Goal: Task Accomplishment & Management: Manage account settings

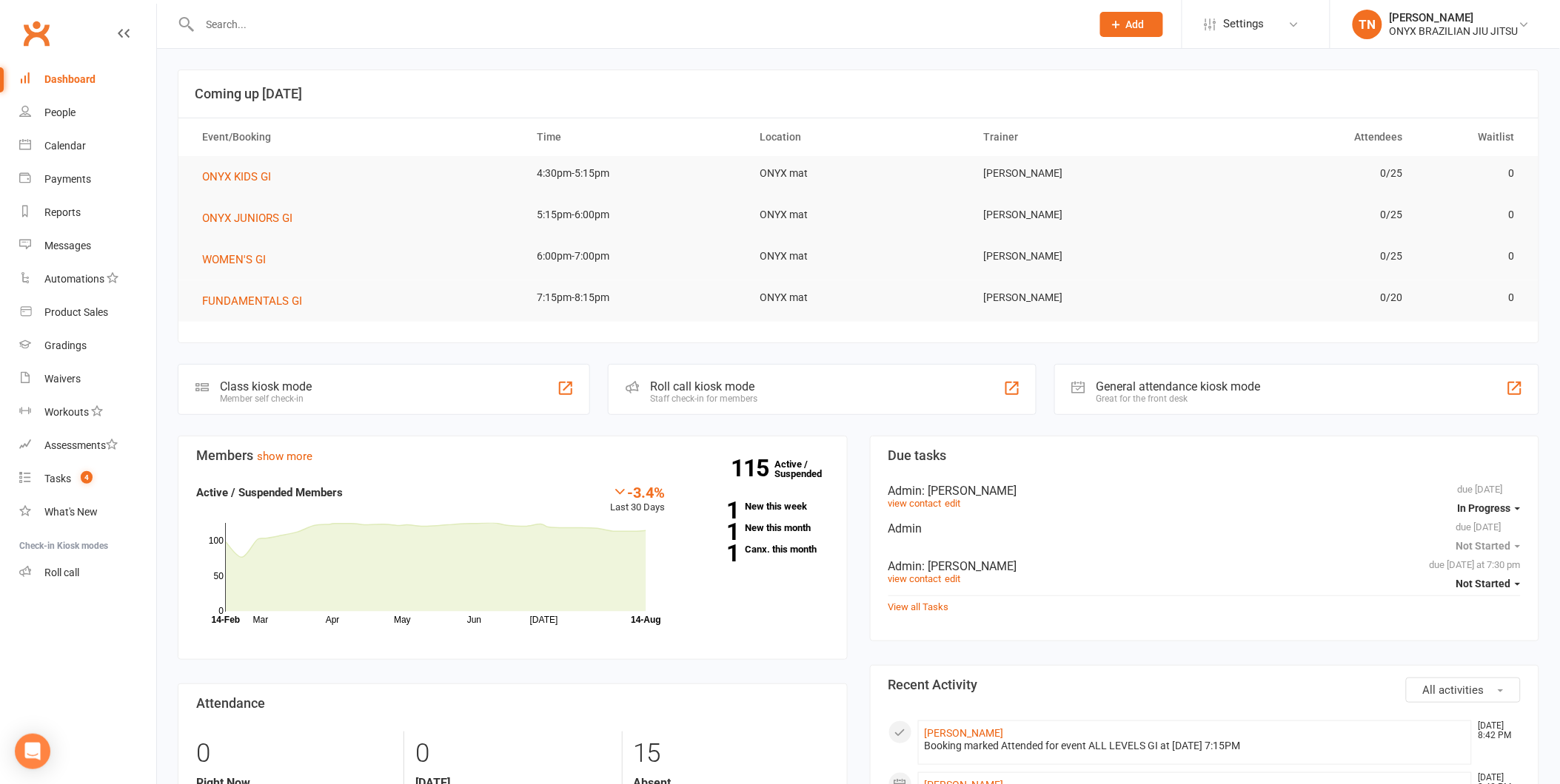
click at [334, 26] on input "text" at bounding box center [637, 24] width 885 height 21
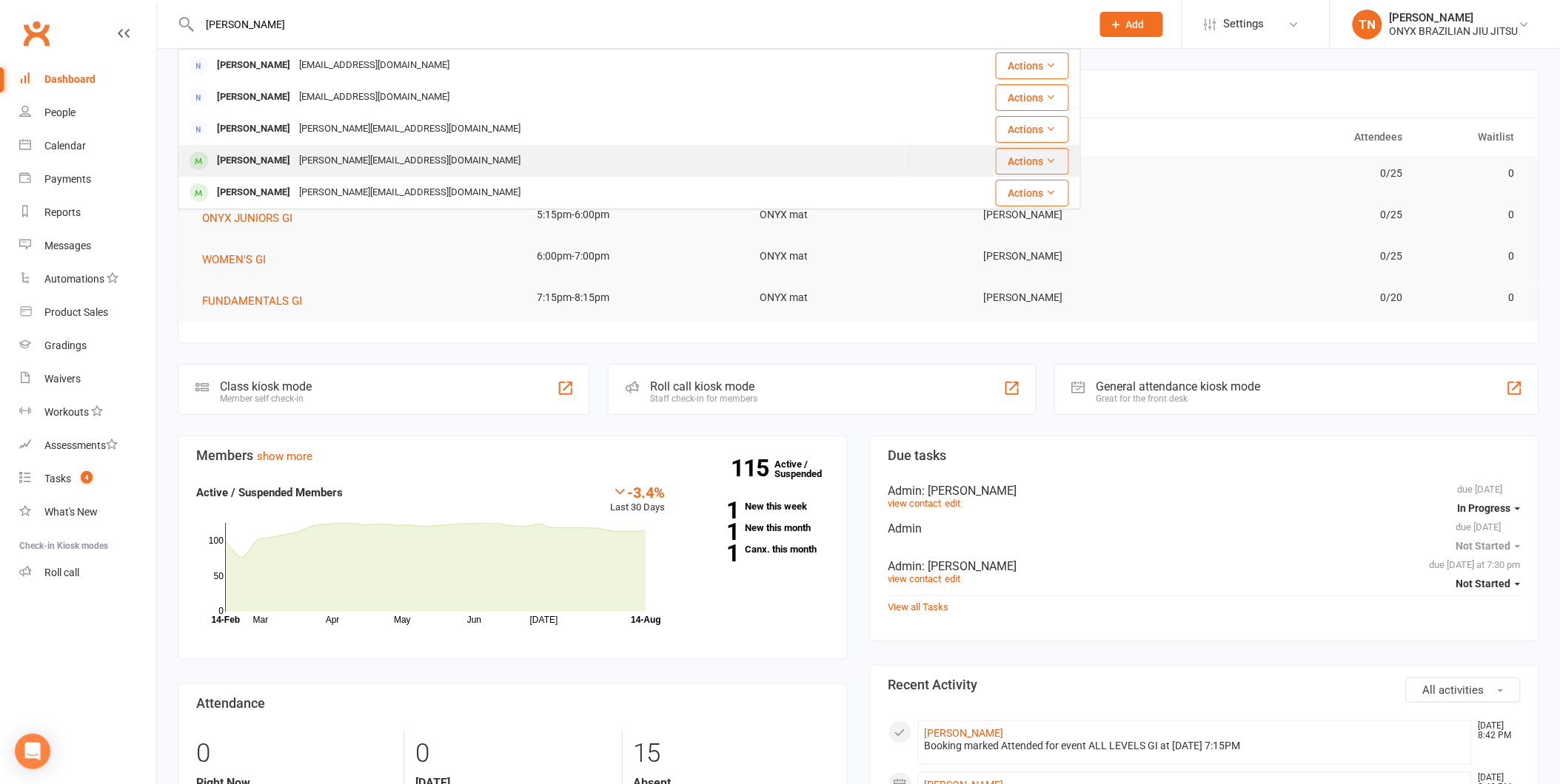
type input "jess"
click at [359, 166] on div "jesslor@mail.com" at bounding box center [409, 161] width 230 height 22
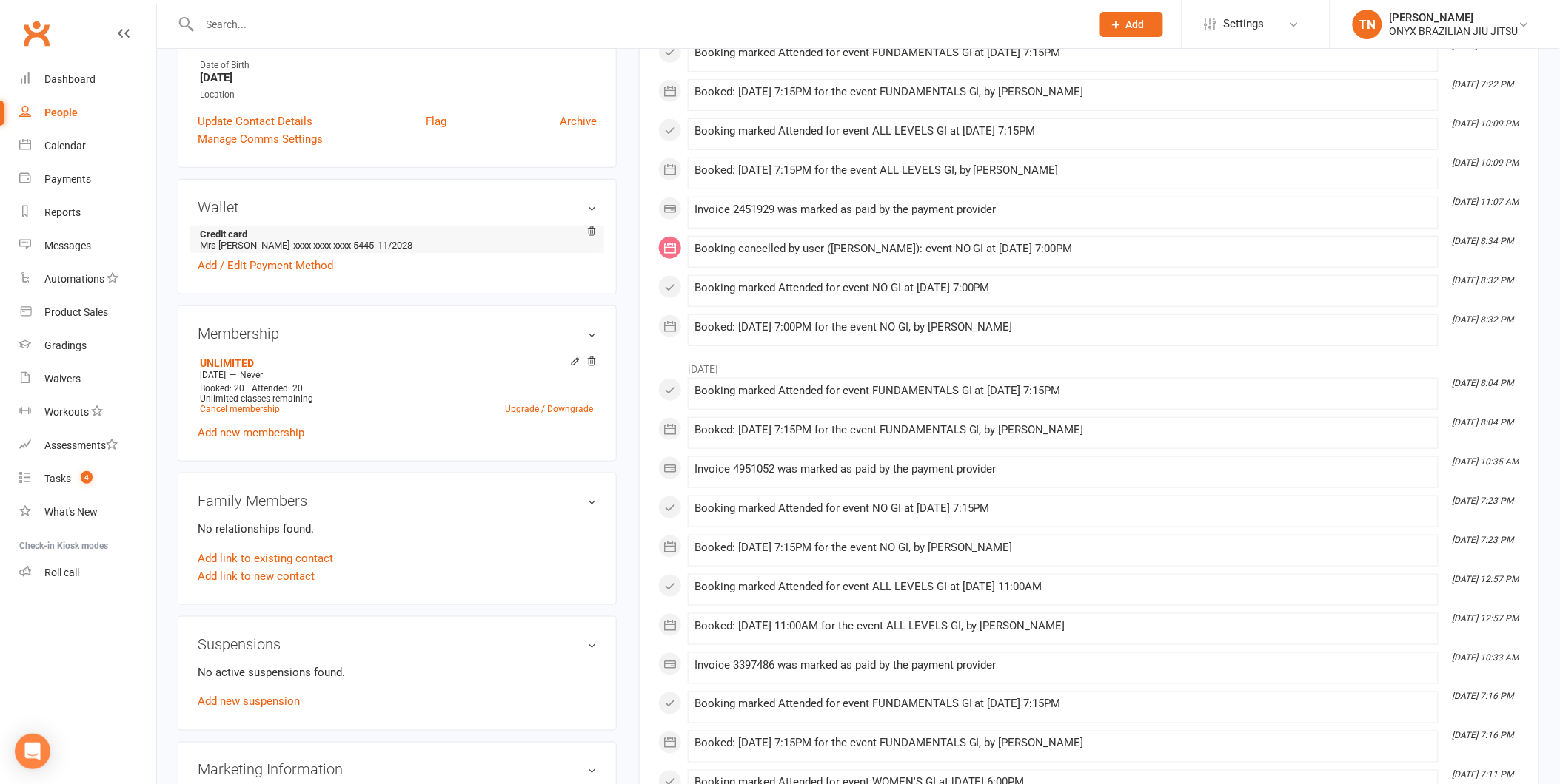
scroll to position [411, 0]
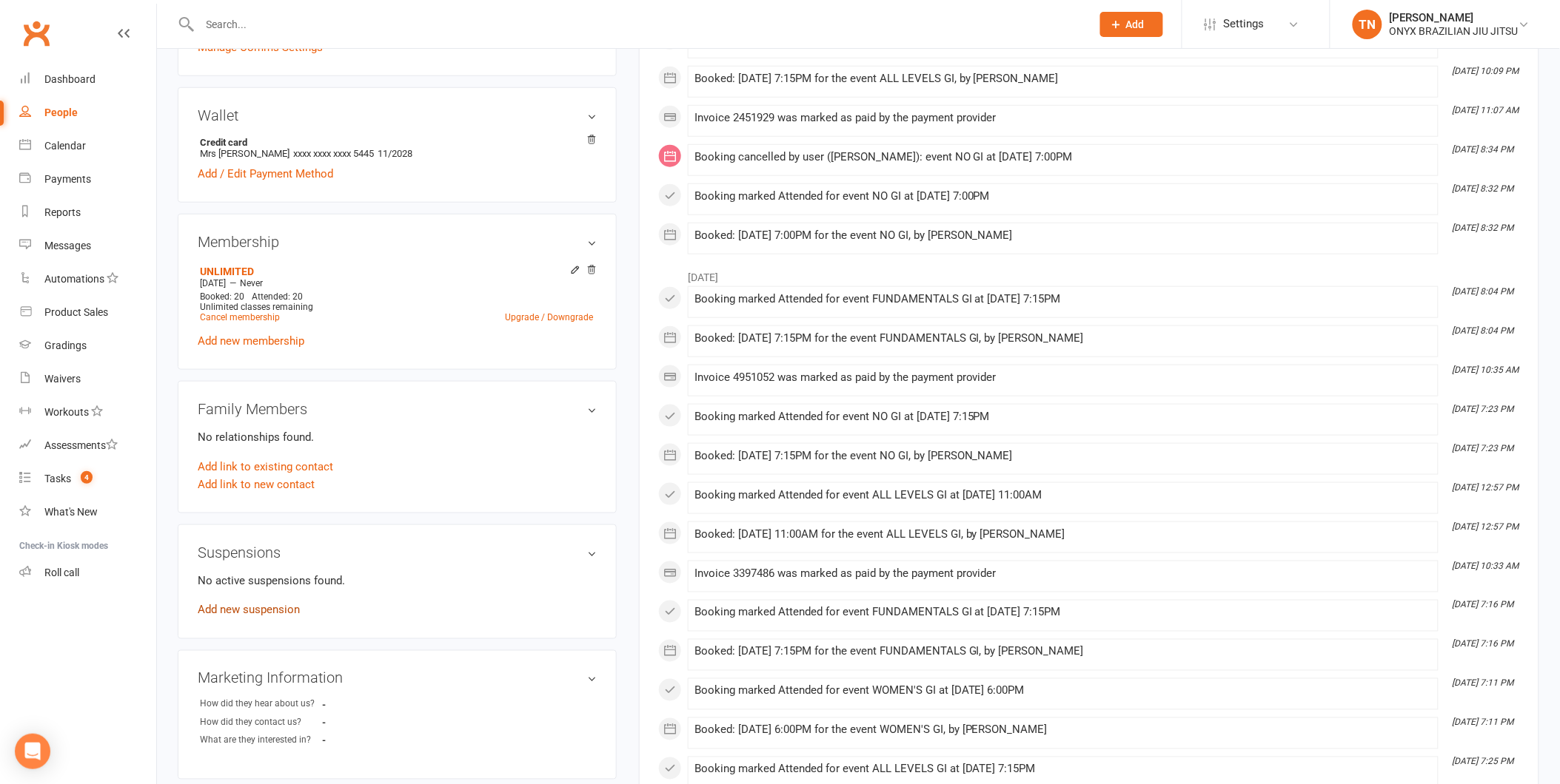
click at [270, 605] on link "Add new suspension" at bounding box center [249, 611] width 103 height 13
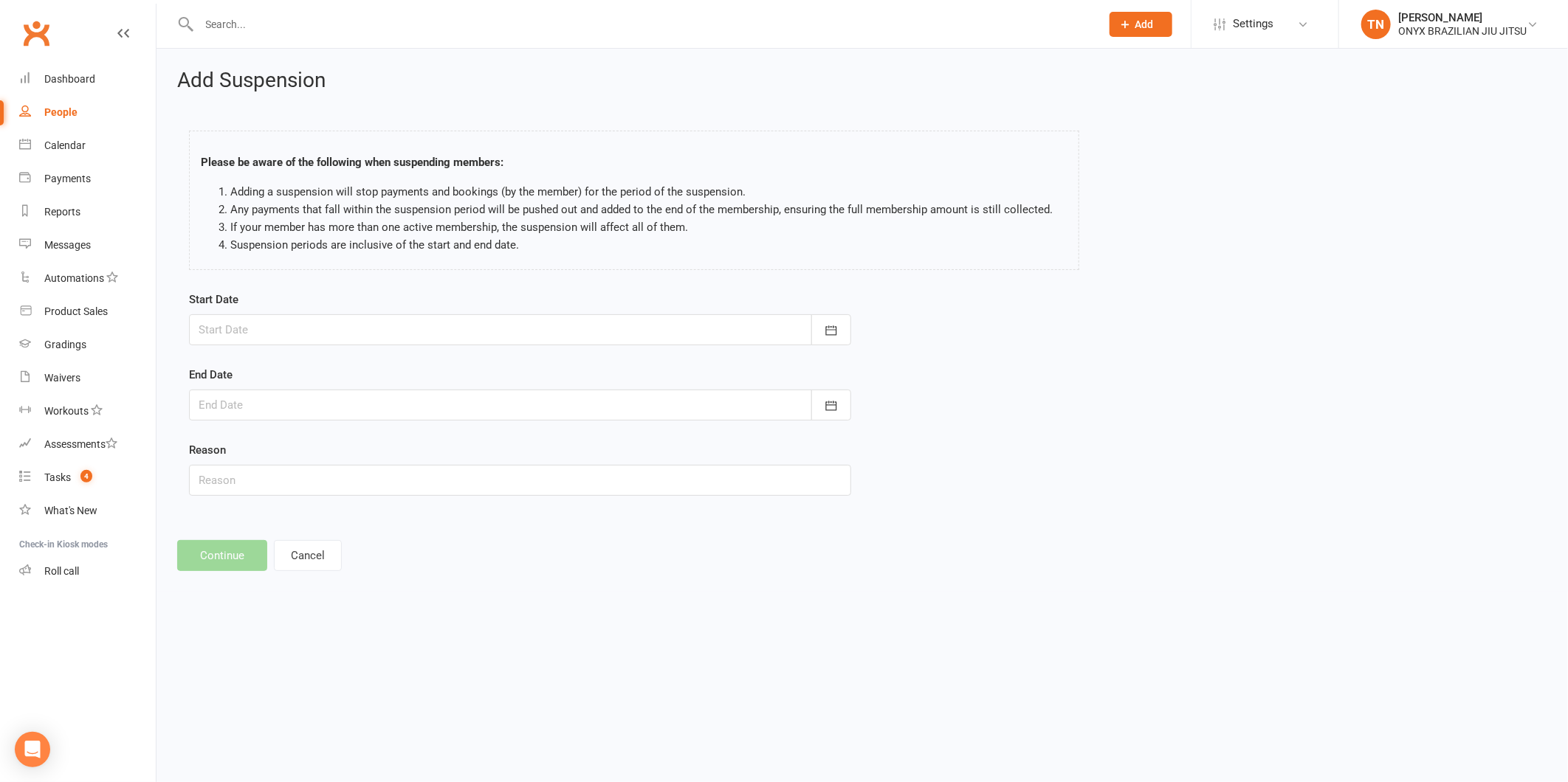
click at [423, 315] on div at bounding box center [520, 329] width 662 height 31
click at [381, 467] on button "14" at bounding box center [378, 480] width 31 height 27
type input "14 Aug 2025"
click at [340, 413] on div at bounding box center [520, 405] width 662 height 31
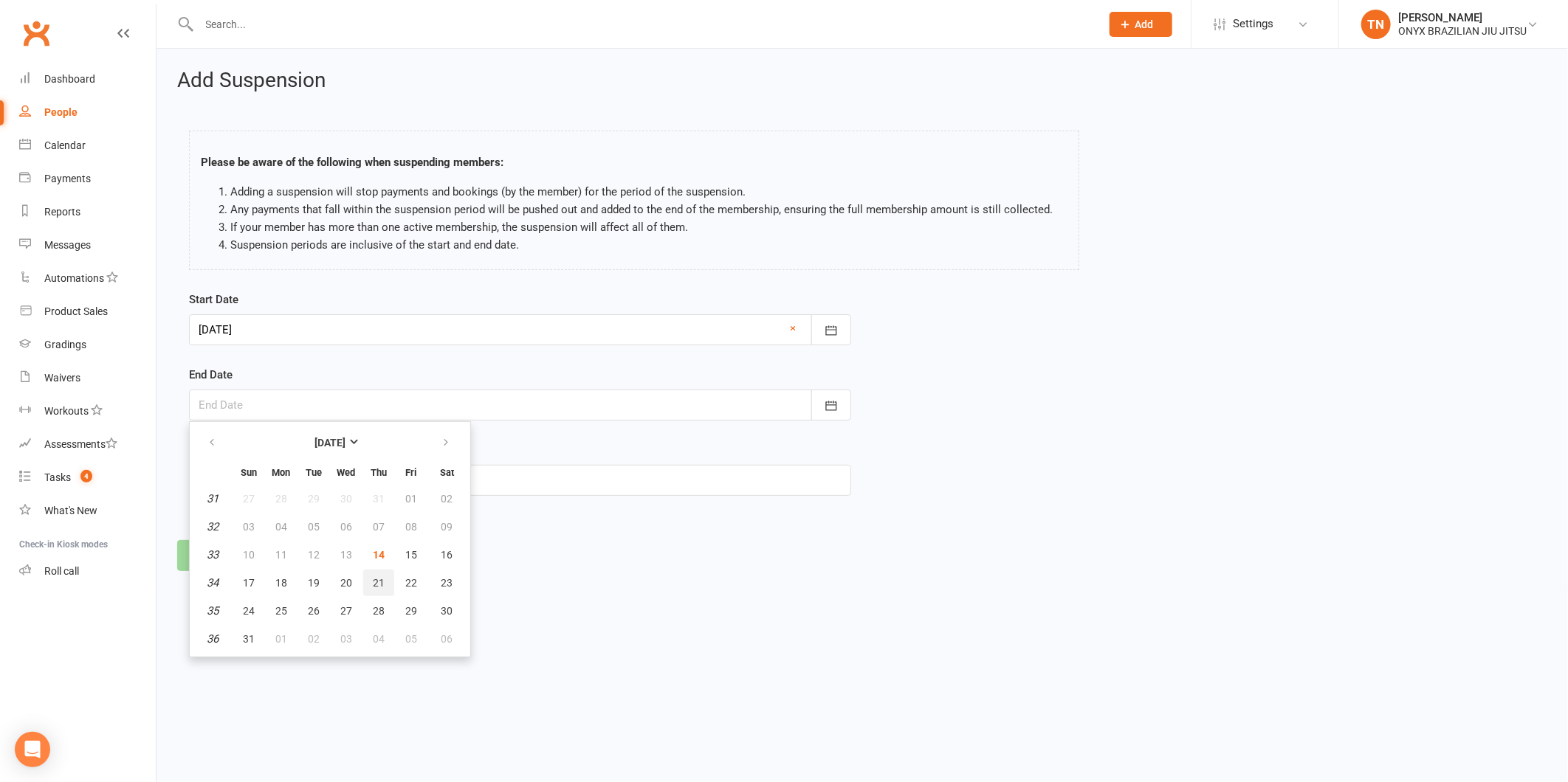
click at [375, 583] on span "21" at bounding box center [379, 583] width 12 height 12
type input "21 Aug 2025"
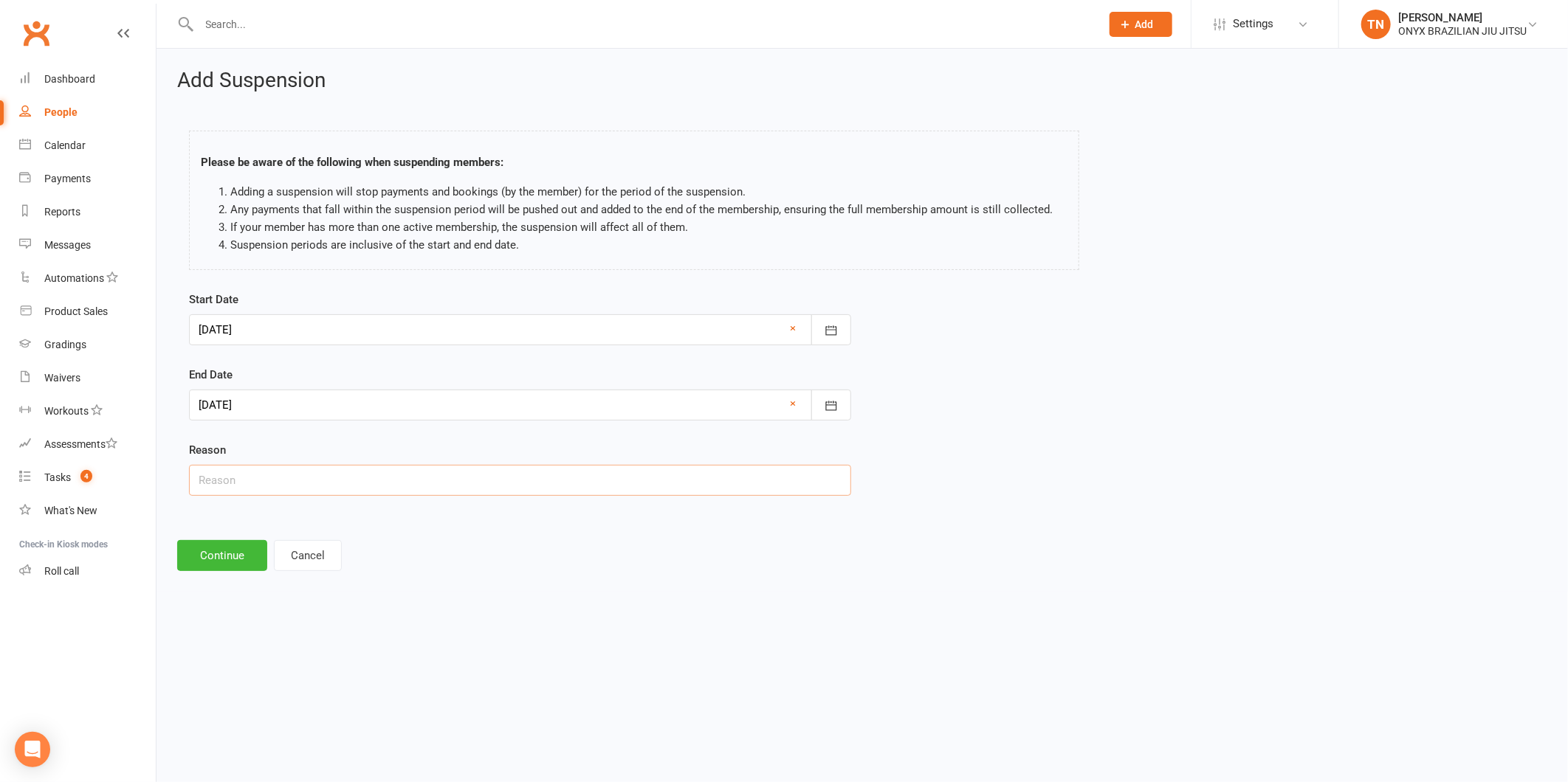
drag, startPoint x: 366, startPoint y: 484, endPoint x: 389, endPoint y: 443, distance: 47.0
click at [366, 484] on input "text" at bounding box center [520, 480] width 662 height 31
type input "Car accident"
click at [337, 412] on div at bounding box center [520, 405] width 662 height 31
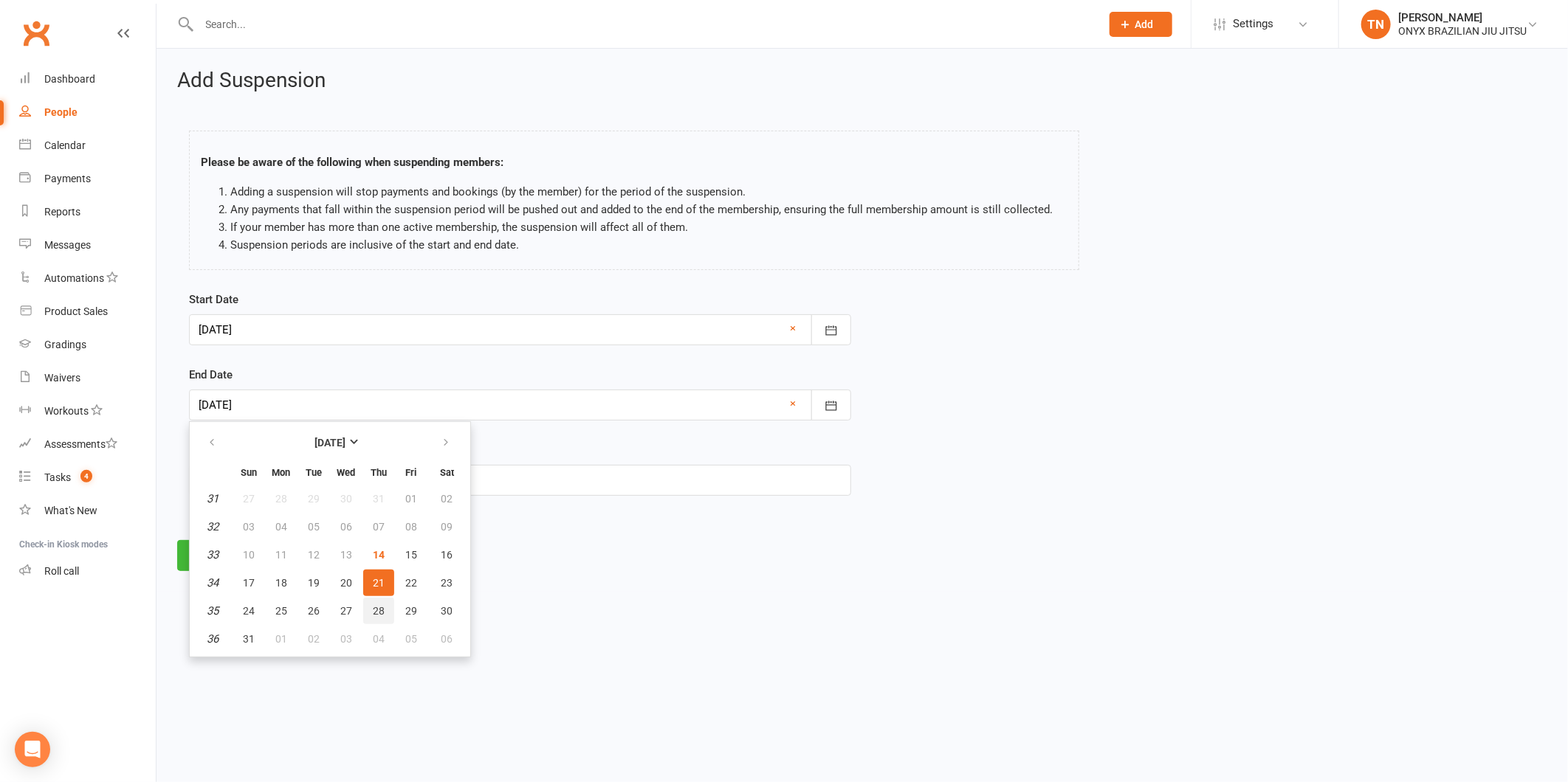
click at [385, 610] on button "28" at bounding box center [378, 611] width 31 height 27
type input "28 Aug 2025"
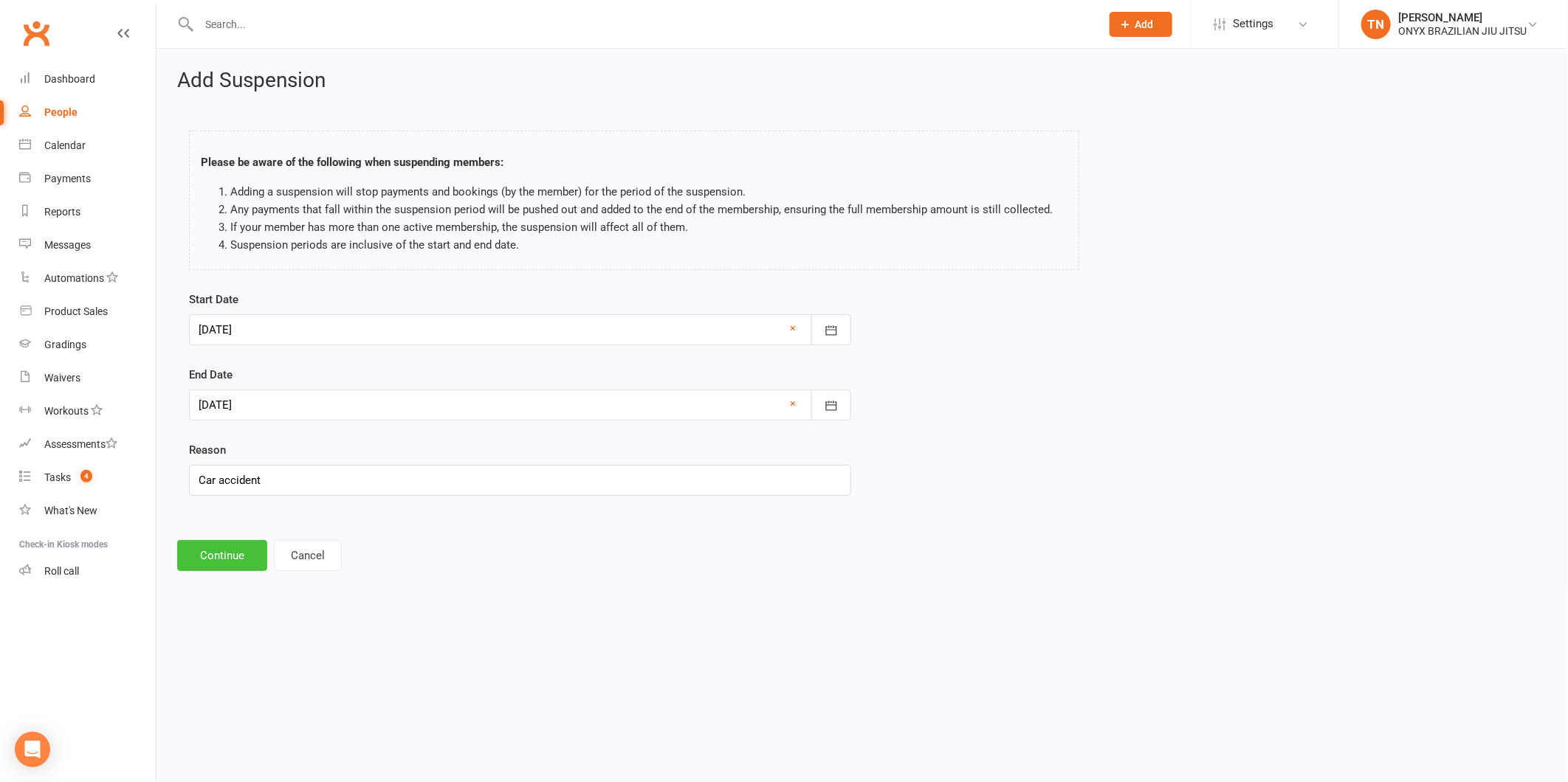
click at [237, 557] on button "Continue" at bounding box center [221, 556] width 90 height 31
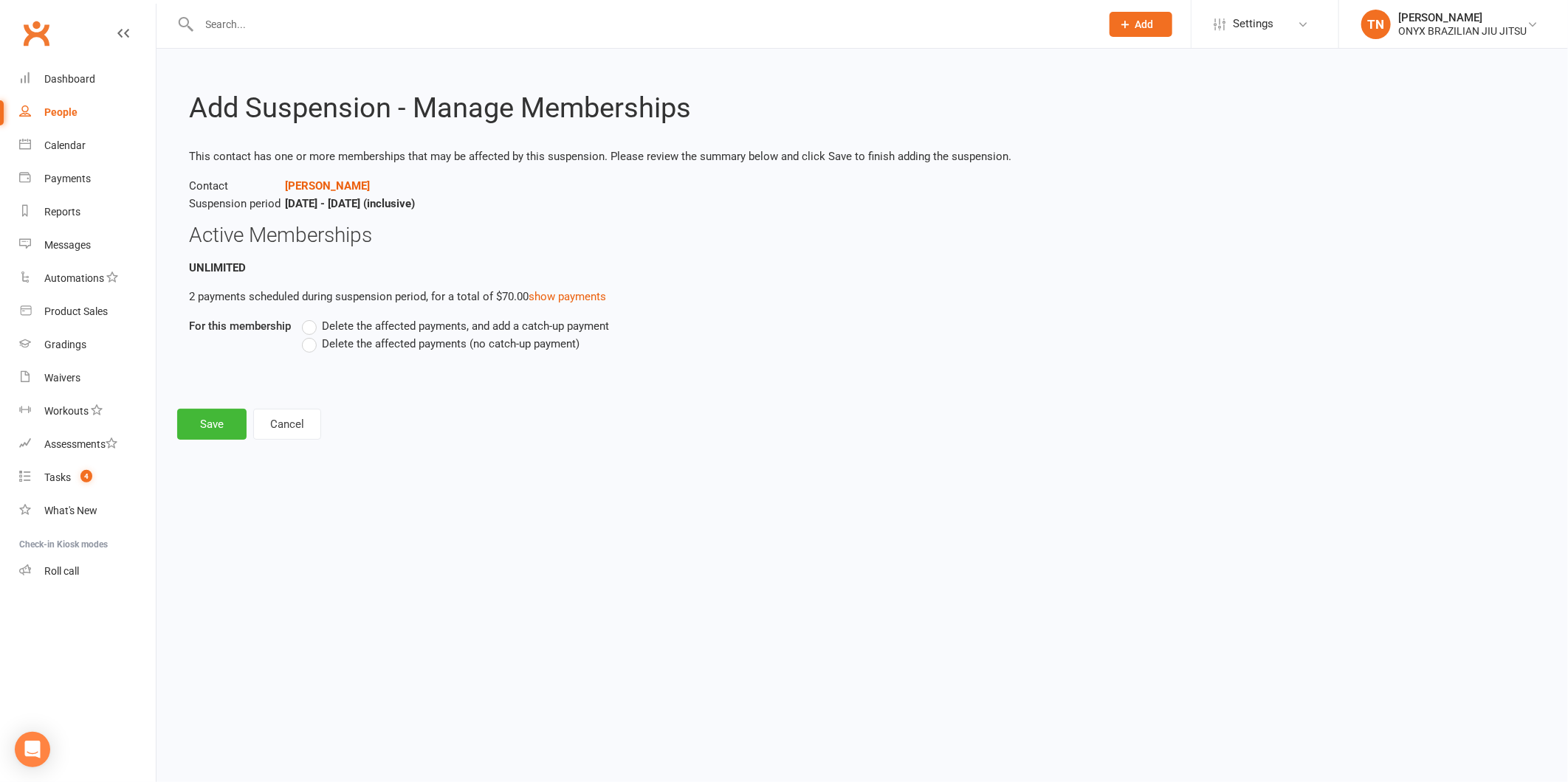
click at [373, 348] on span "Delete the affected payments (no catch-up payment)" at bounding box center [450, 343] width 257 height 15
click at [312, 335] on input "Delete the affected payments (no catch-up payment)" at bounding box center [306, 335] width 9 height 0
click at [183, 425] on button "Save" at bounding box center [211, 424] width 70 height 31
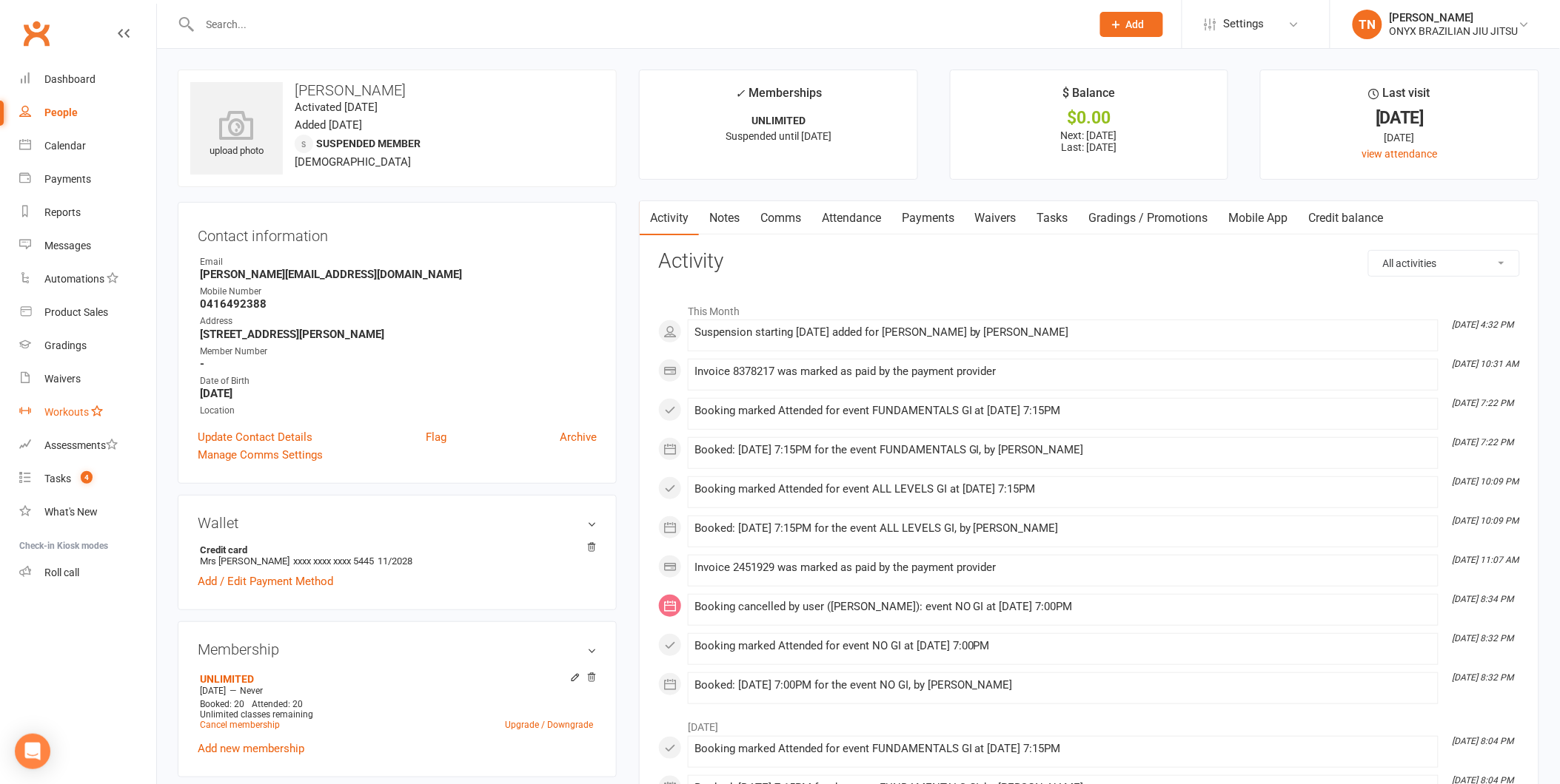
click at [77, 404] on link "Workouts" at bounding box center [87, 413] width 137 height 34
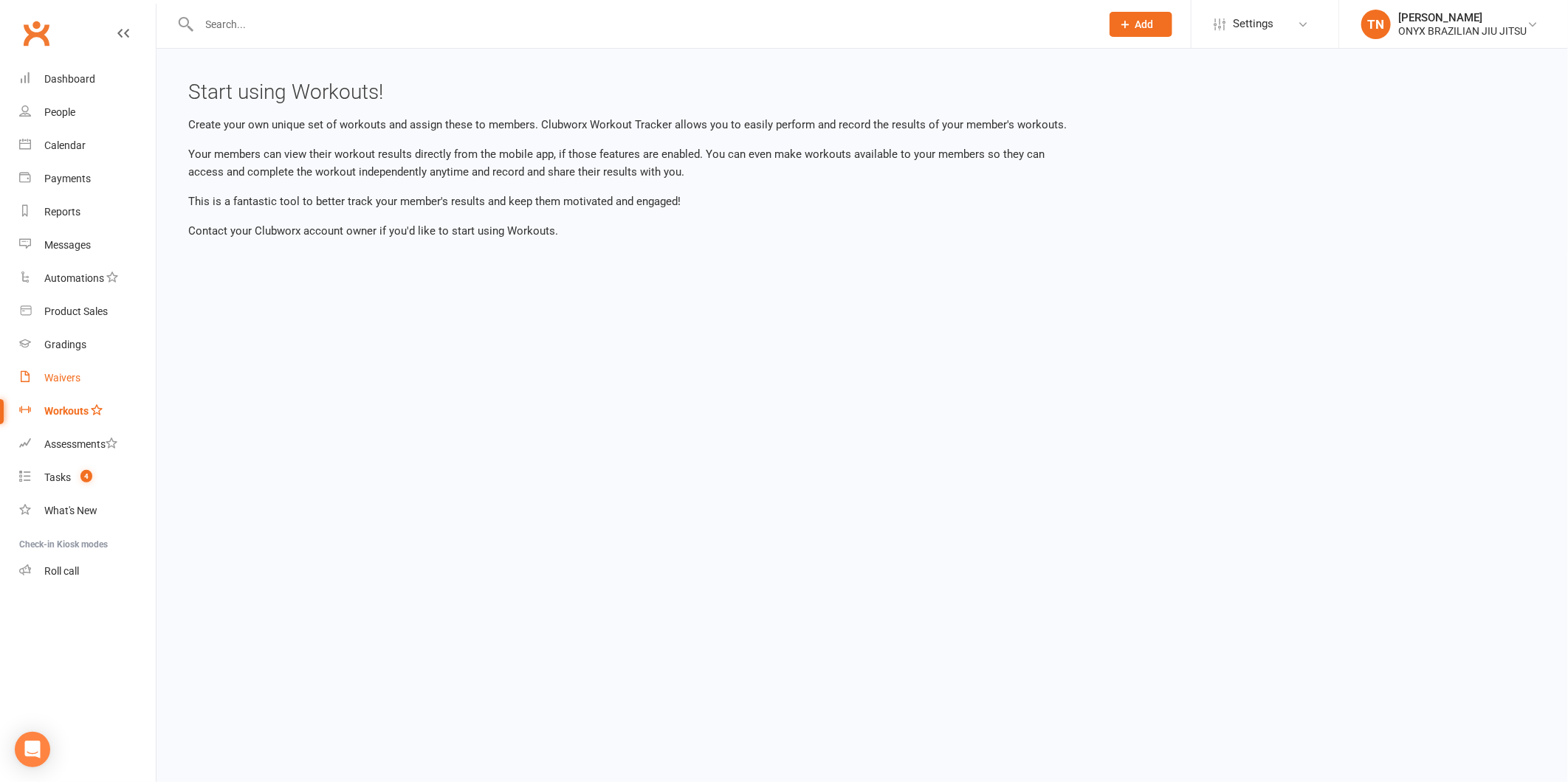
click at [59, 367] on link "Waivers" at bounding box center [87, 379] width 137 height 34
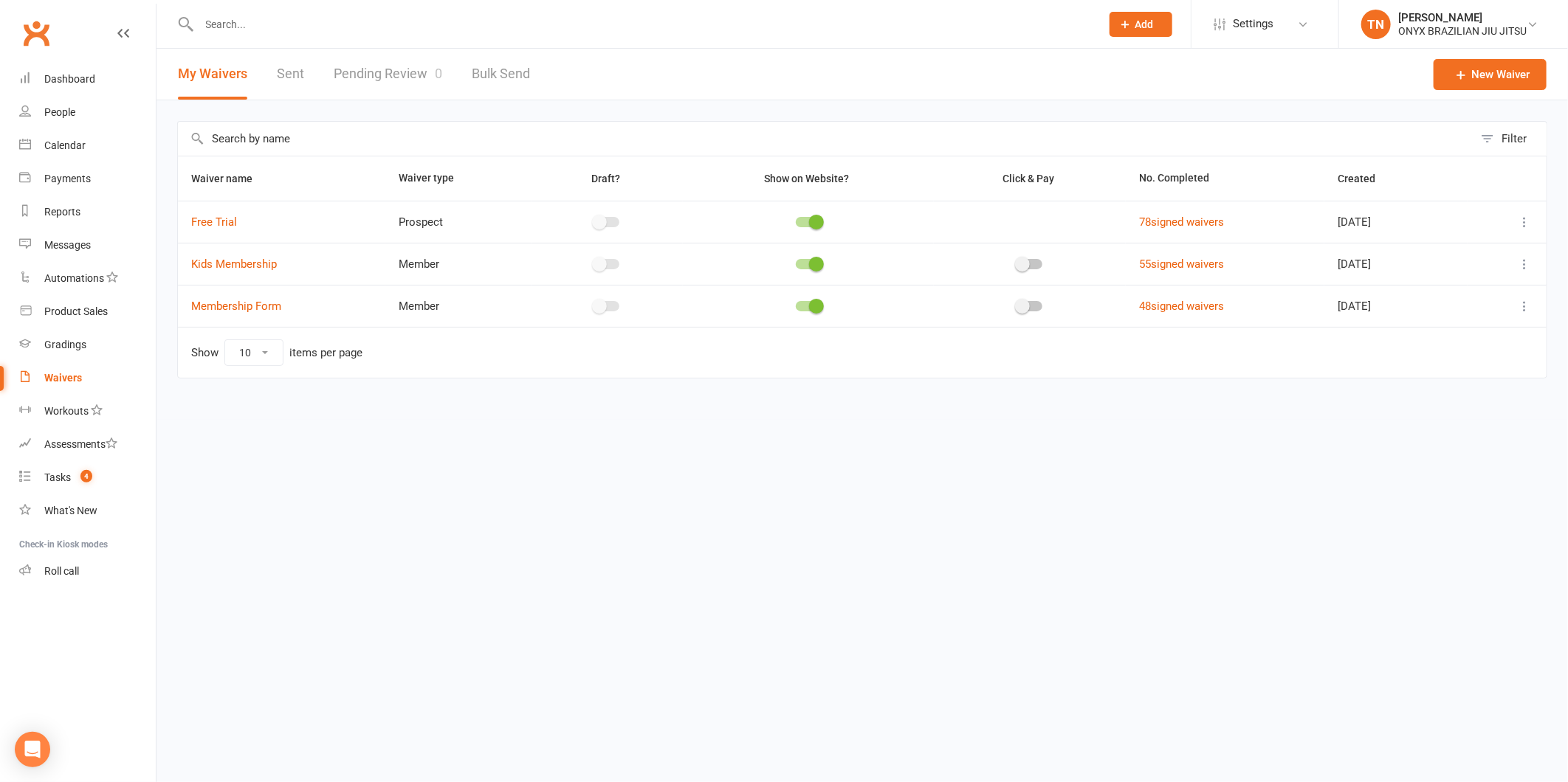
click at [363, 70] on link "Pending Review 0" at bounding box center [387, 74] width 108 height 51
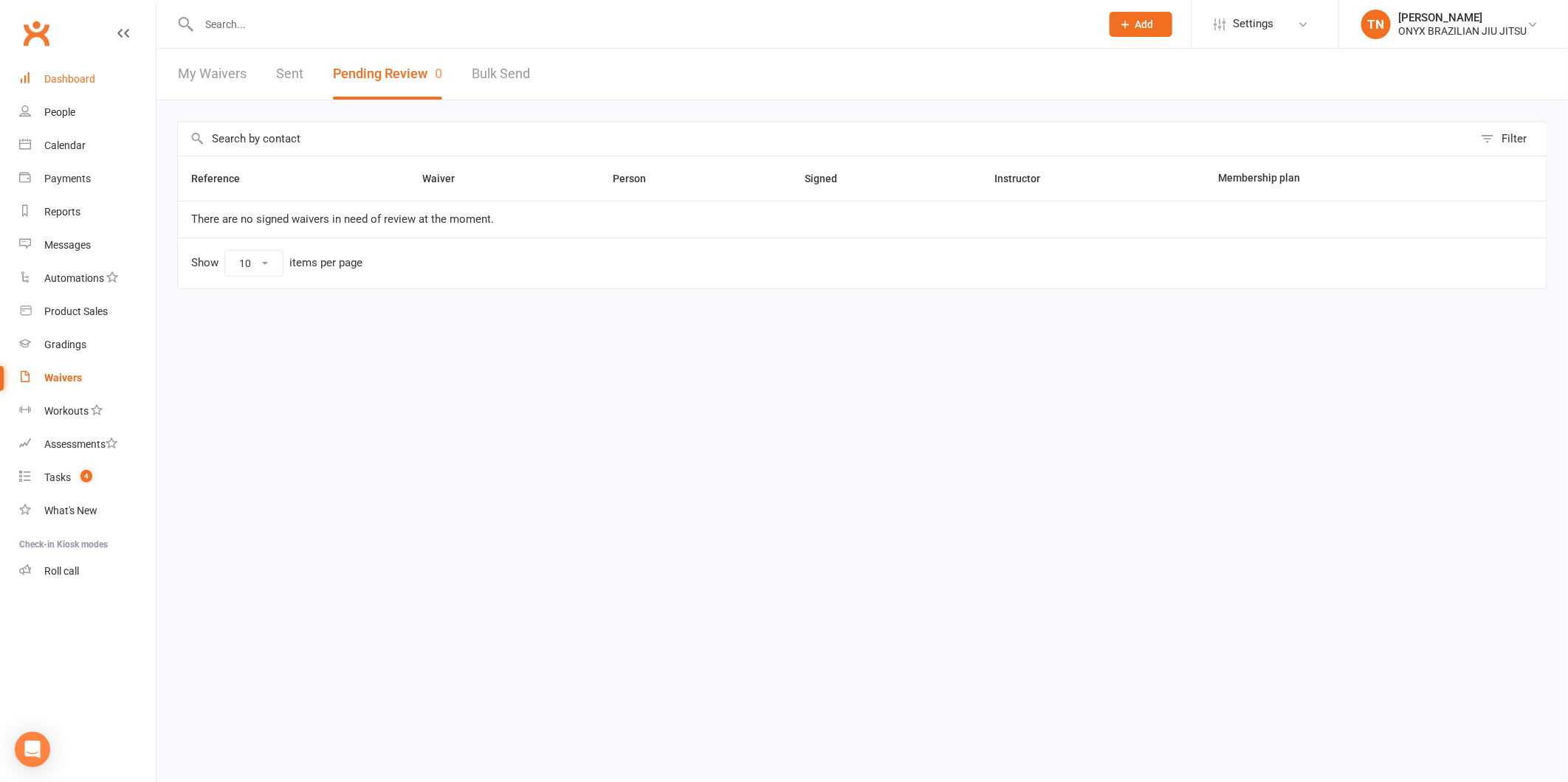
click at [91, 86] on link "Dashboard" at bounding box center [87, 80] width 137 height 34
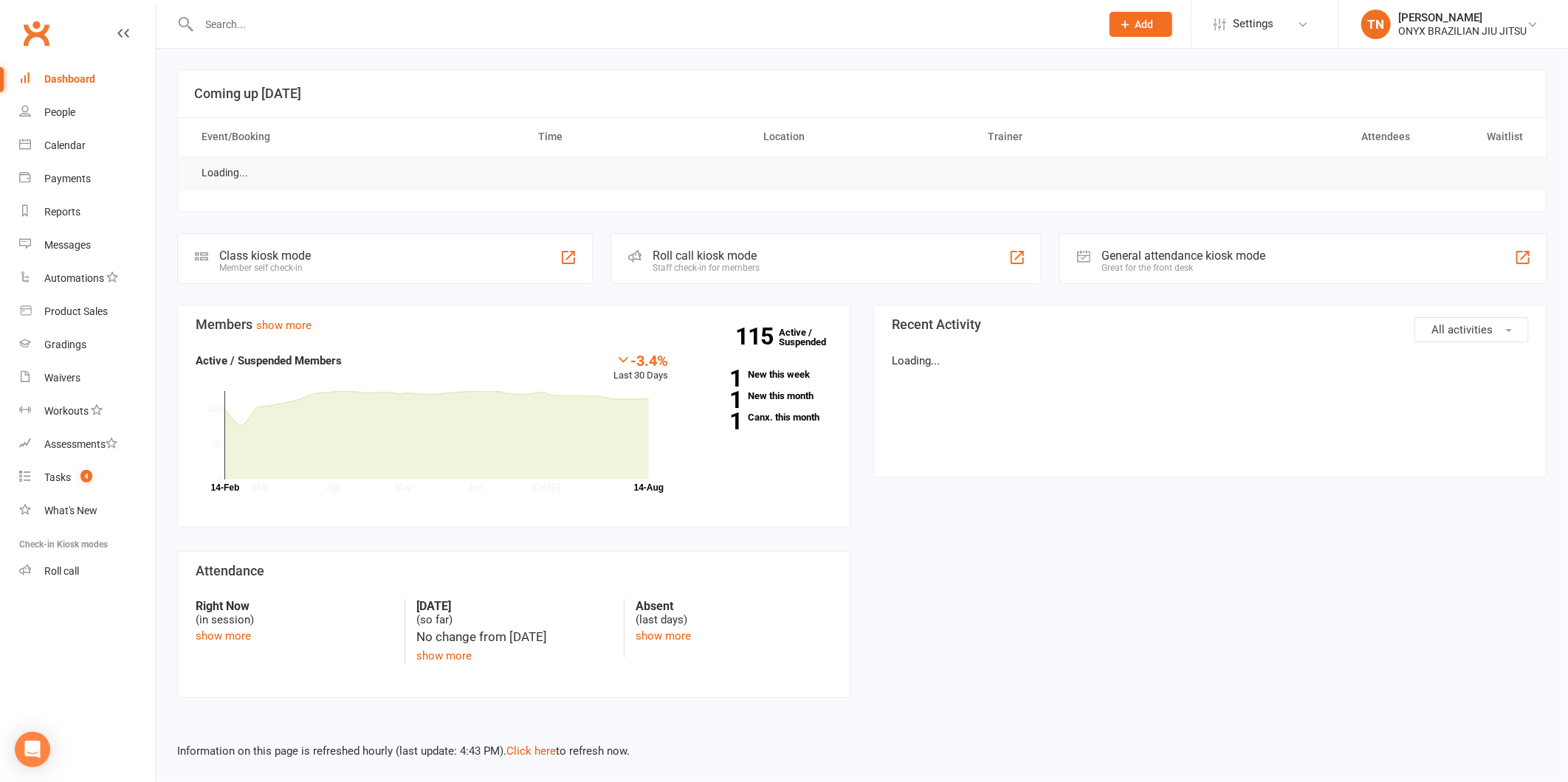
click at [229, 29] on input "text" at bounding box center [642, 24] width 896 height 21
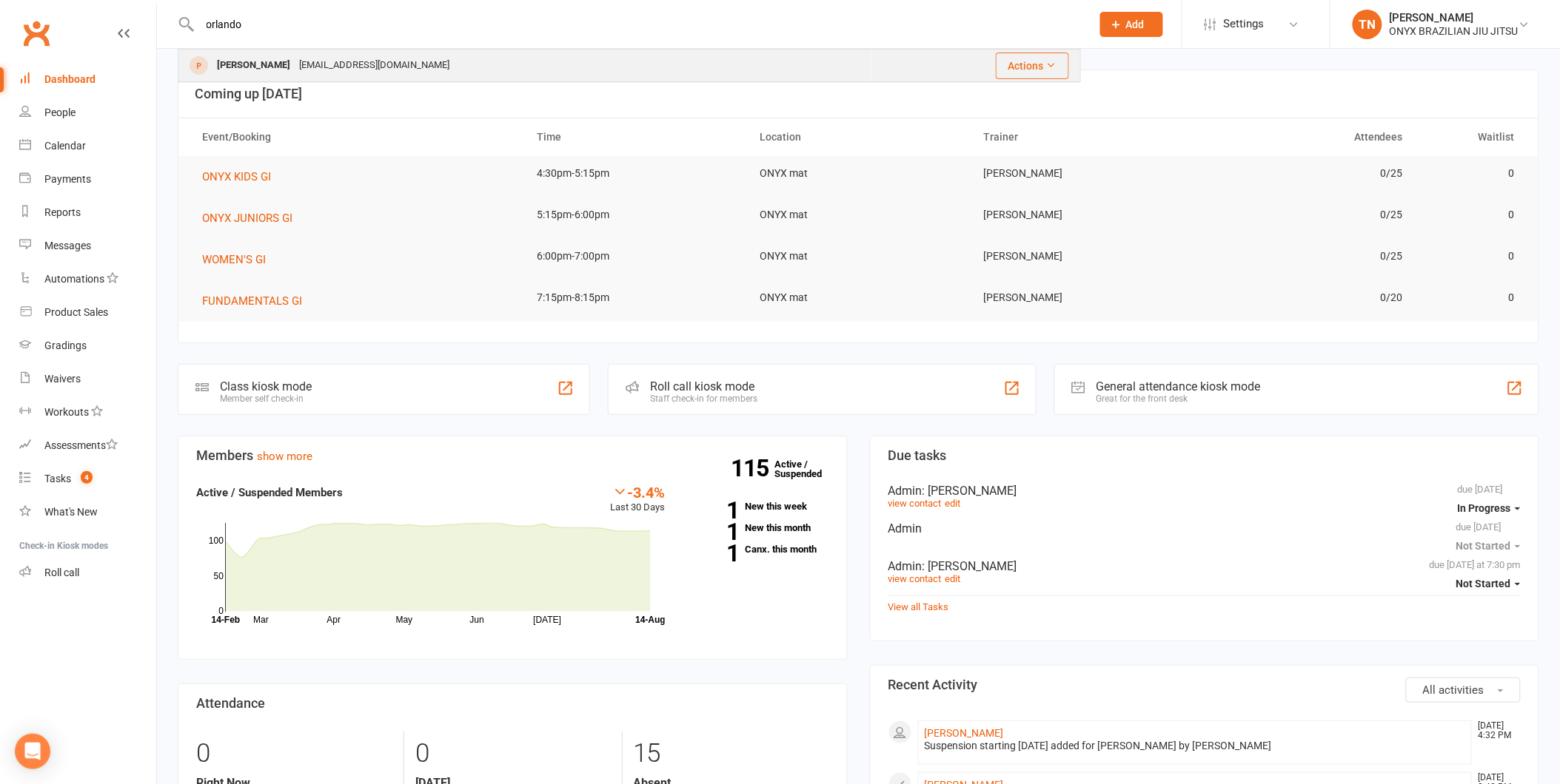
type input "orlando"
click at [365, 76] on div "shellylou07@hotmail.com" at bounding box center [373, 66] width 159 height 22
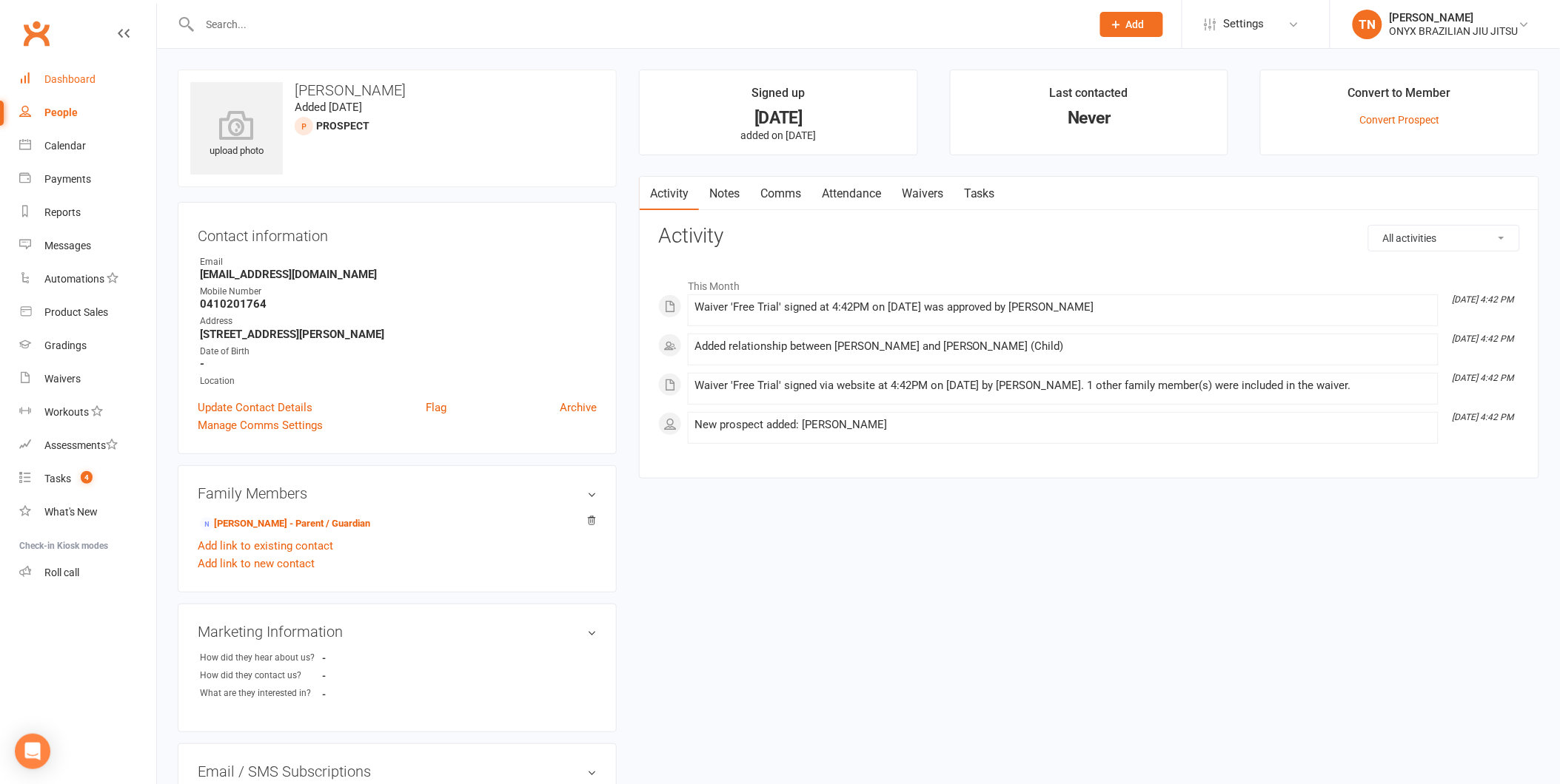
click at [84, 74] on div "Dashboard" at bounding box center [70, 79] width 51 height 12
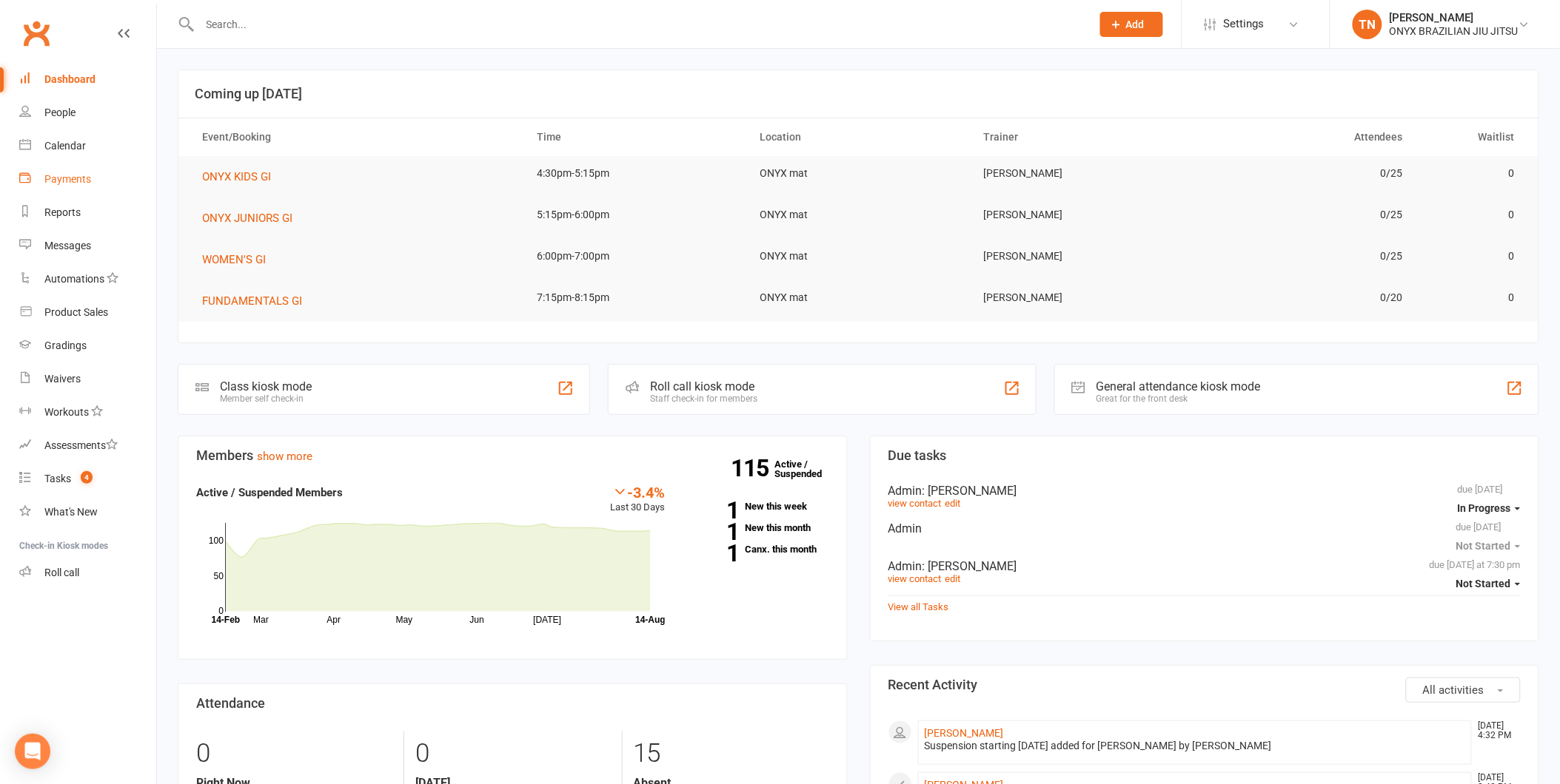
click at [72, 167] on link "Payments" at bounding box center [87, 180] width 137 height 34
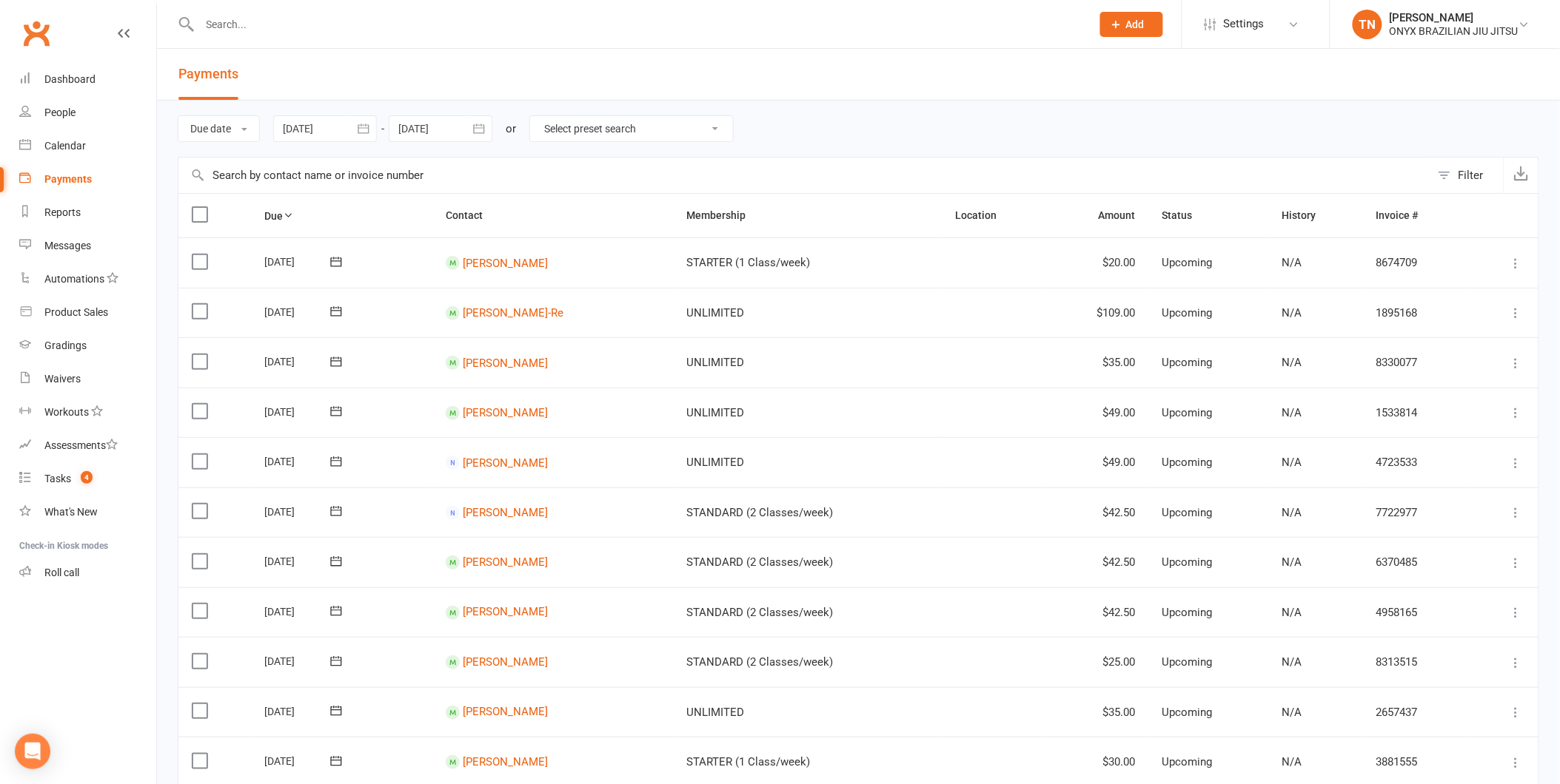
drag, startPoint x: 603, startPoint y: 130, endPoint x: 611, endPoint y: 127, distance: 8.5
click at [603, 130] on select "Select preset search All failures All skipped payments All pending payments Suc…" at bounding box center [631, 129] width 203 height 25
select select "0"
click at [540, 116] on select "Select preset search All failures All skipped payments All pending payments Suc…" at bounding box center [631, 129] width 203 height 25
type input "14 Aug 2025"
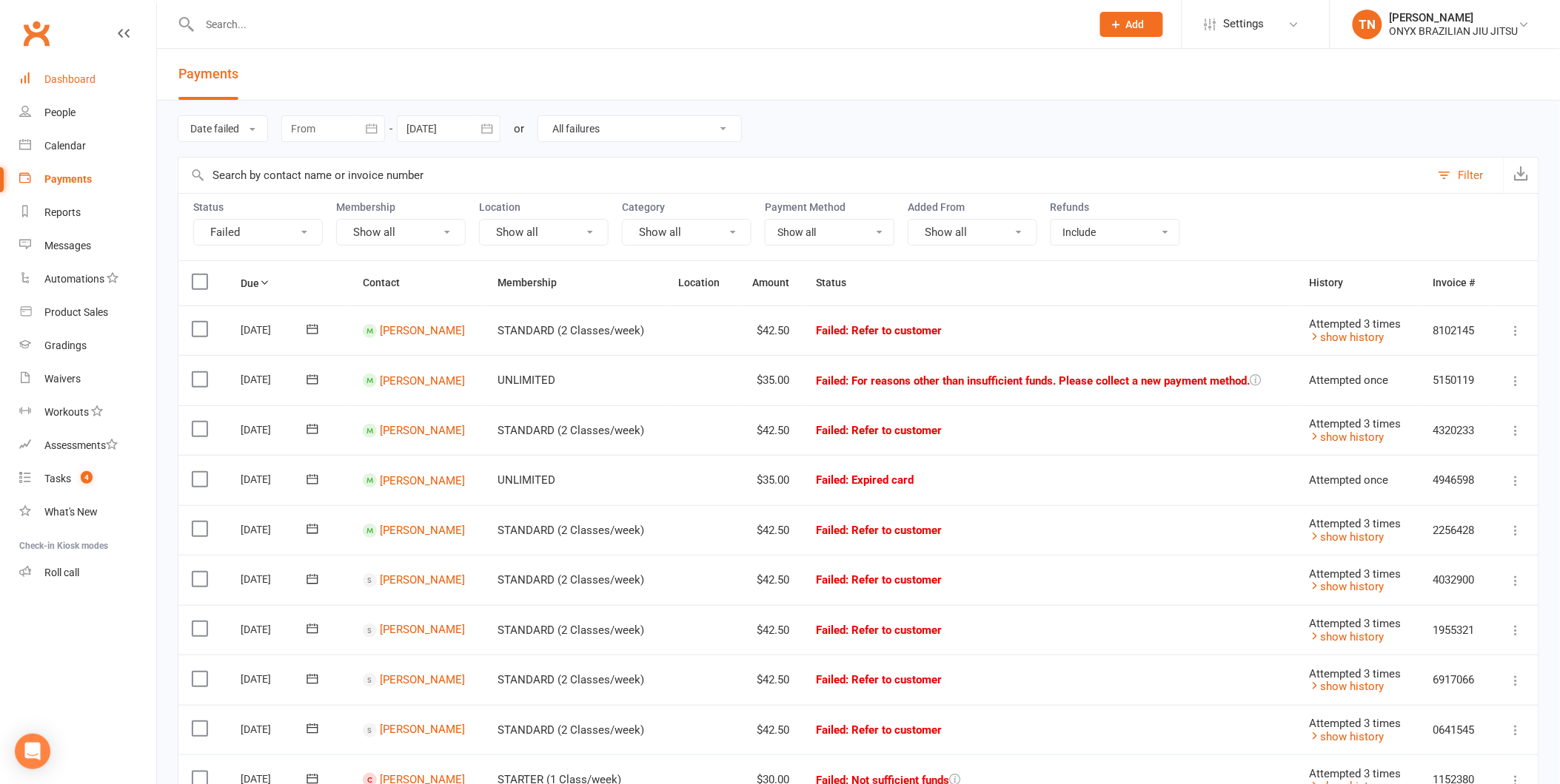
click at [121, 83] on link "Dashboard" at bounding box center [87, 80] width 137 height 34
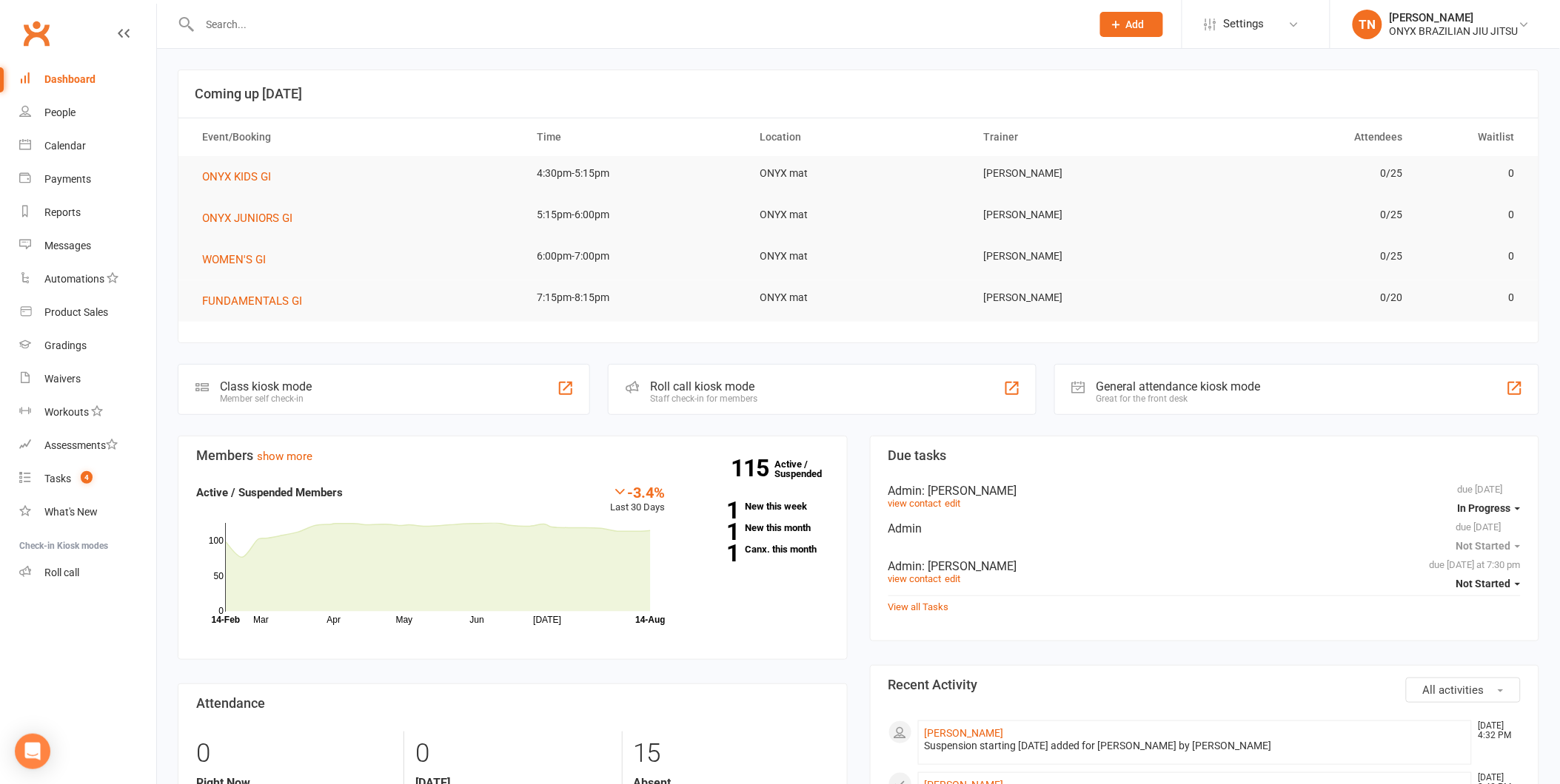
click at [705, 380] on div "Roll call kiosk mode" at bounding box center [704, 387] width 108 height 14
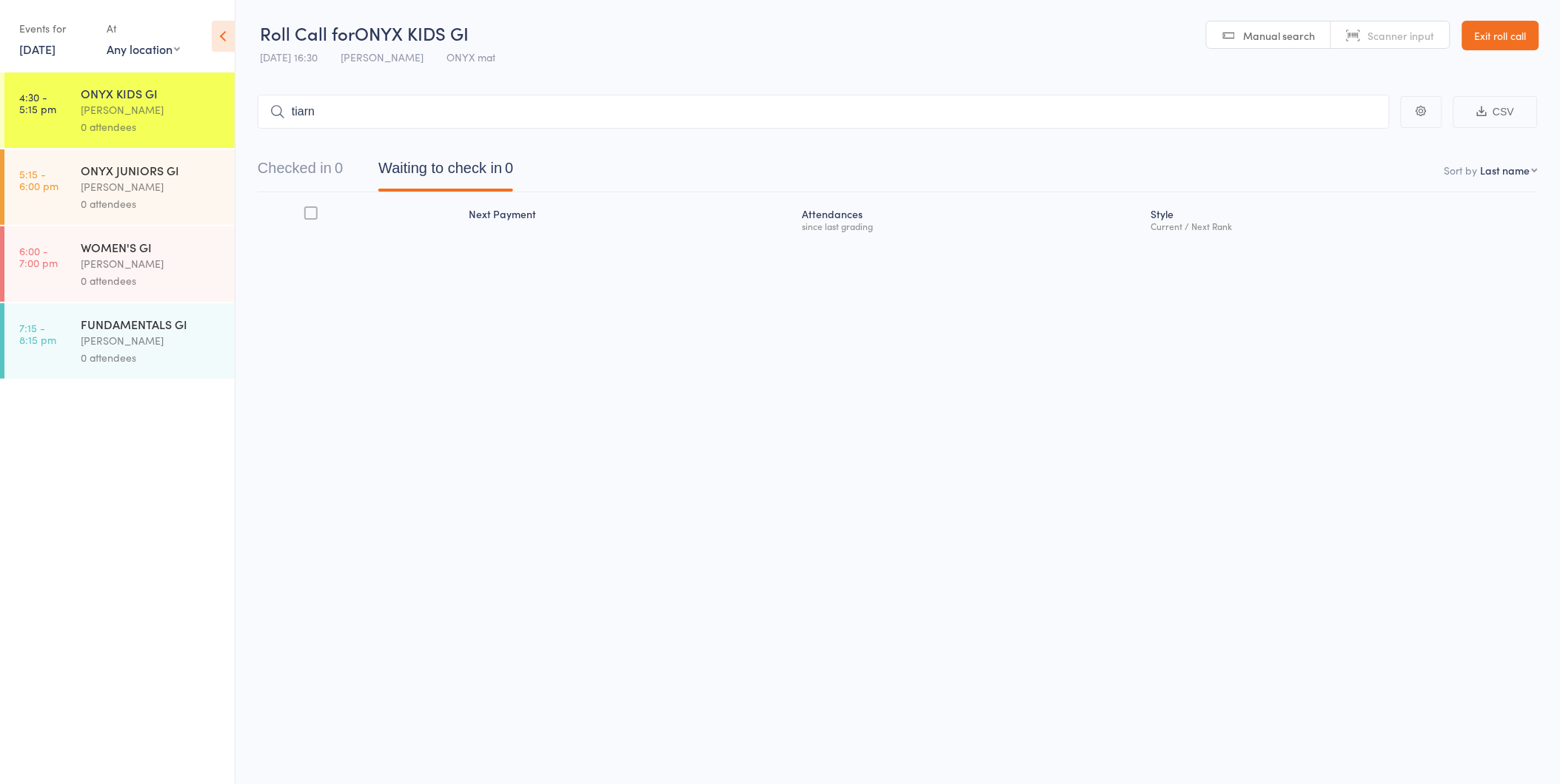
type input "tiarna"
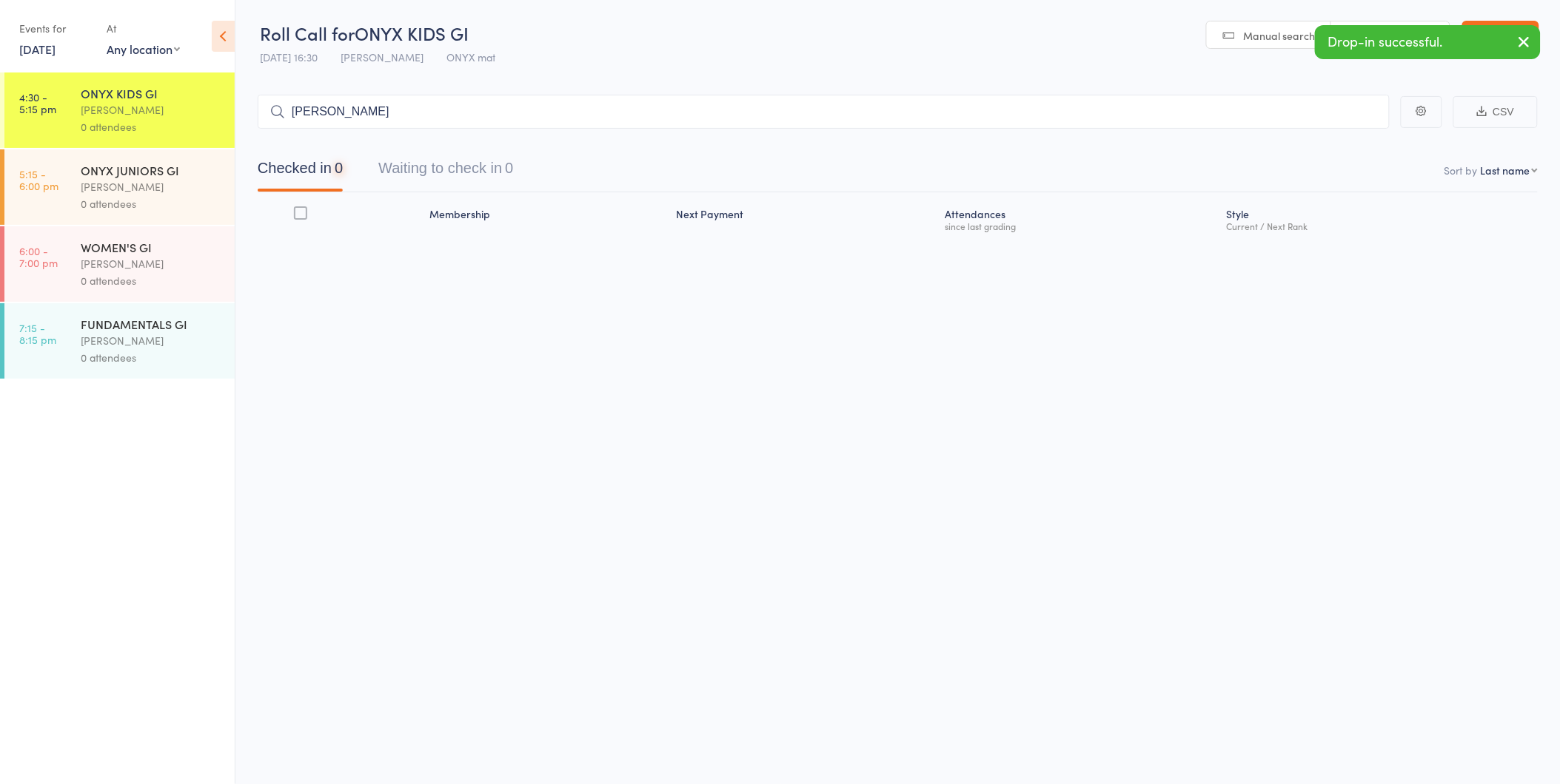
type input "jamie m"
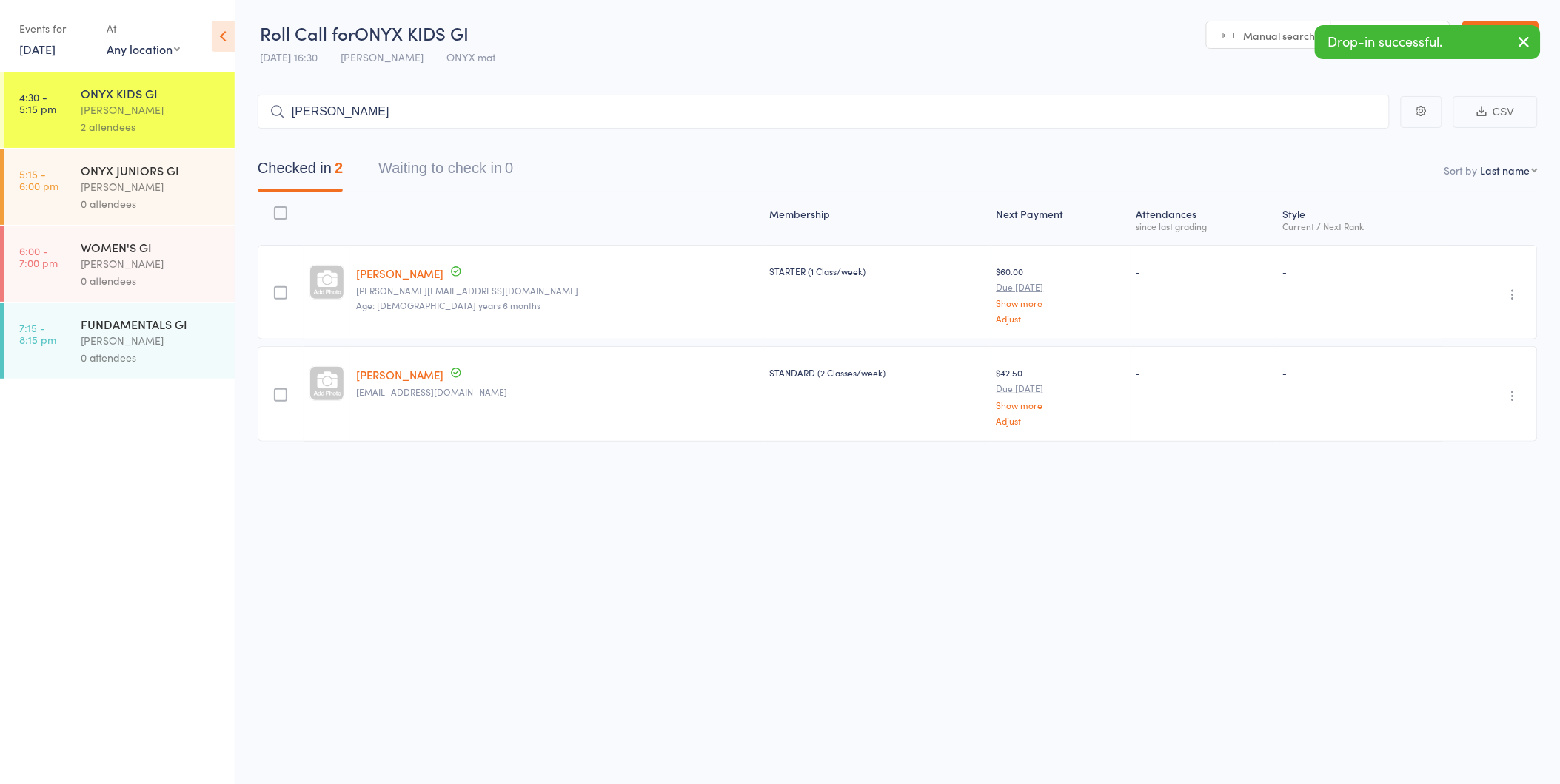
type input "jason t"
type input "benji"
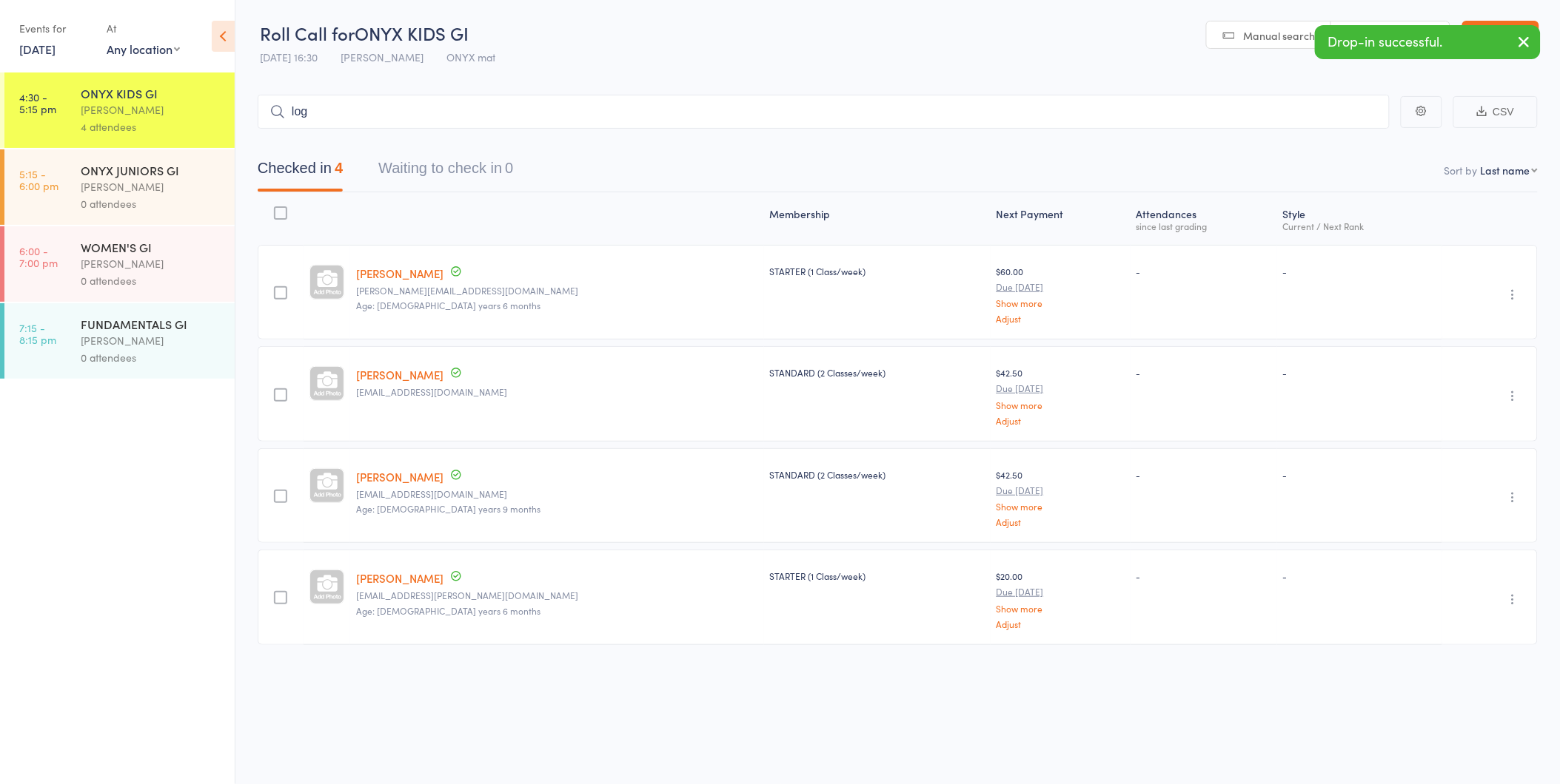
type input "loga"
type input "k"
type input "jade"
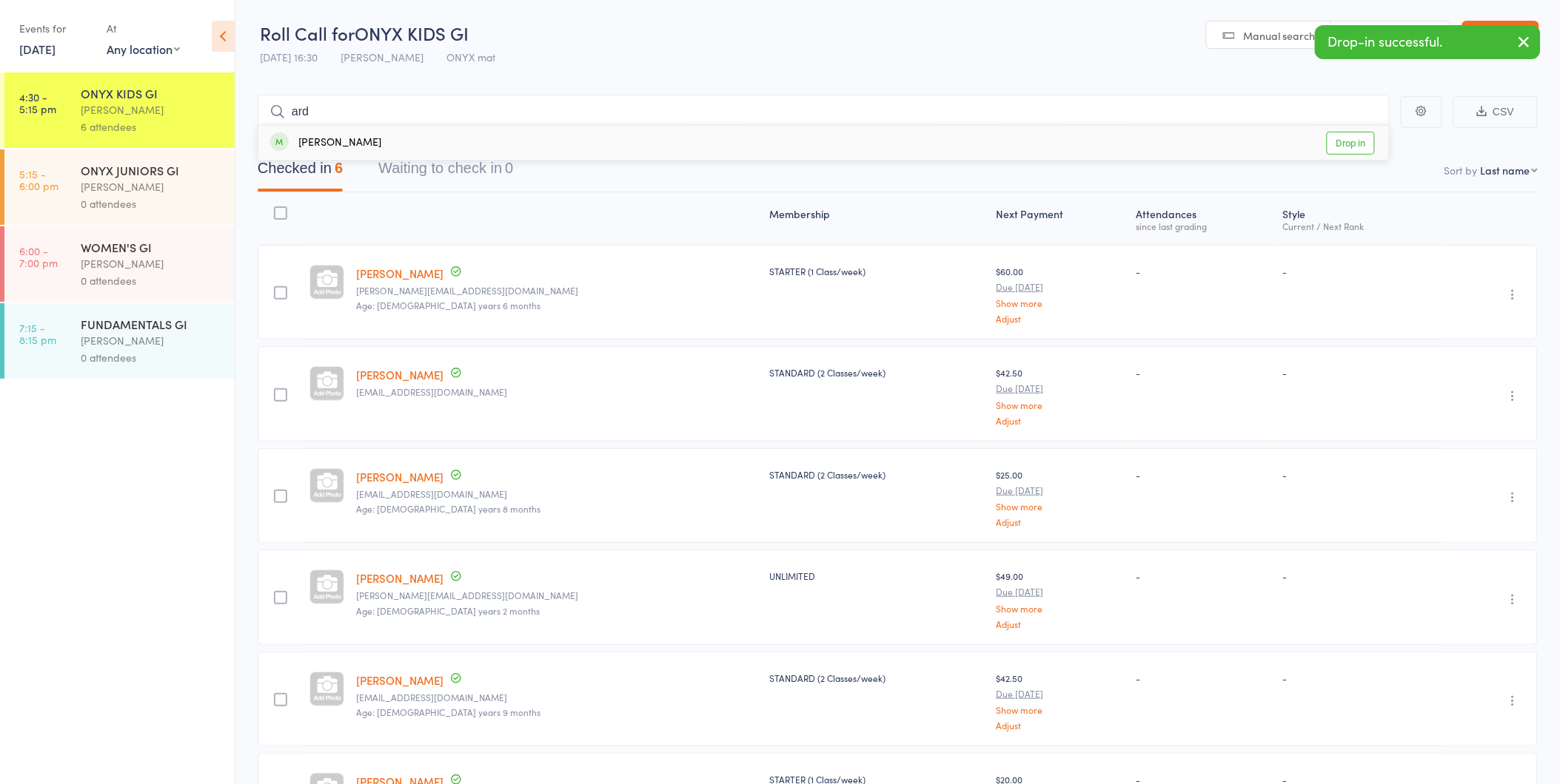
type input "ards"
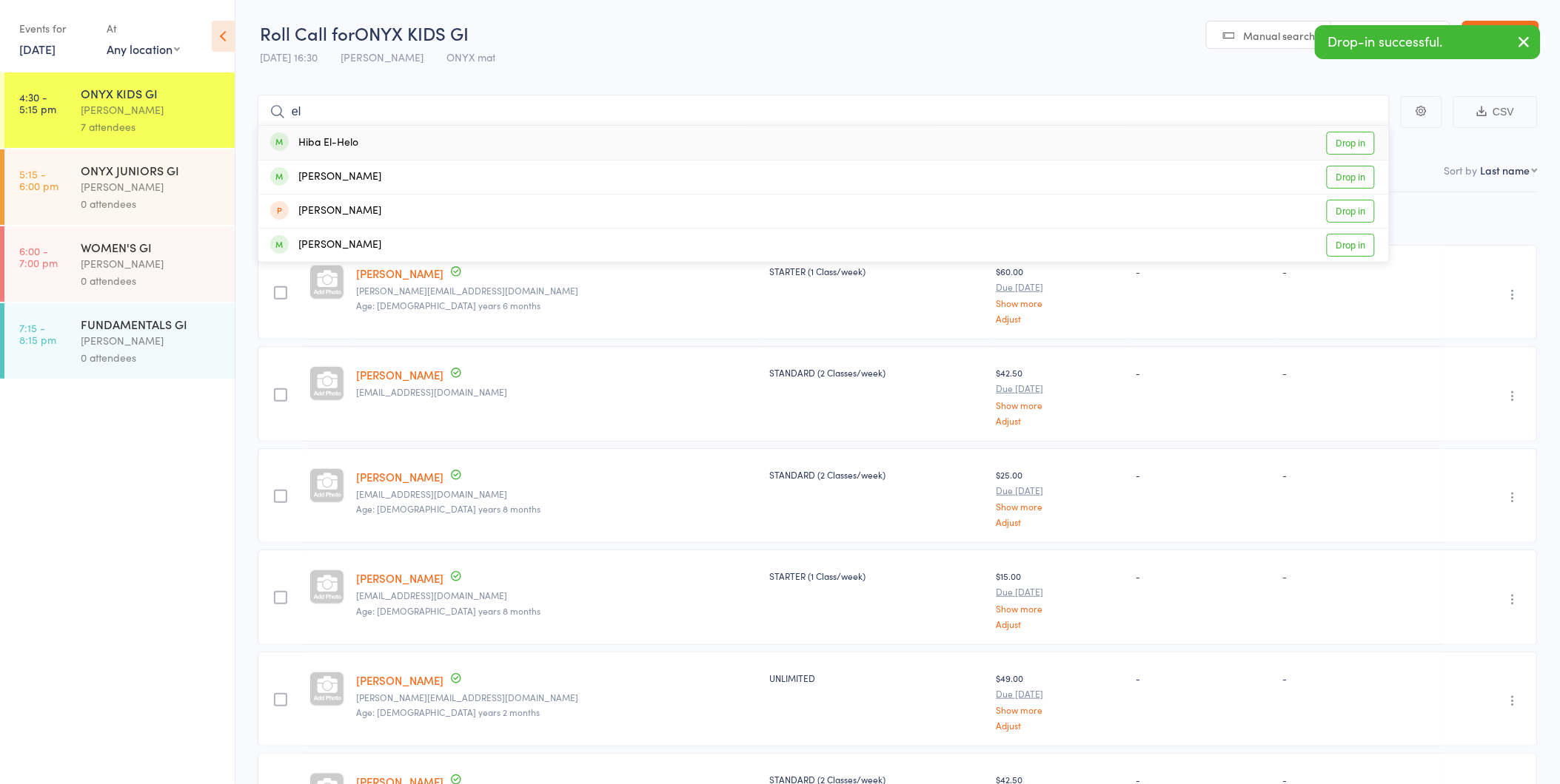
type input "eli"
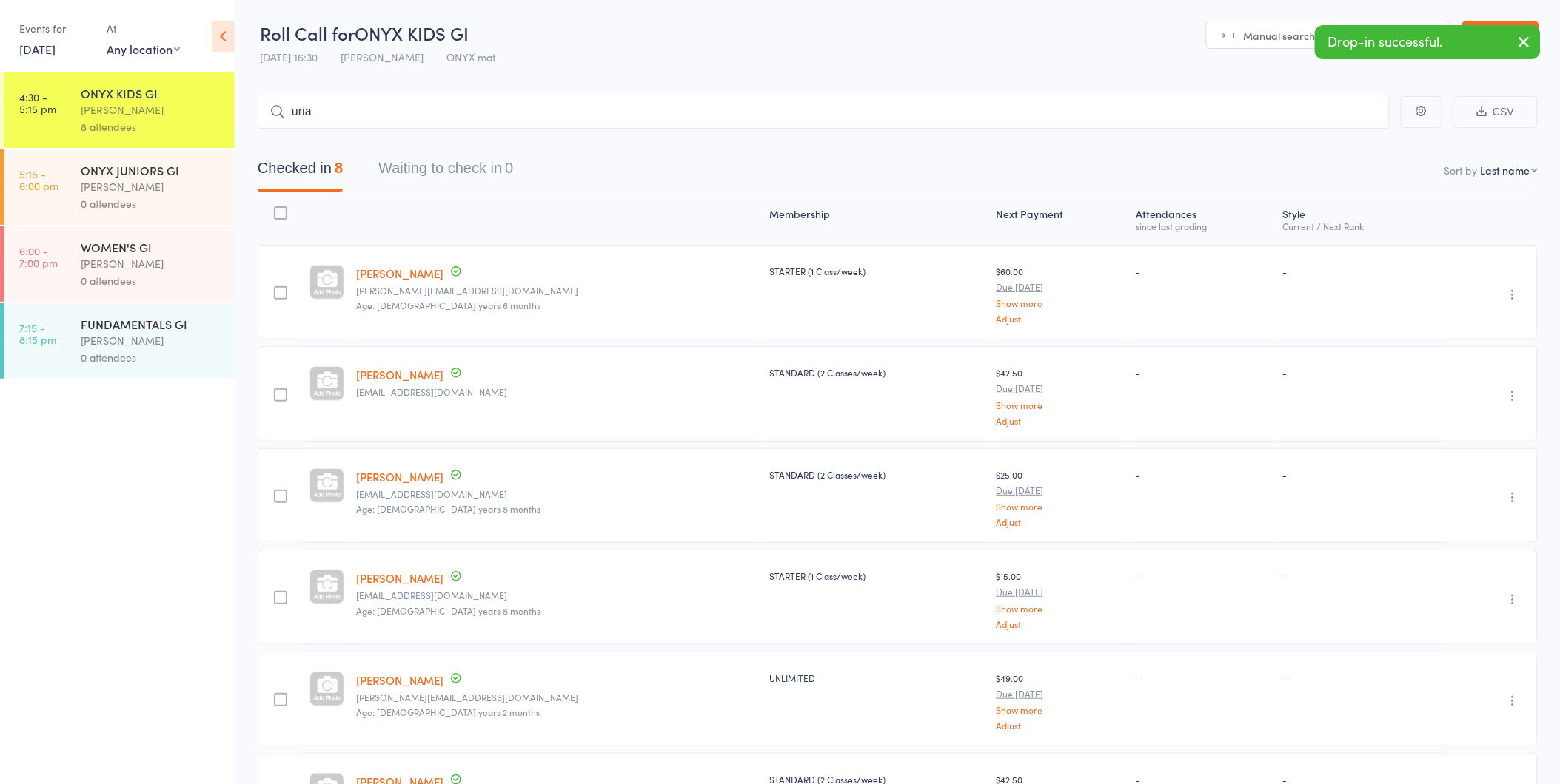
type input "uriah"
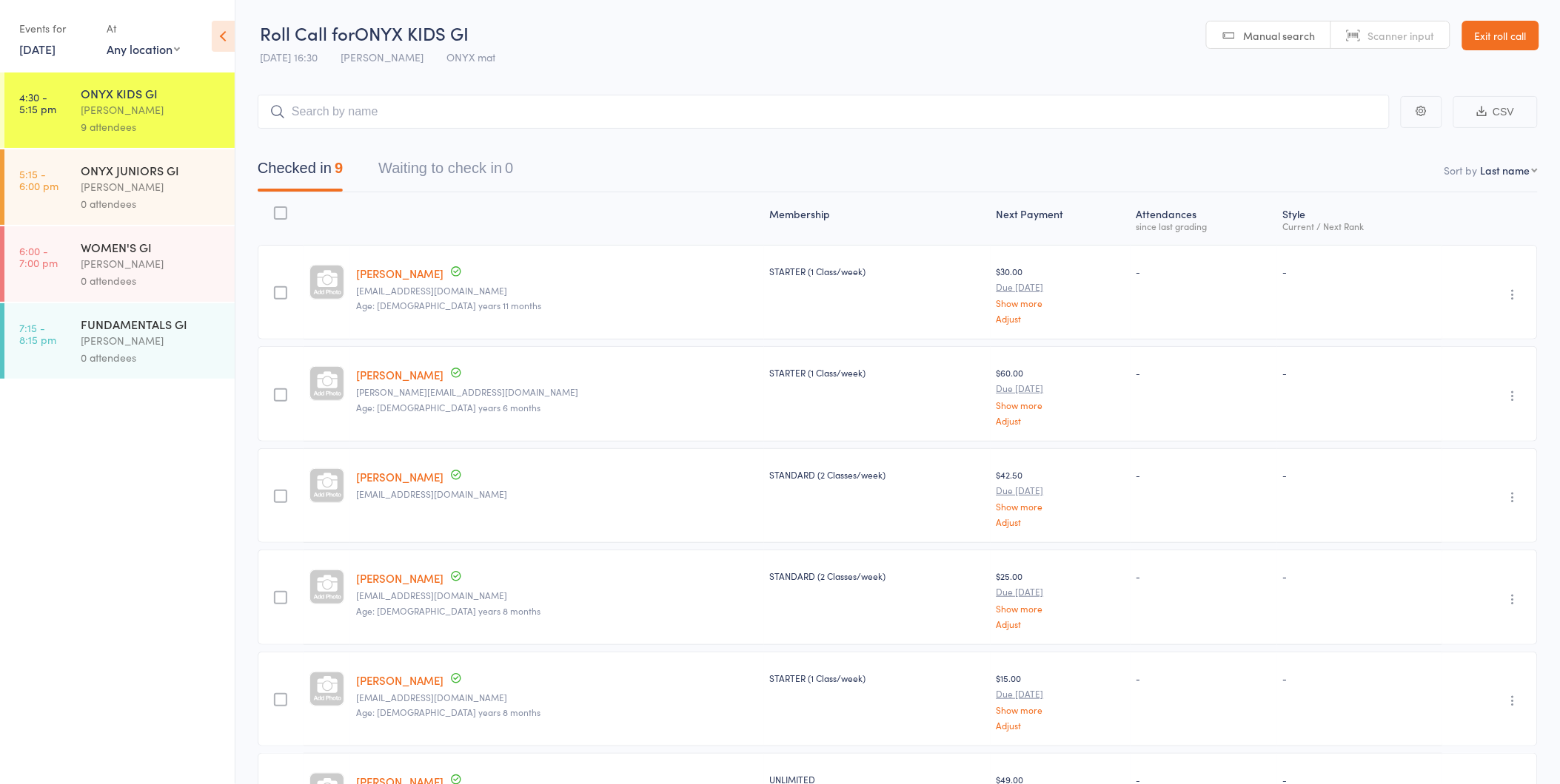
click at [1500, 25] on link "Exit roll call" at bounding box center [1500, 35] width 77 height 29
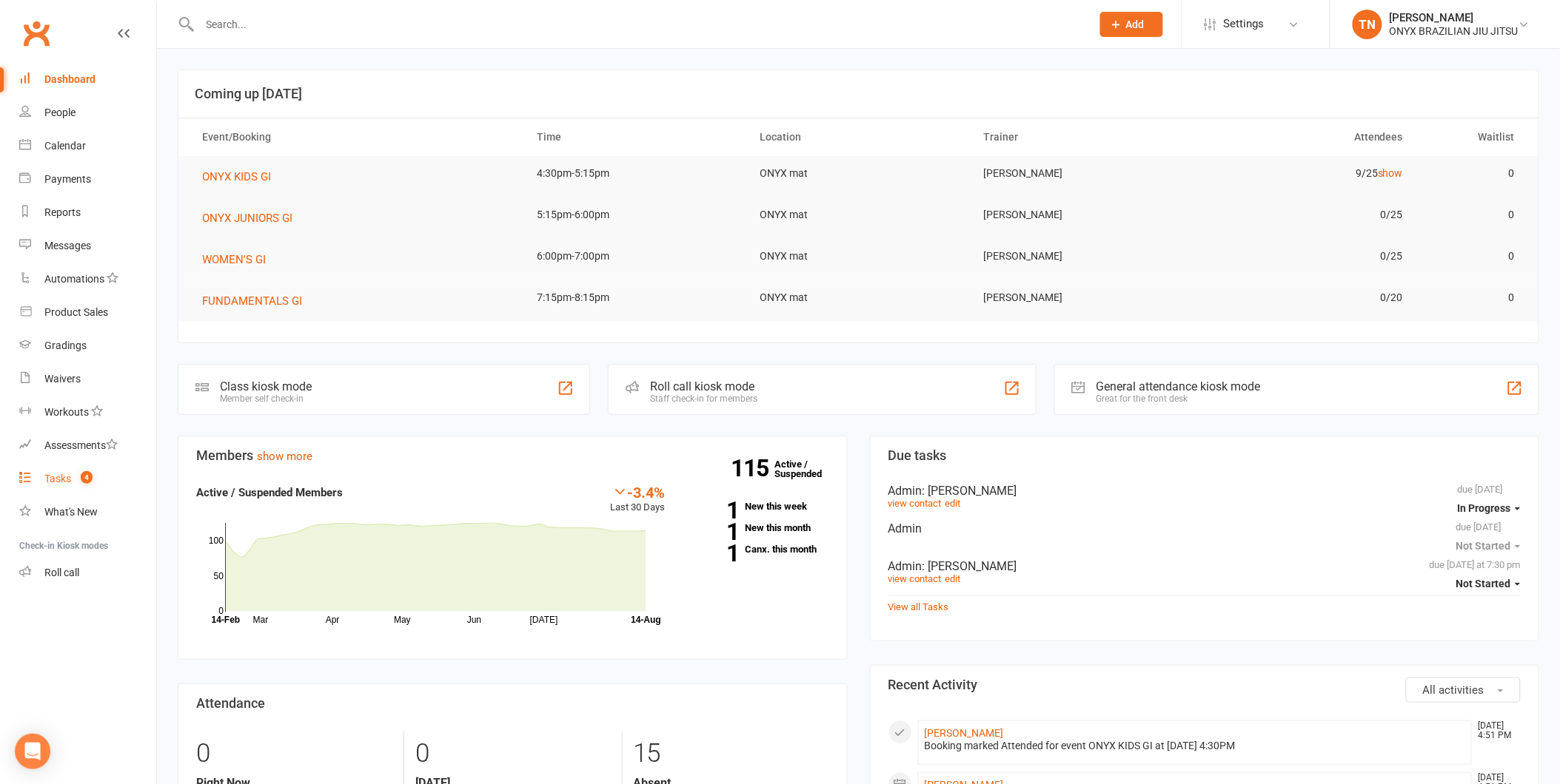
drag, startPoint x: 0, startPoint y: 471, endPoint x: 30, endPoint y: 468, distance: 30.1
click at [0, 471] on li "Tasks 4" at bounding box center [78, 479] width 156 height 34
click at [42, 470] on link "Tasks 4" at bounding box center [87, 479] width 137 height 34
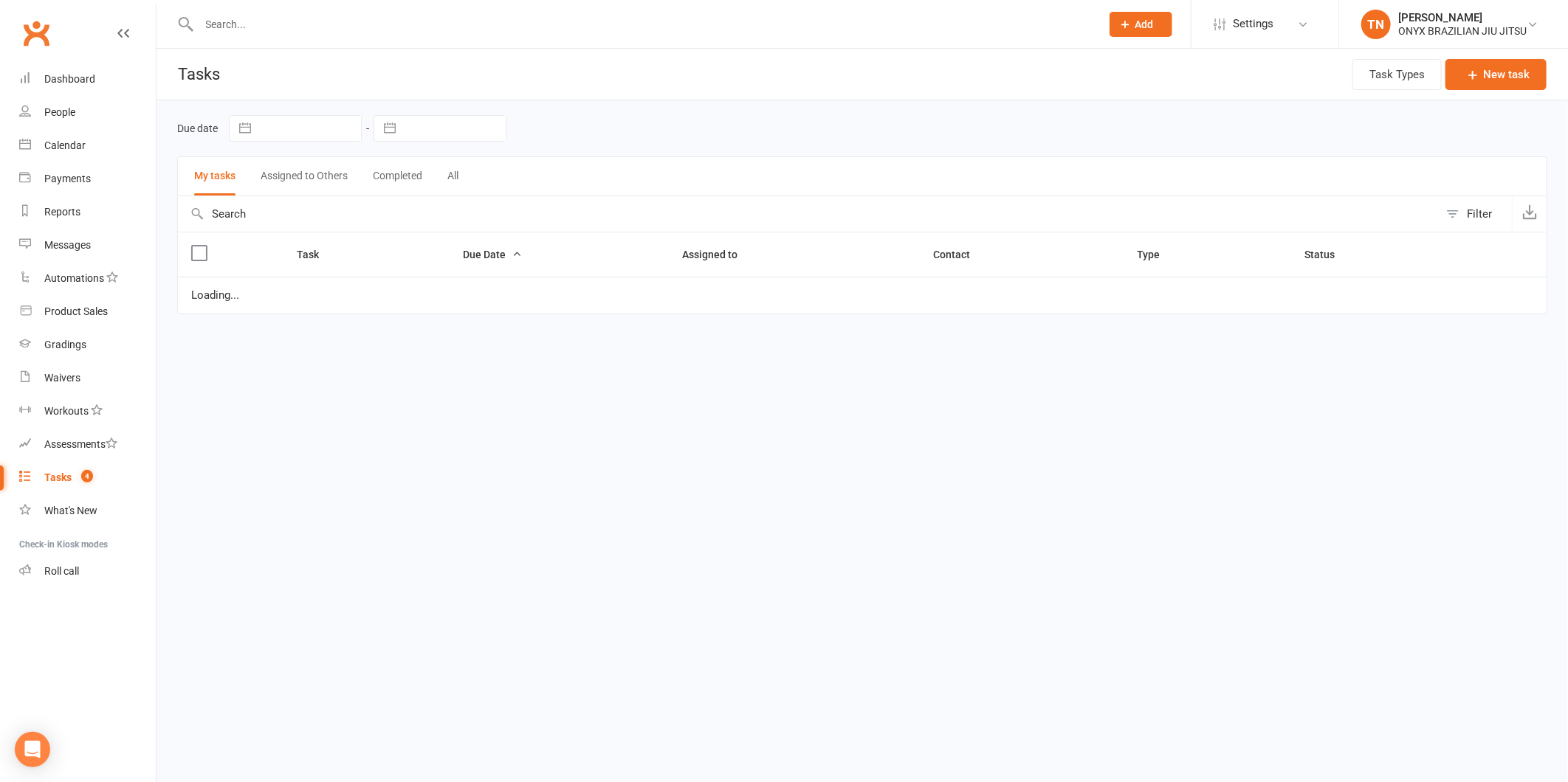
select select "started"
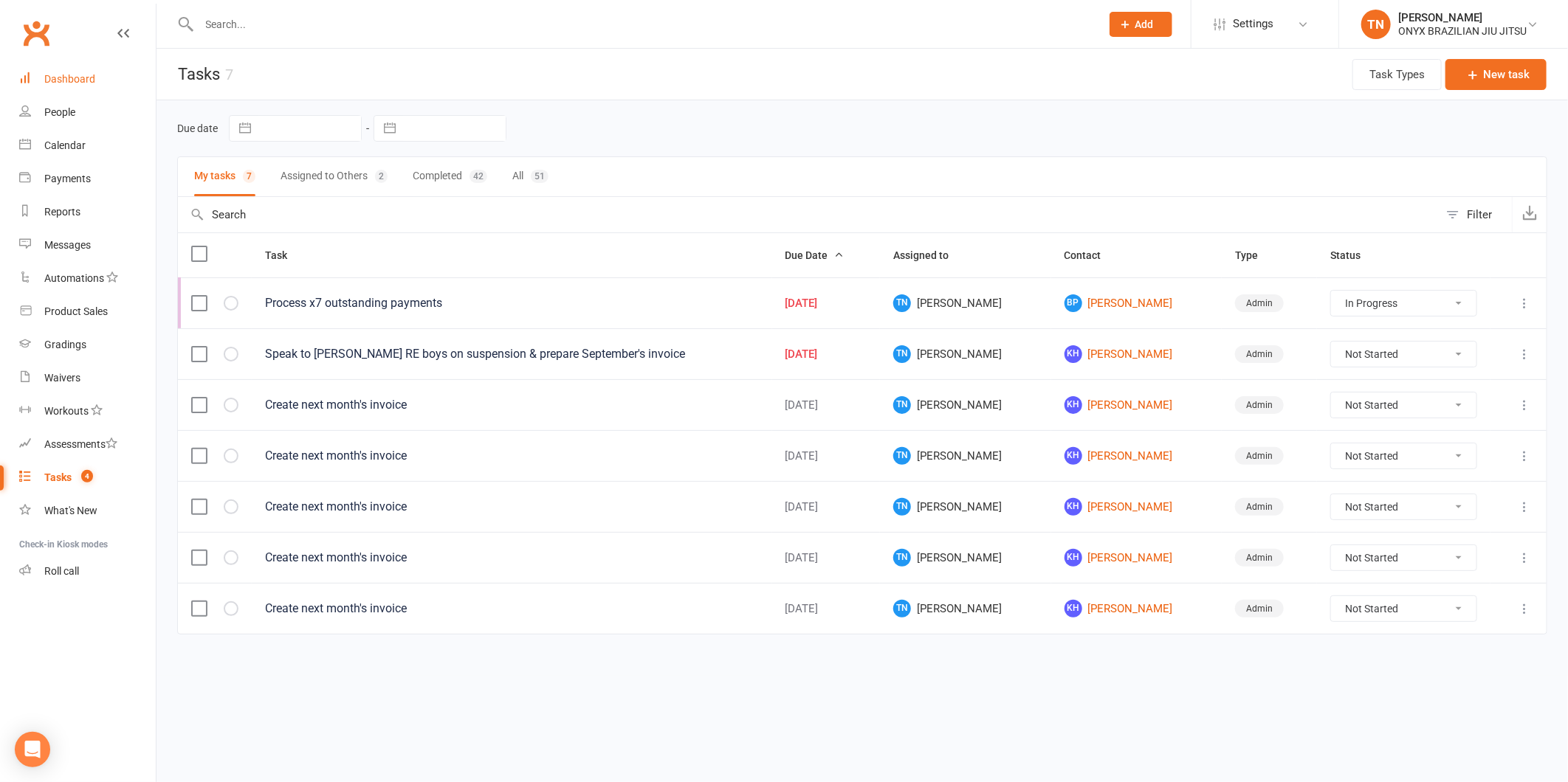
click at [55, 71] on link "Dashboard" at bounding box center [87, 80] width 137 height 34
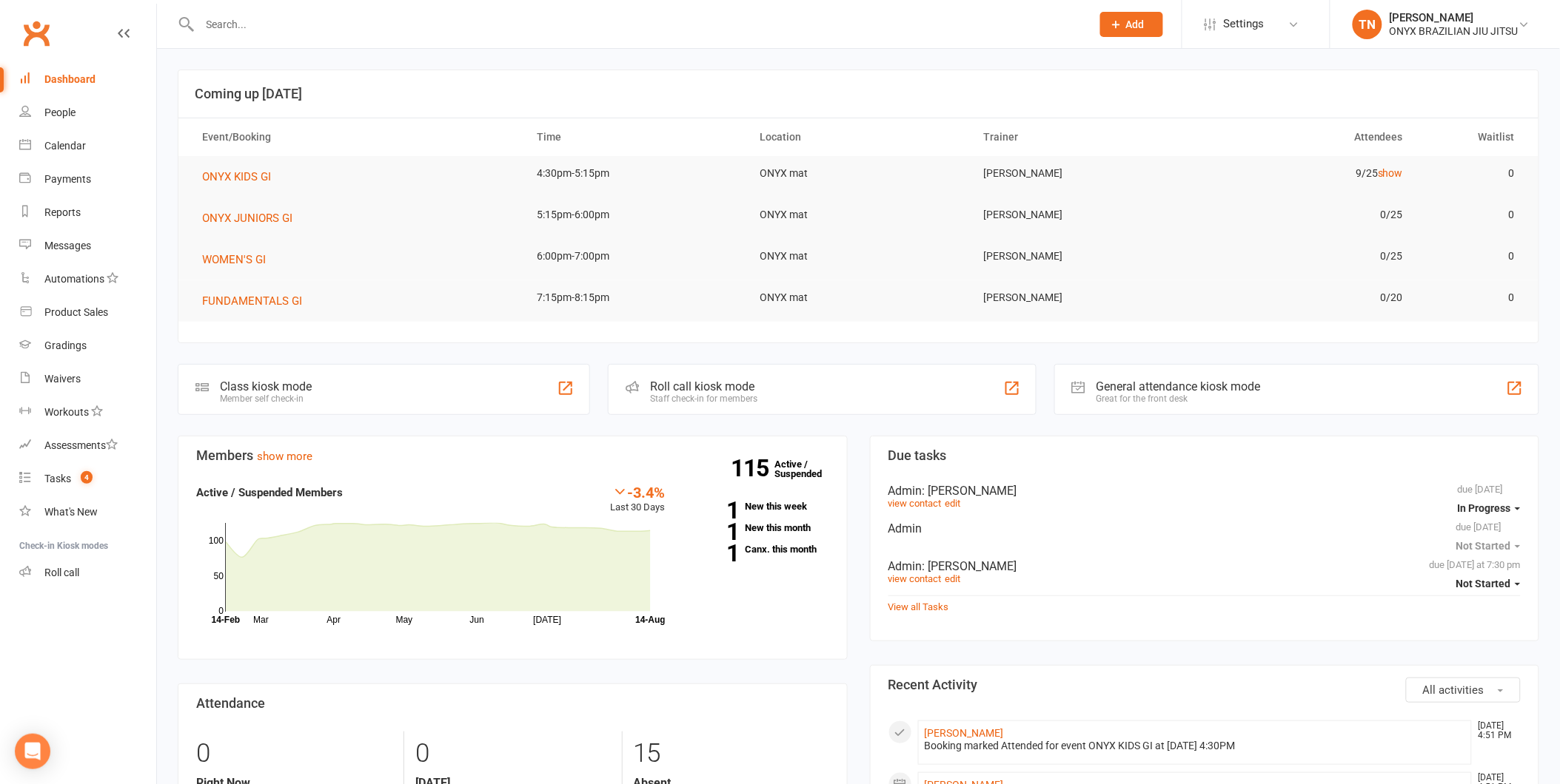
click at [298, 27] on input "text" at bounding box center [637, 24] width 885 height 21
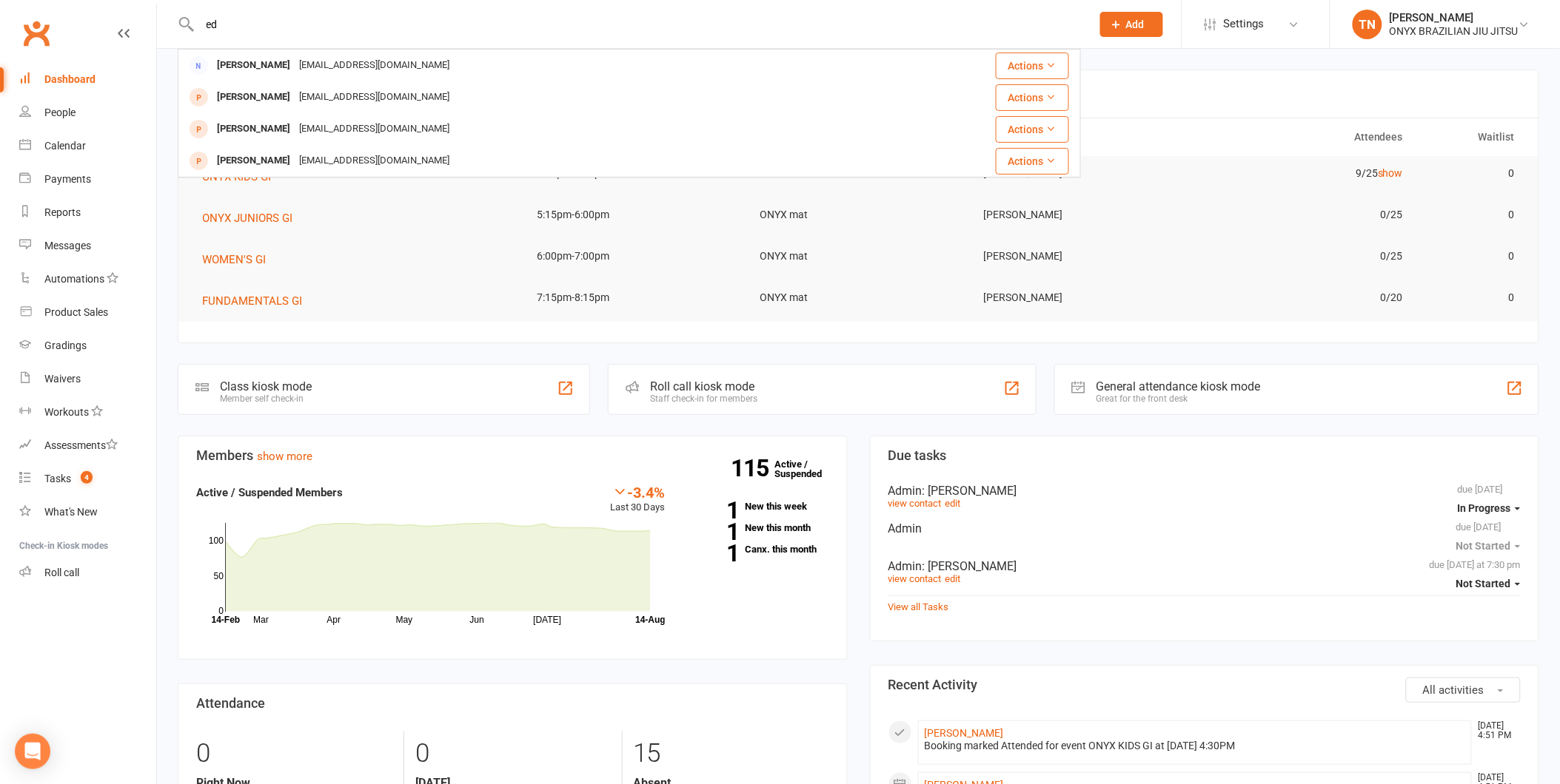
type input "e"
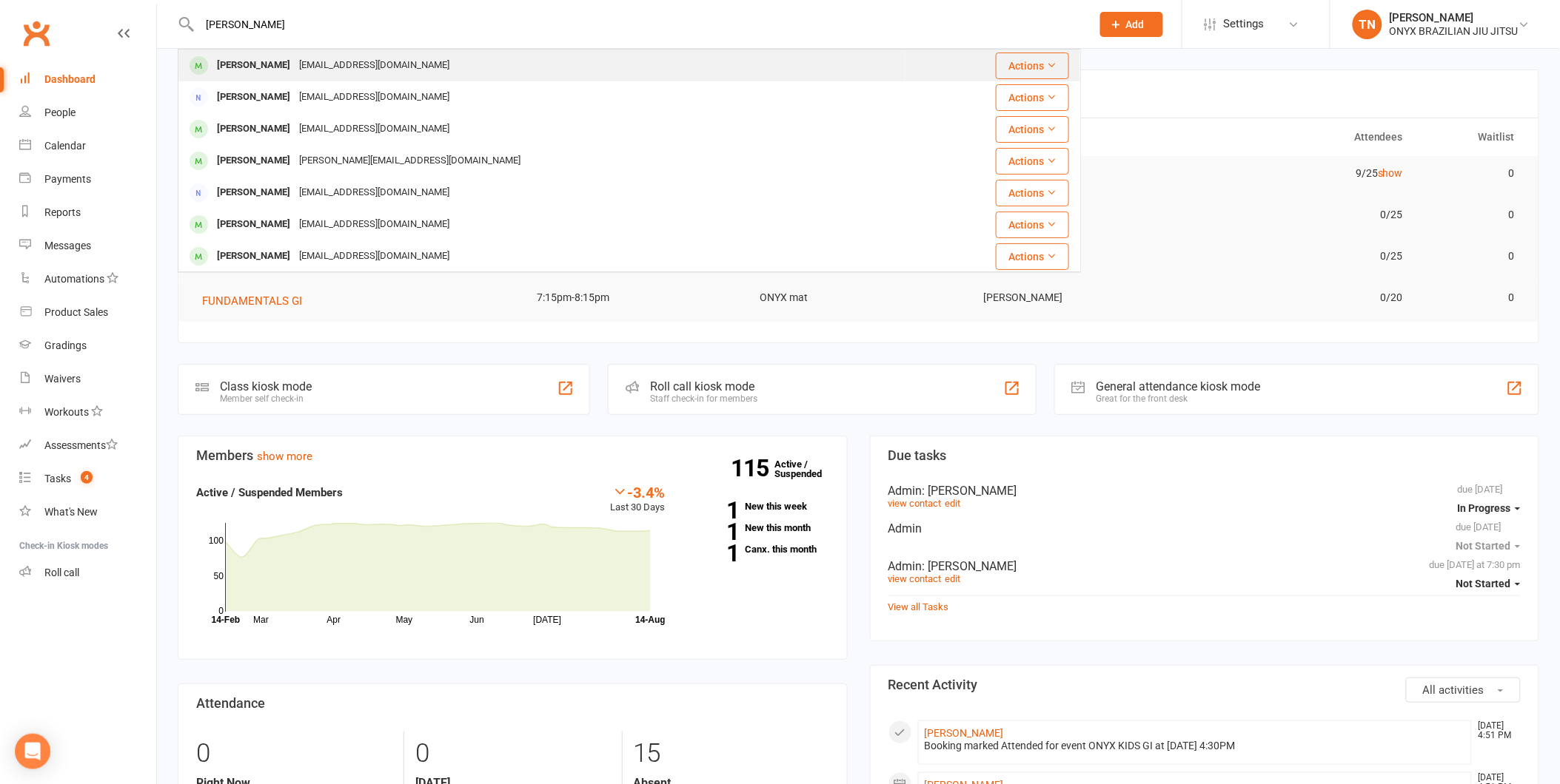
type input "jamie"
click at [352, 66] on div "yongxin386@gmail.com" at bounding box center [373, 66] width 159 height 22
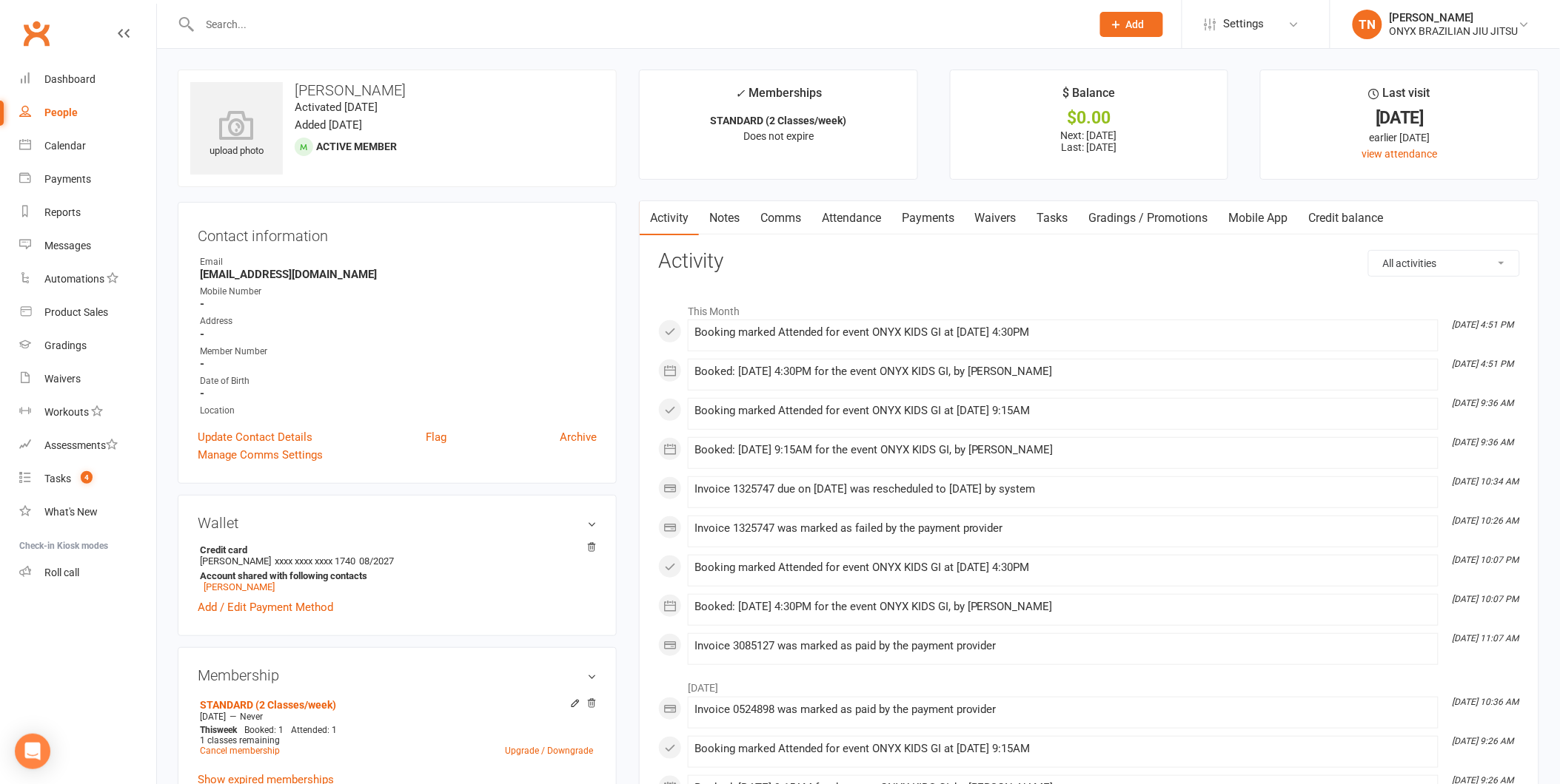
click at [933, 210] on link "Payments" at bounding box center [927, 218] width 73 height 34
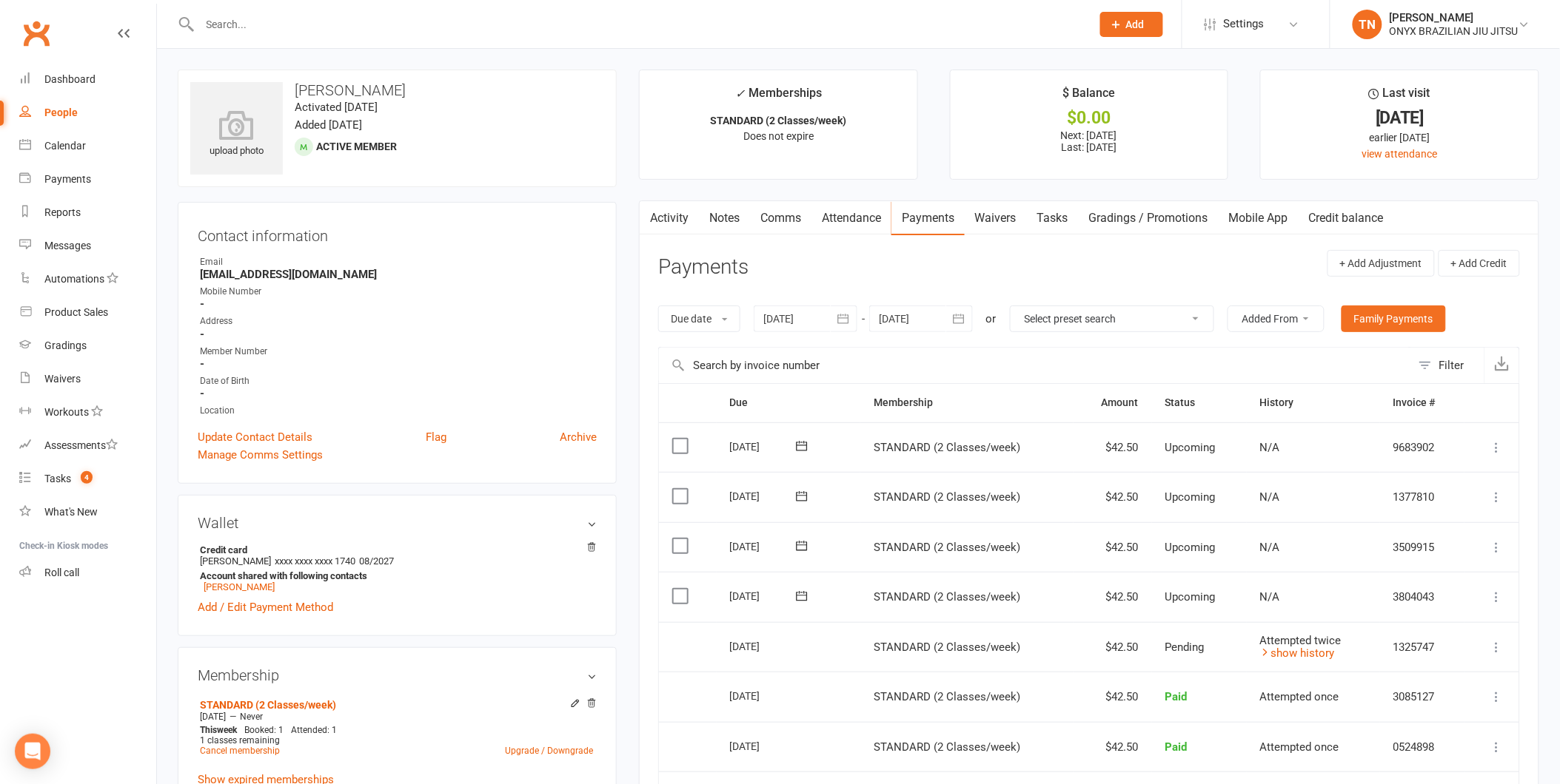
click at [867, 223] on link "Attendance" at bounding box center [851, 218] width 80 height 34
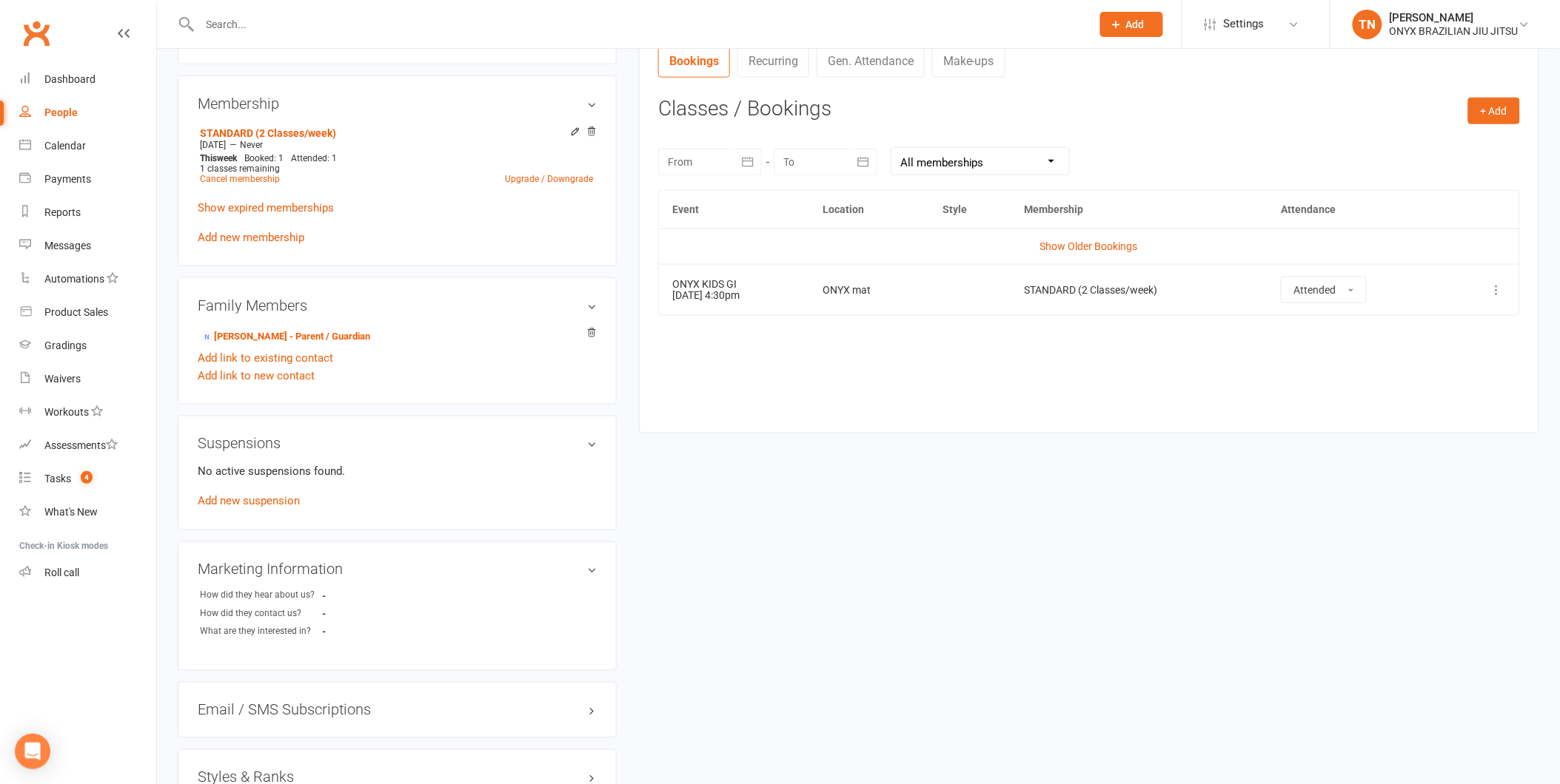
scroll to position [329, 0]
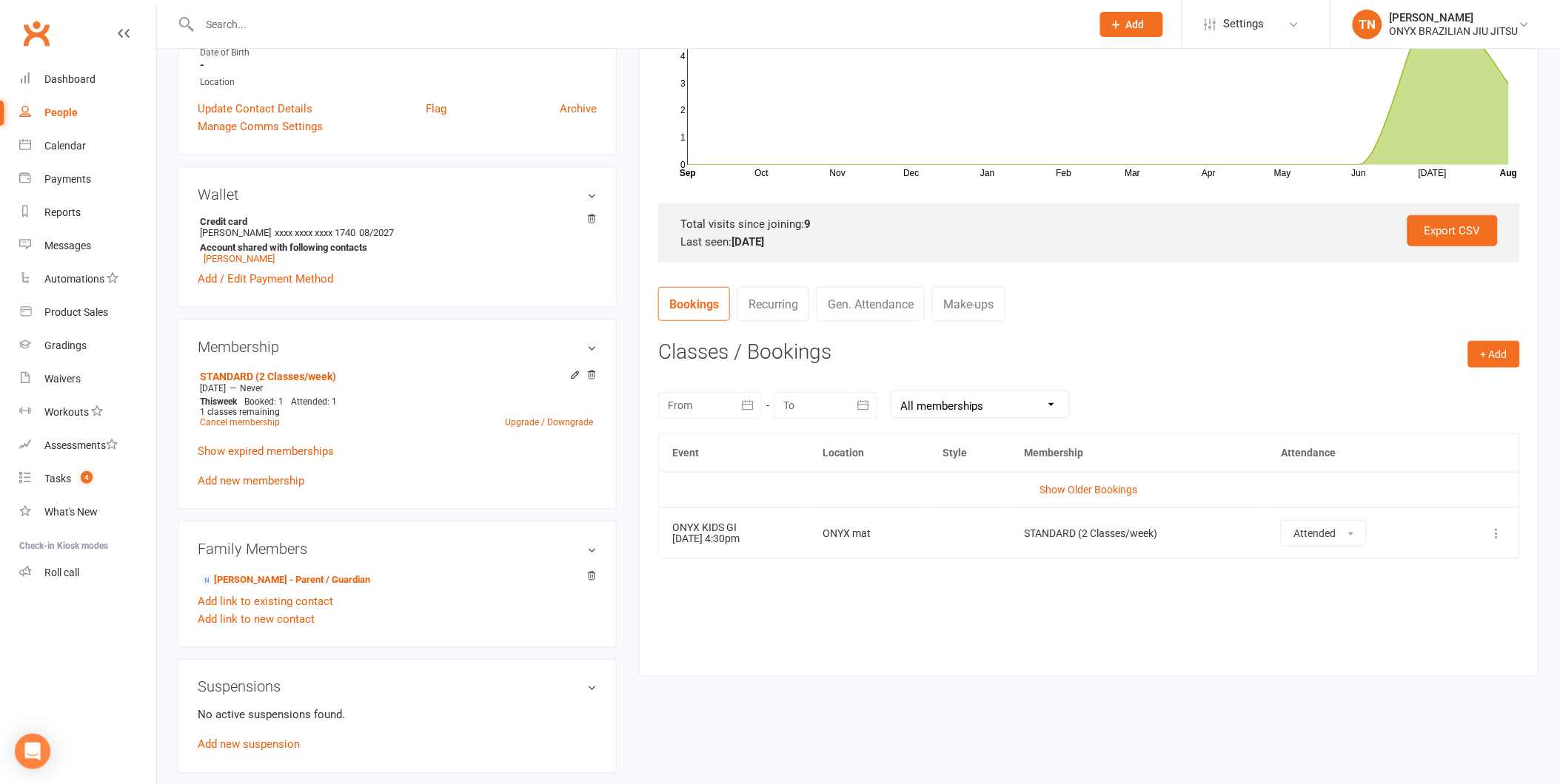
click at [740, 413] on button "button" at bounding box center [748, 406] width 27 height 27
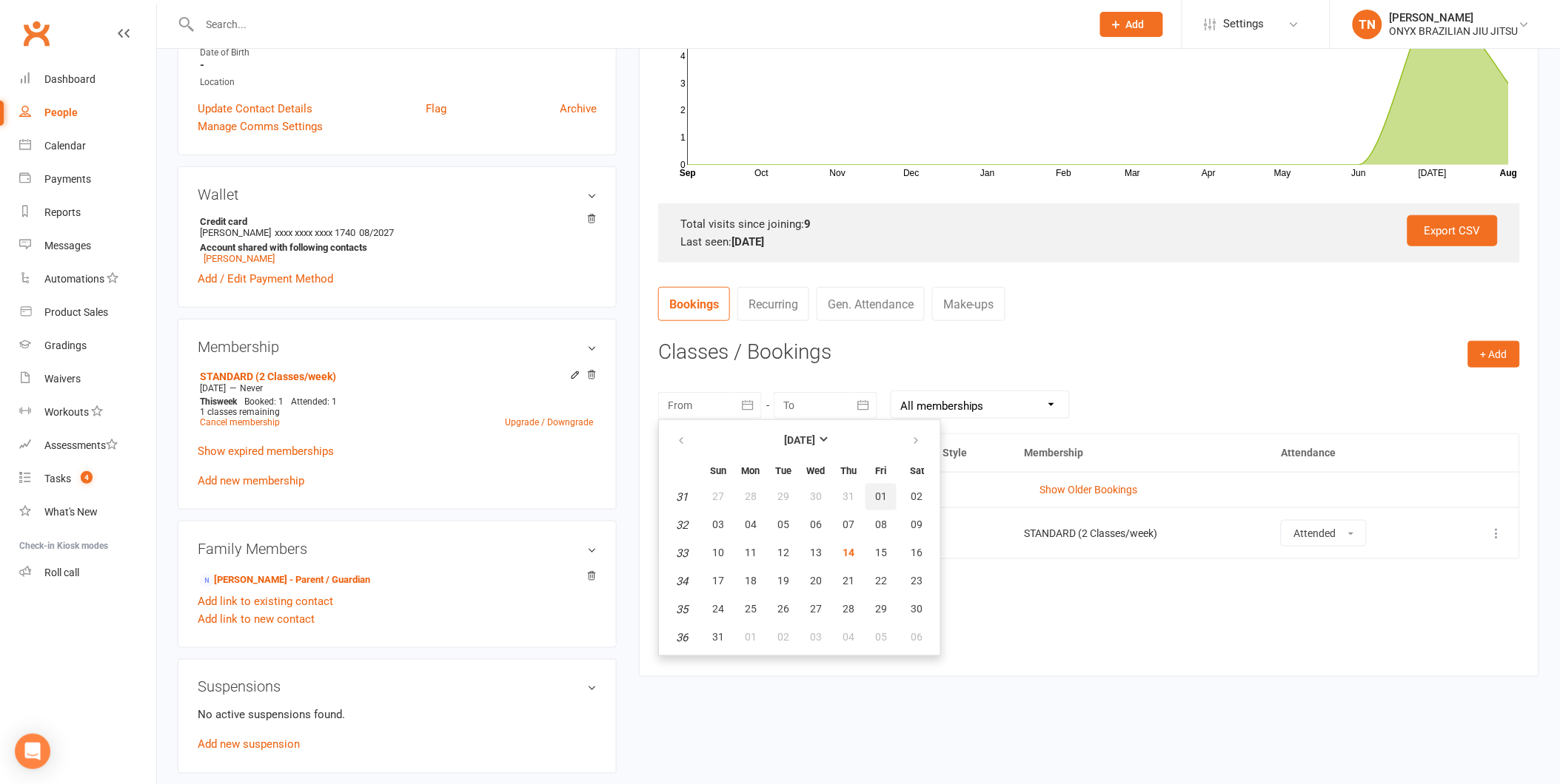
click at [874, 501] on button "01" at bounding box center [880, 497] width 31 height 27
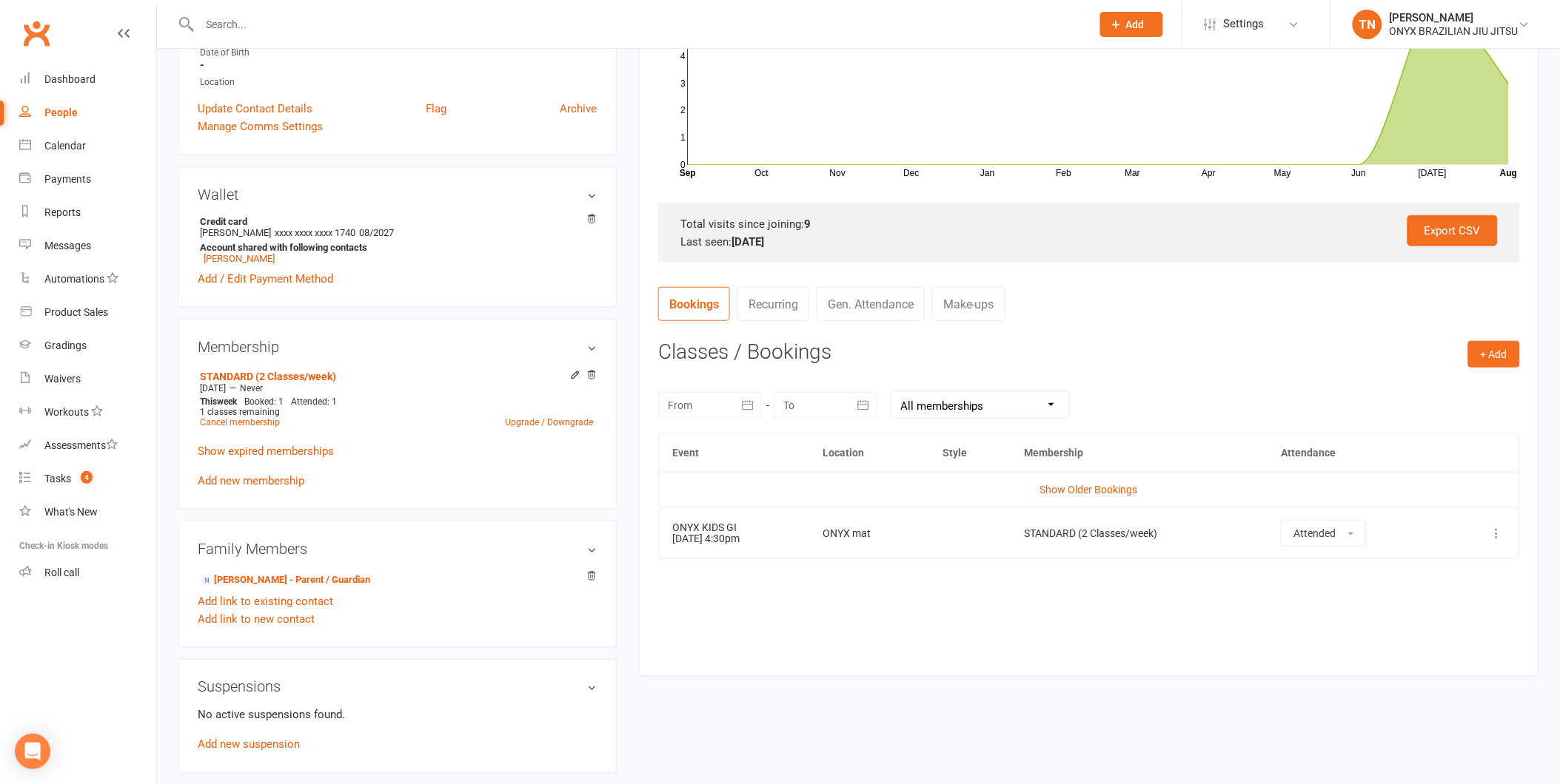
type input "01 Aug 2025"
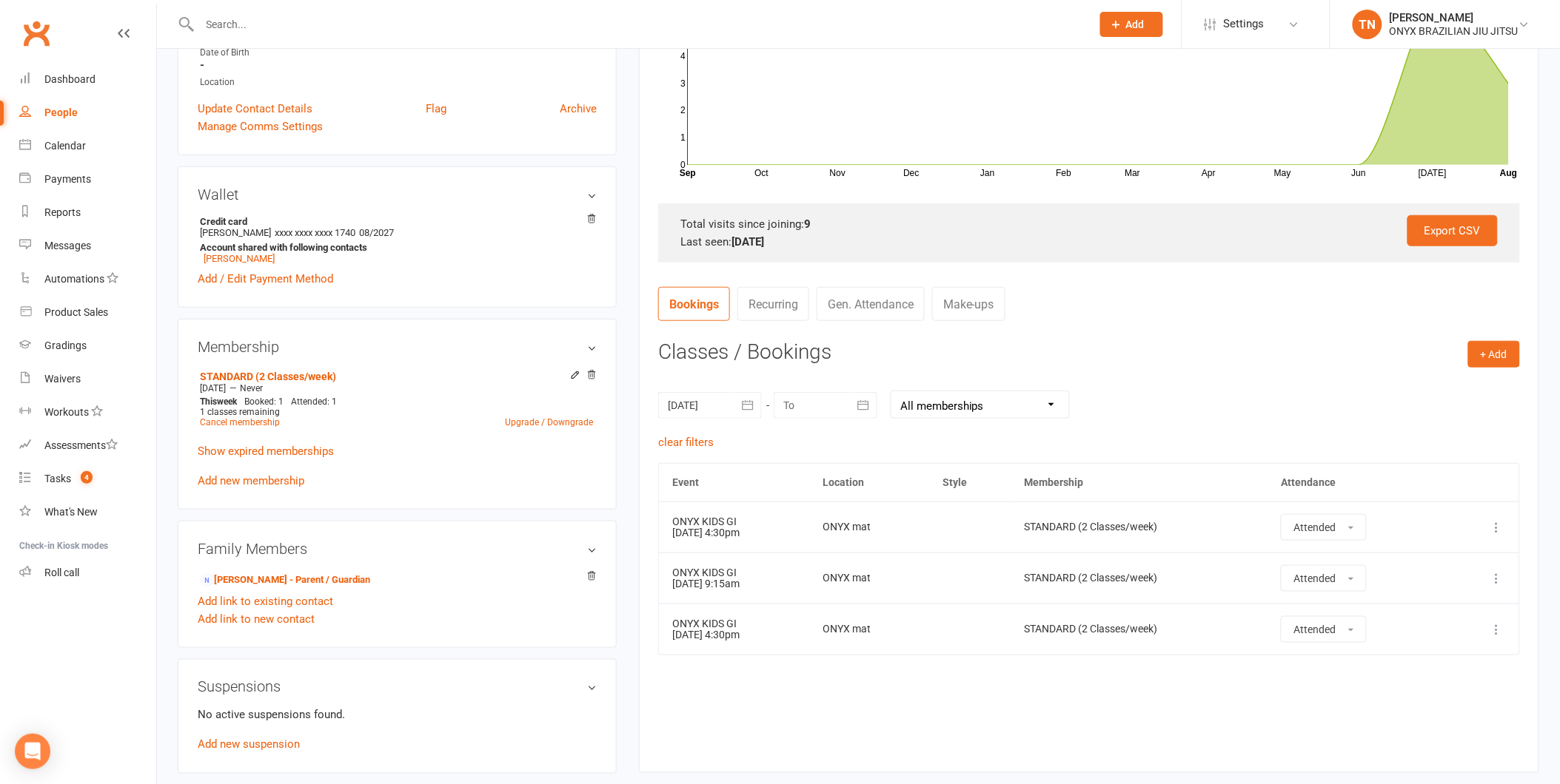
click at [872, 417] on button "button" at bounding box center [864, 406] width 27 height 27
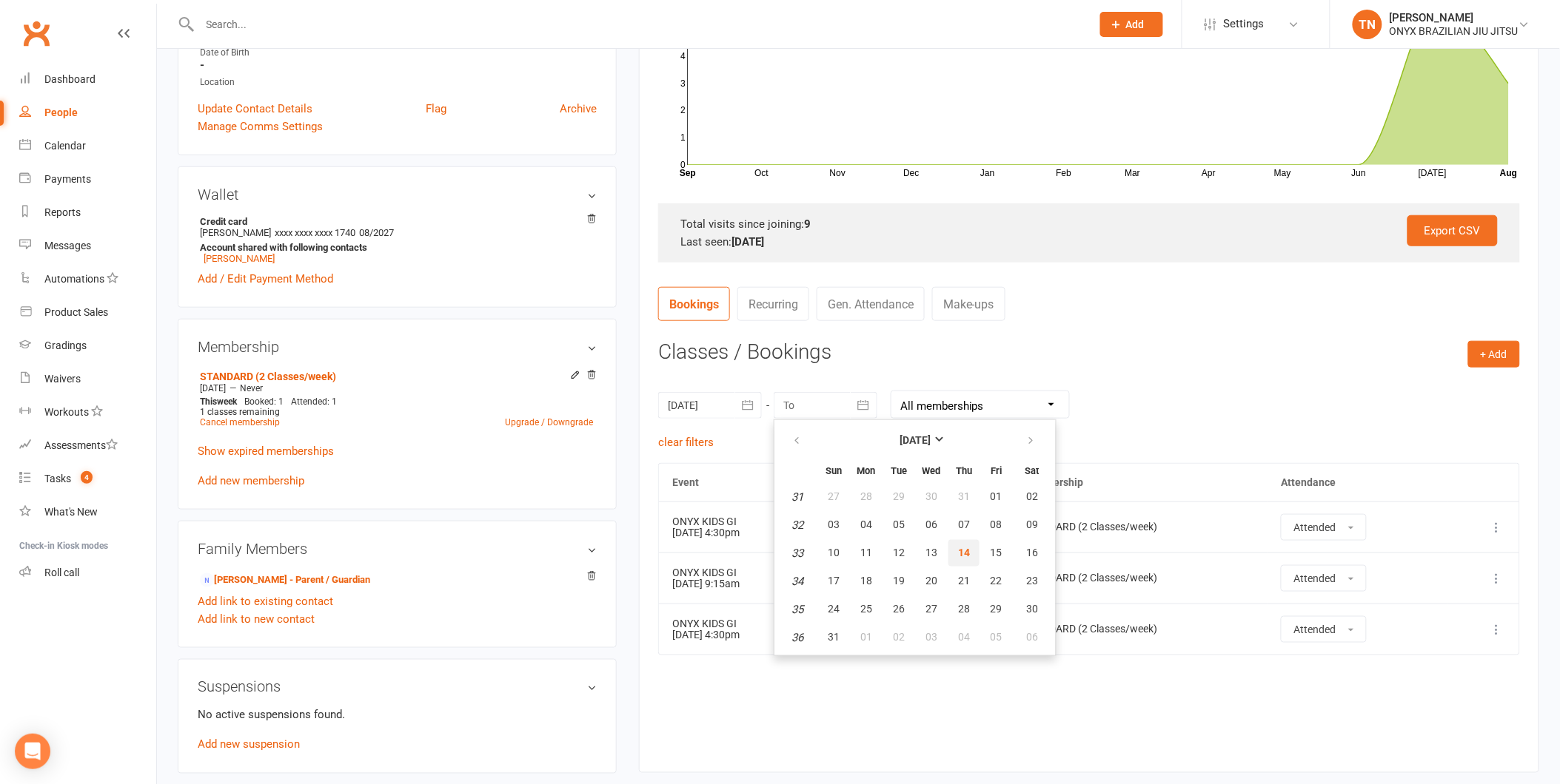
click at [970, 543] on button "14" at bounding box center [963, 554] width 31 height 27
type input "[DATE]"
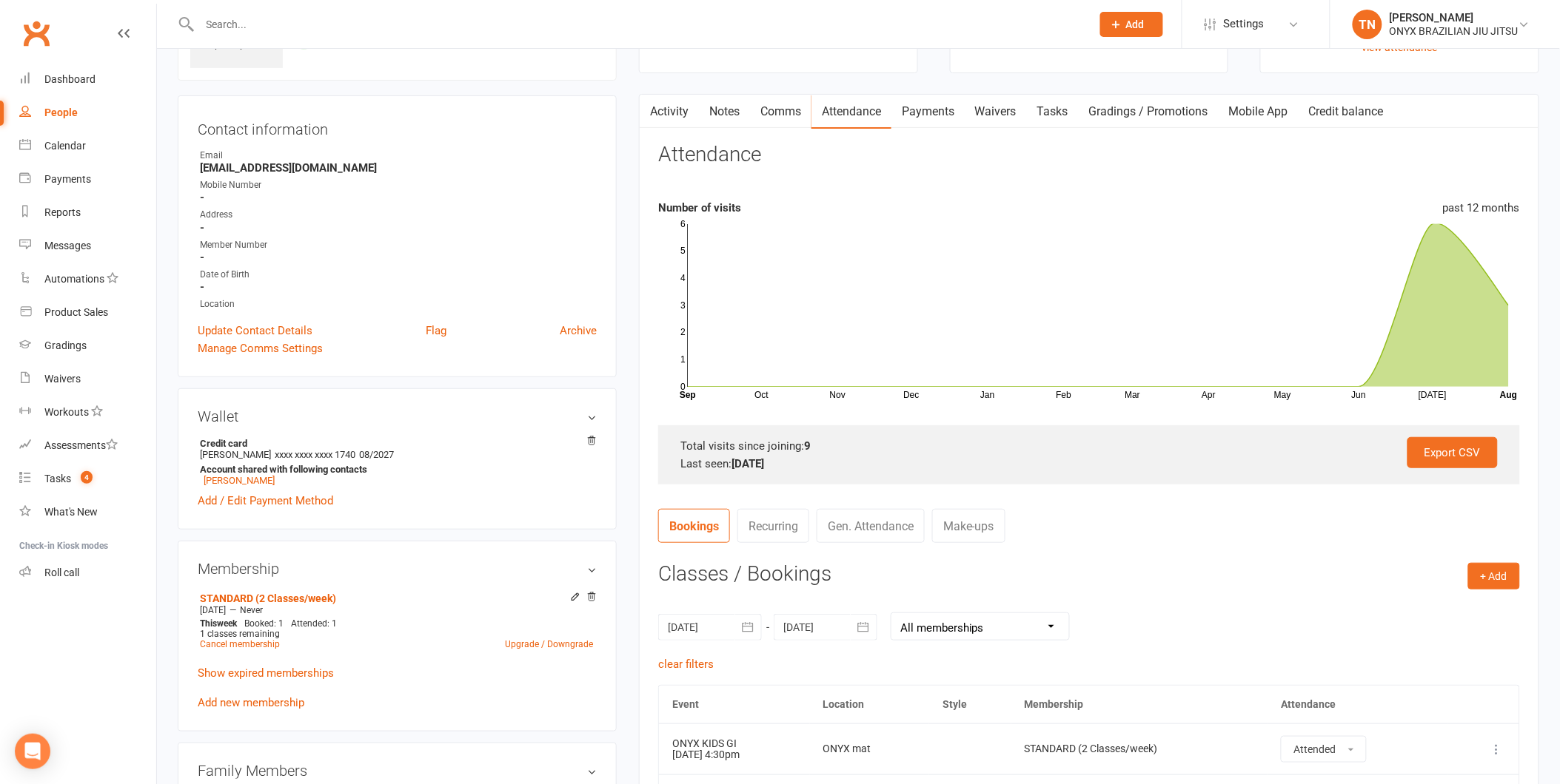
scroll to position [0, 0]
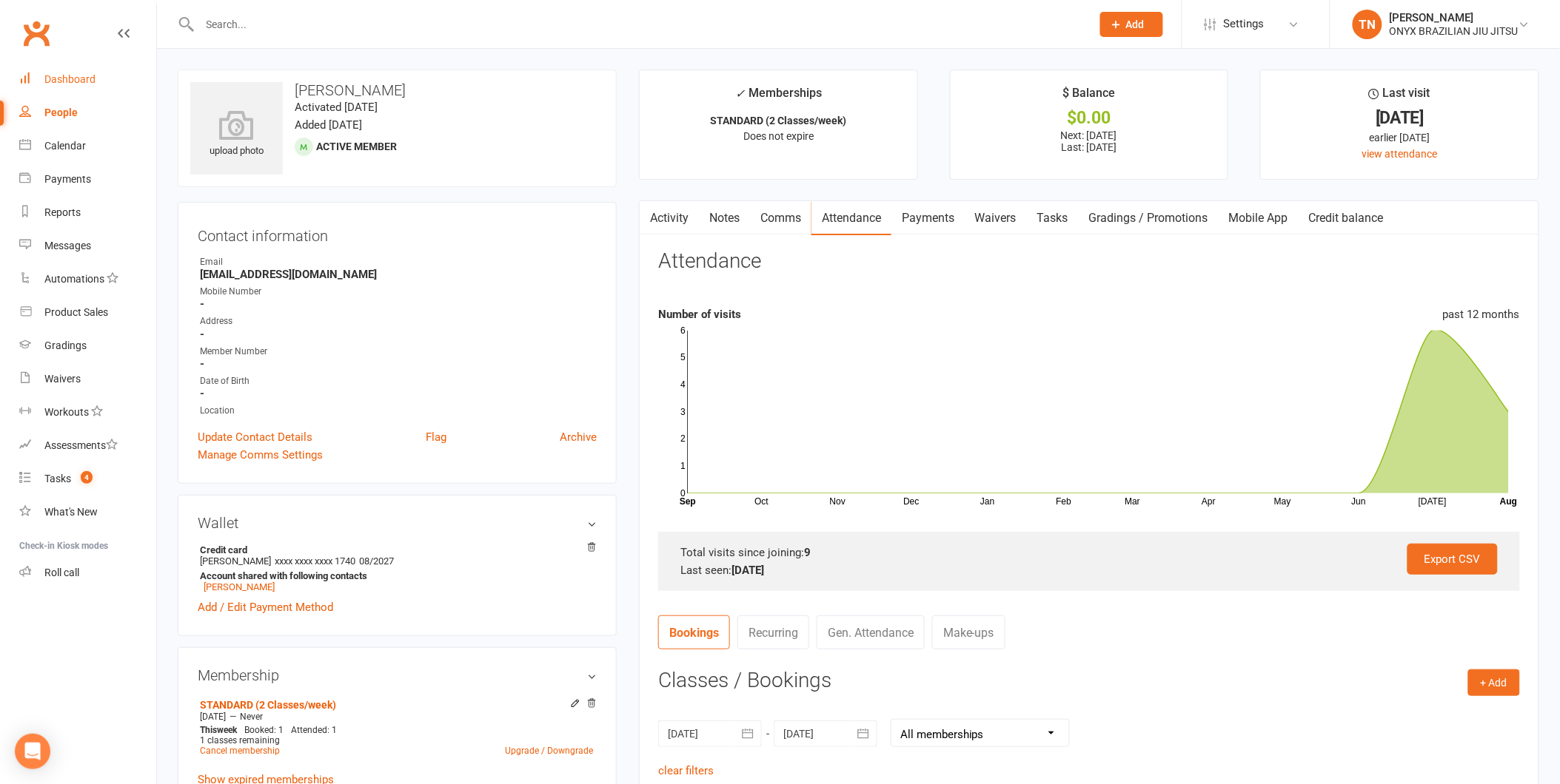
click at [87, 80] on div "Dashboard" at bounding box center [70, 79] width 51 height 12
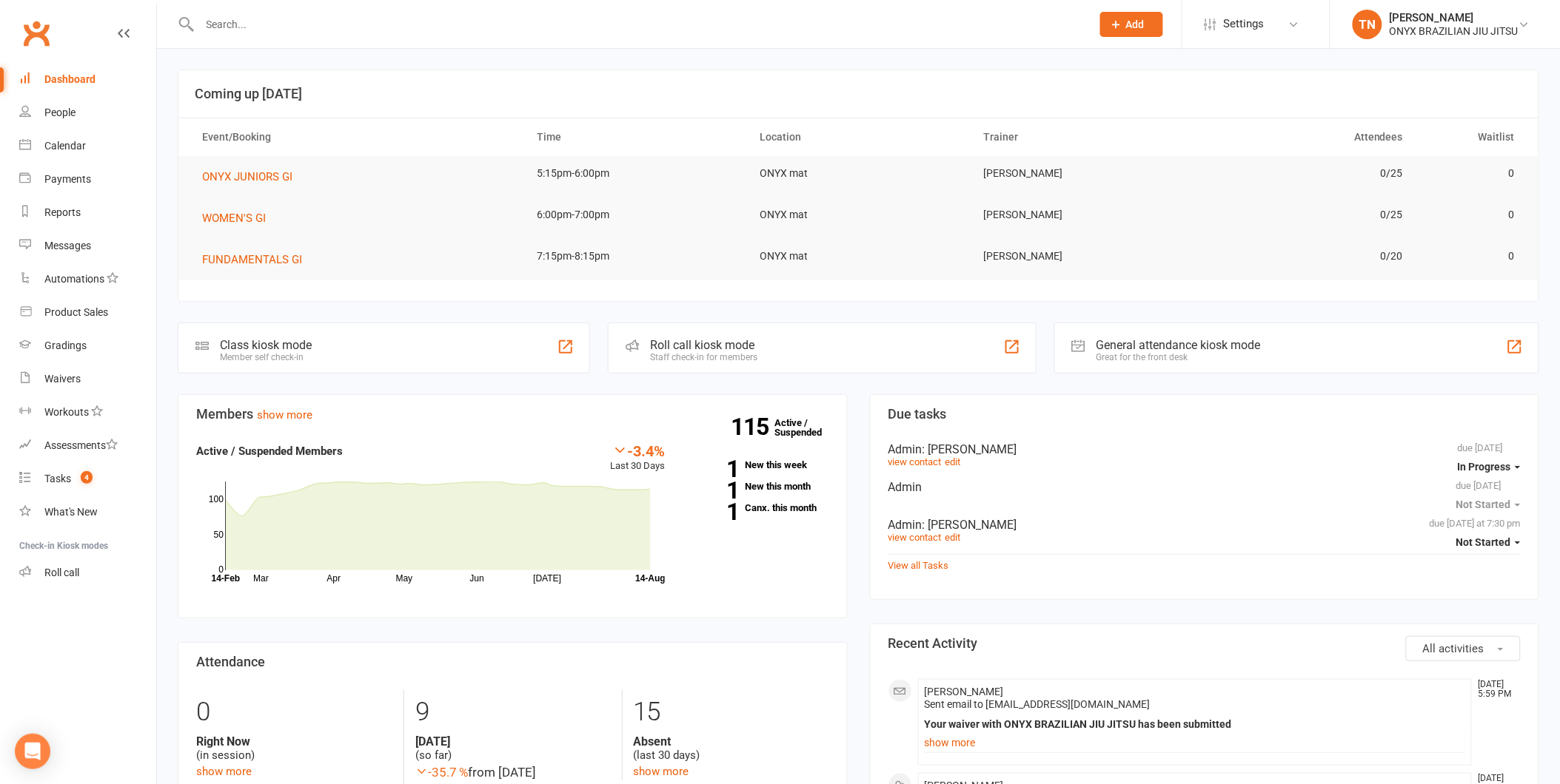
click at [779, 345] on div "Roll call kiosk mode Staff check-in for members" at bounding box center [821, 348] width 428 height 51
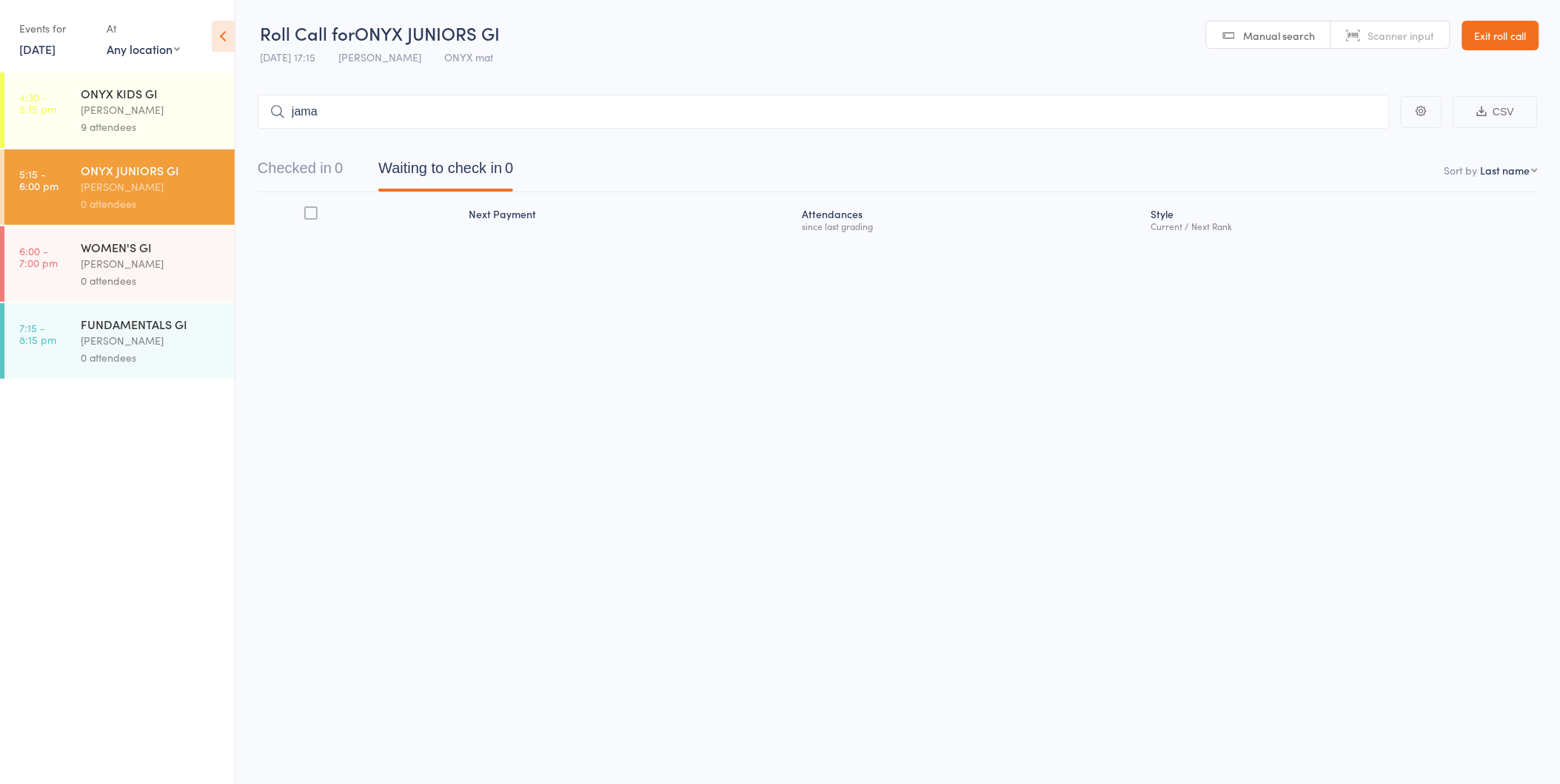
type input "jamal"
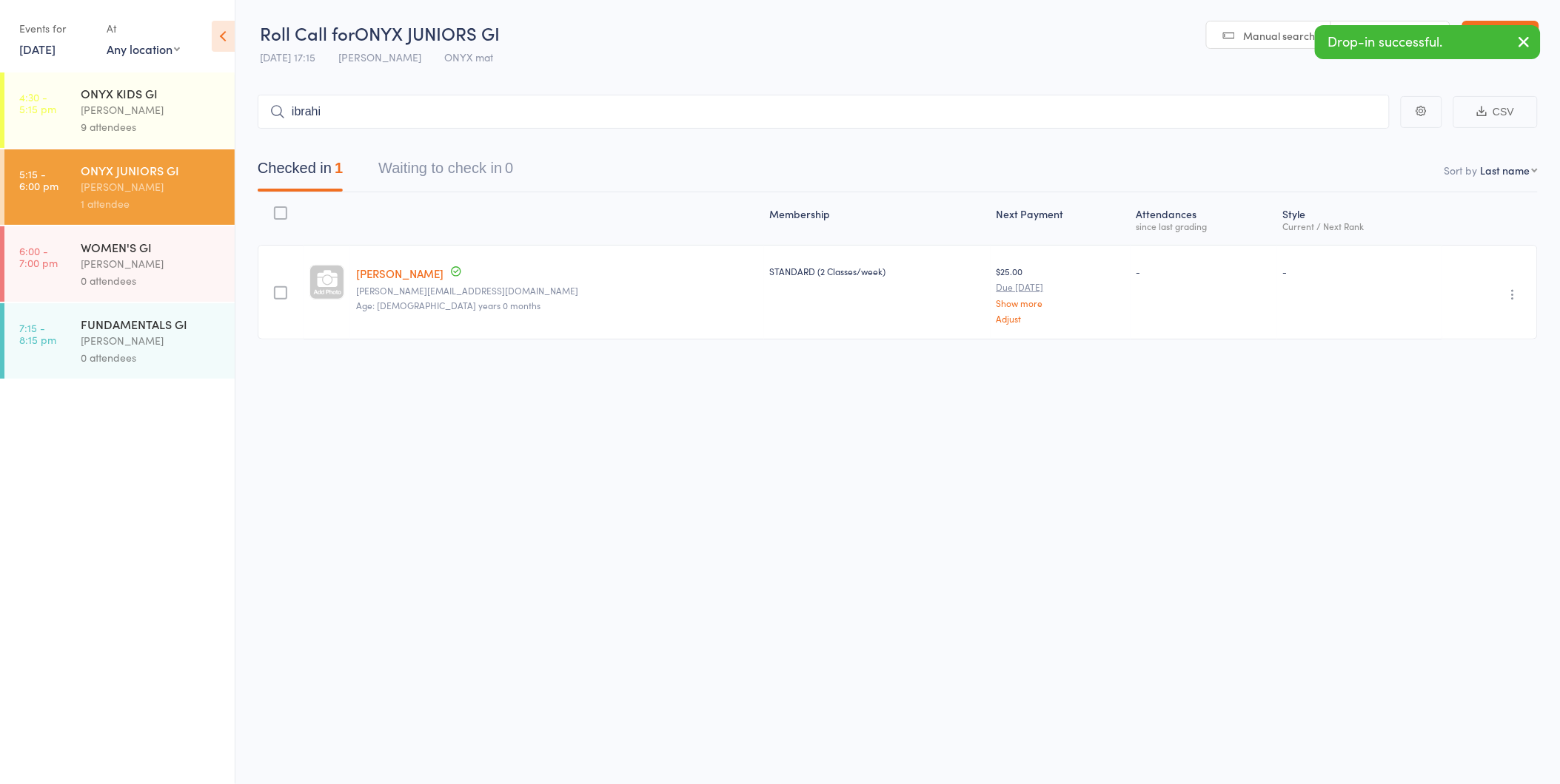
type input "ibrahim"
type input "aviana"
type input "nela j"
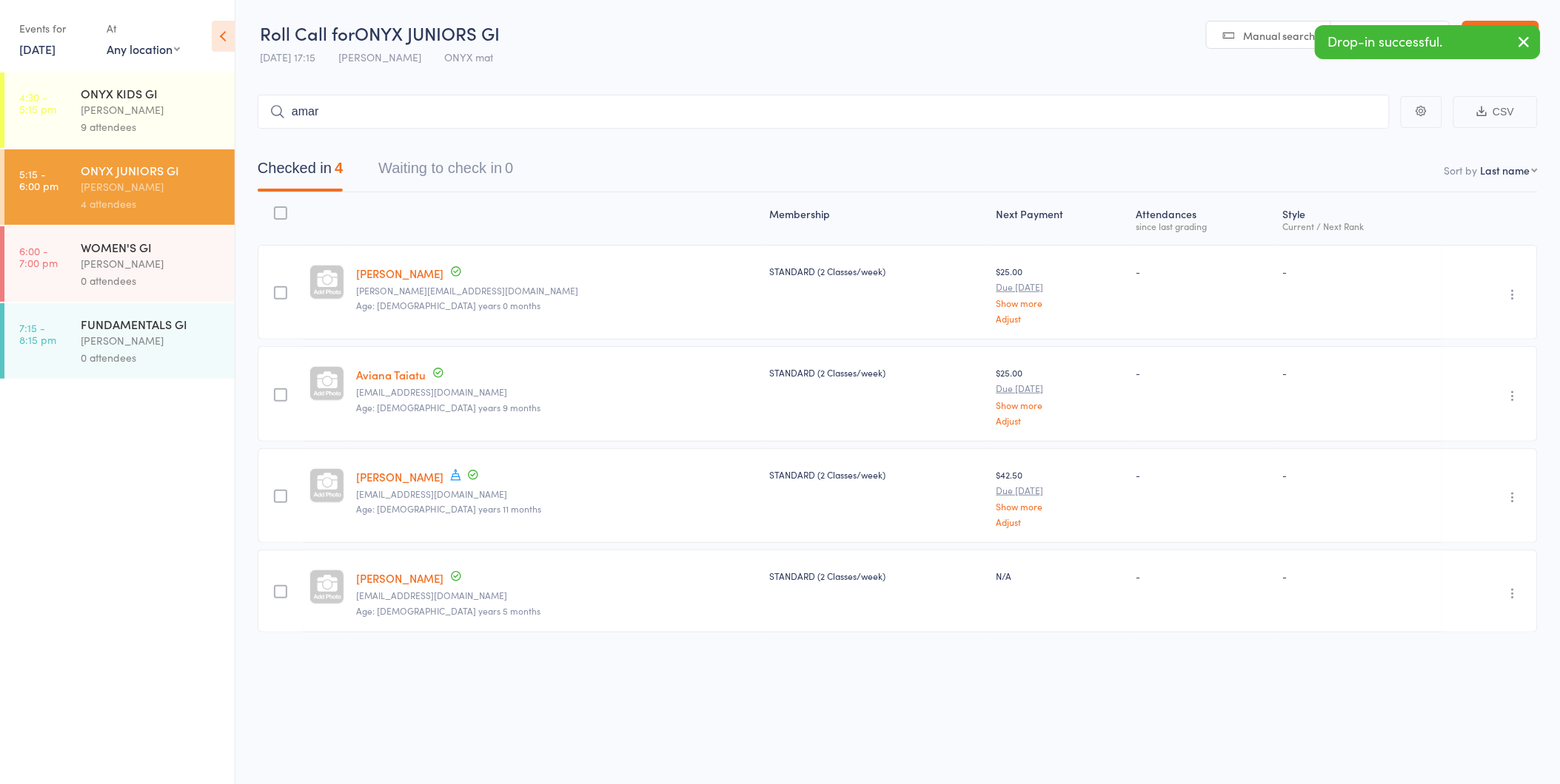
type input "amara"
type input "xavie"
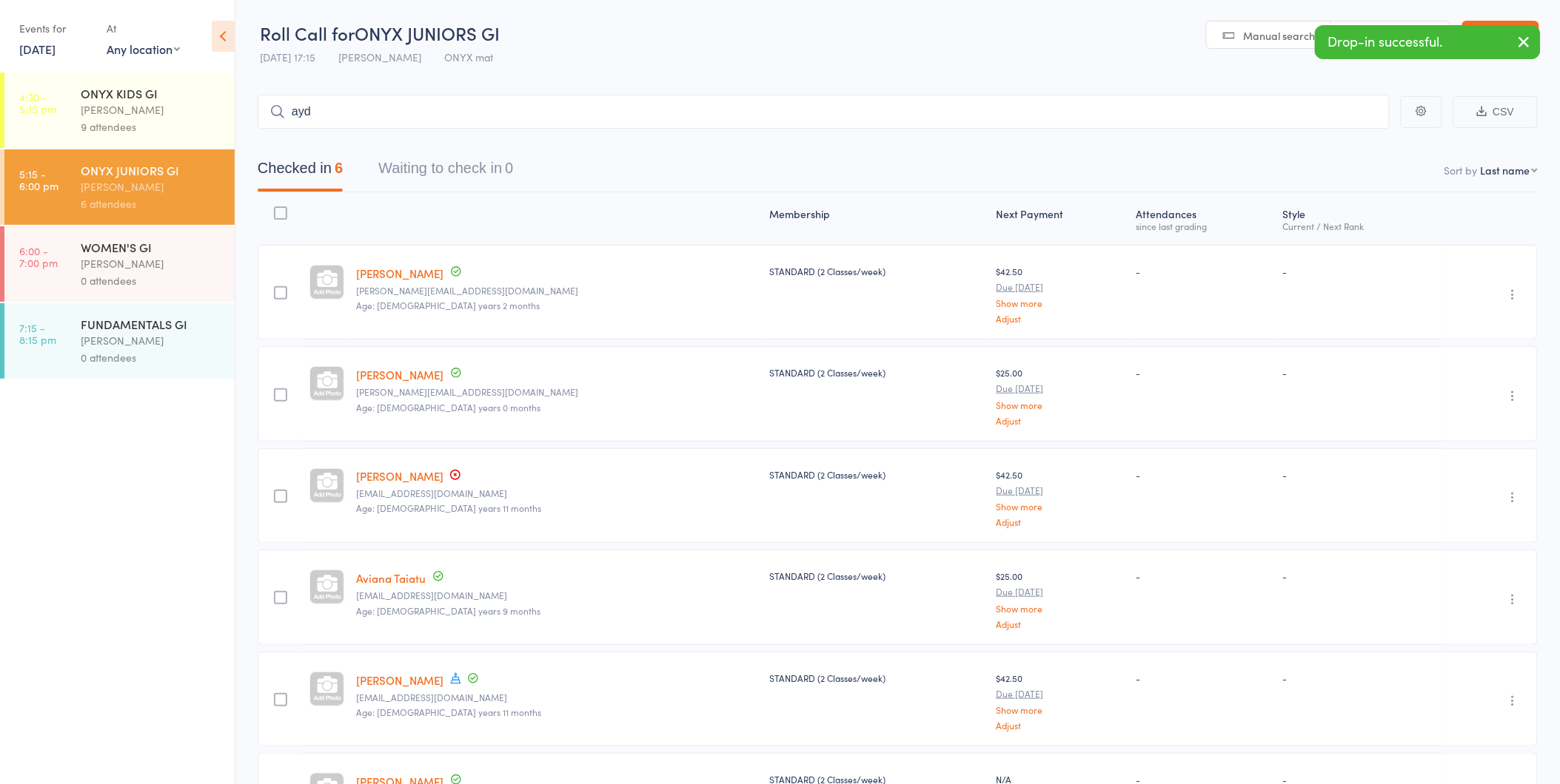
type input "aydi"
type input "alianna"
type input "armaan"
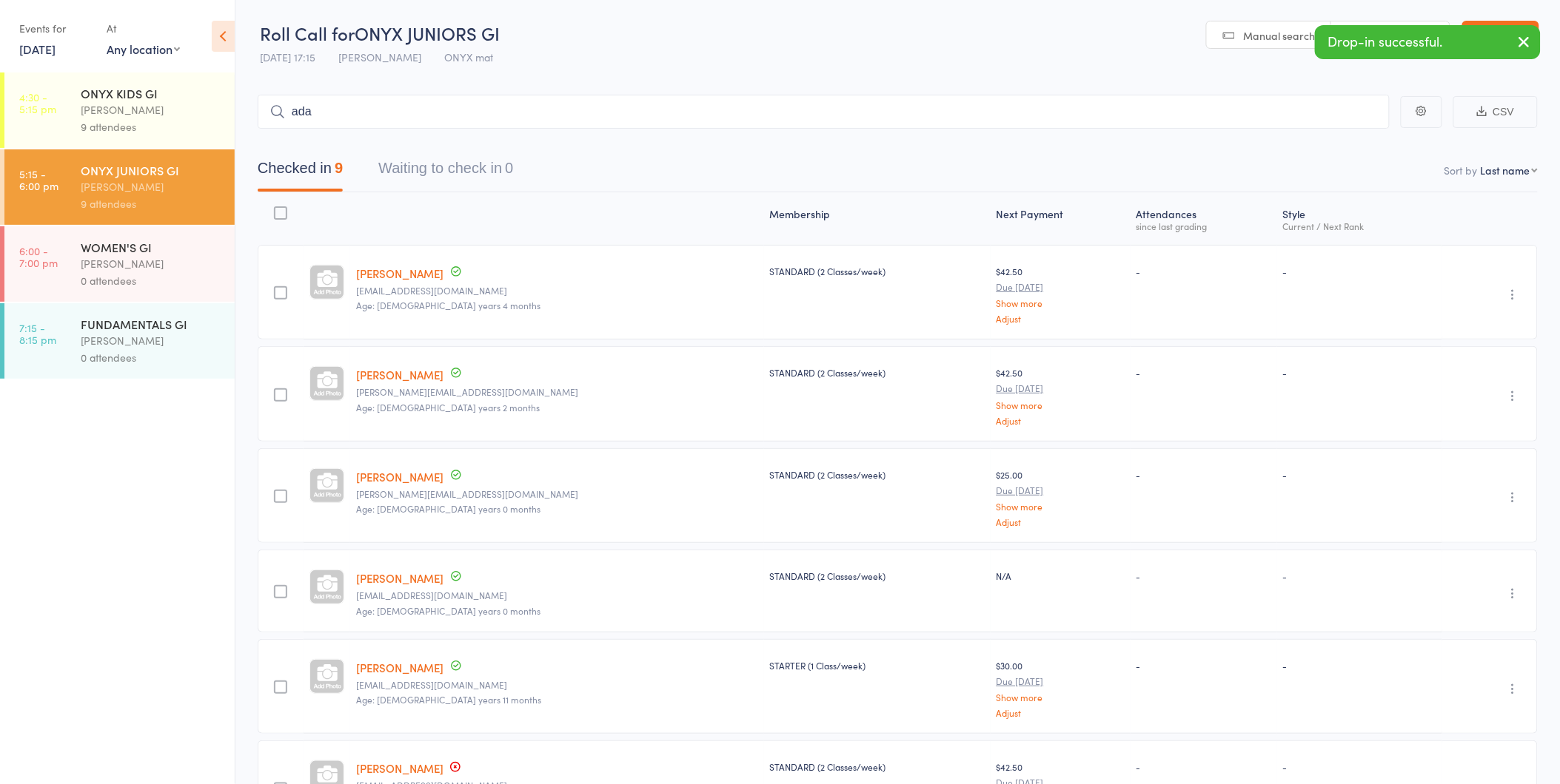
type input "adam"
type input "cole"
type input "hundal"
type input "amirah"
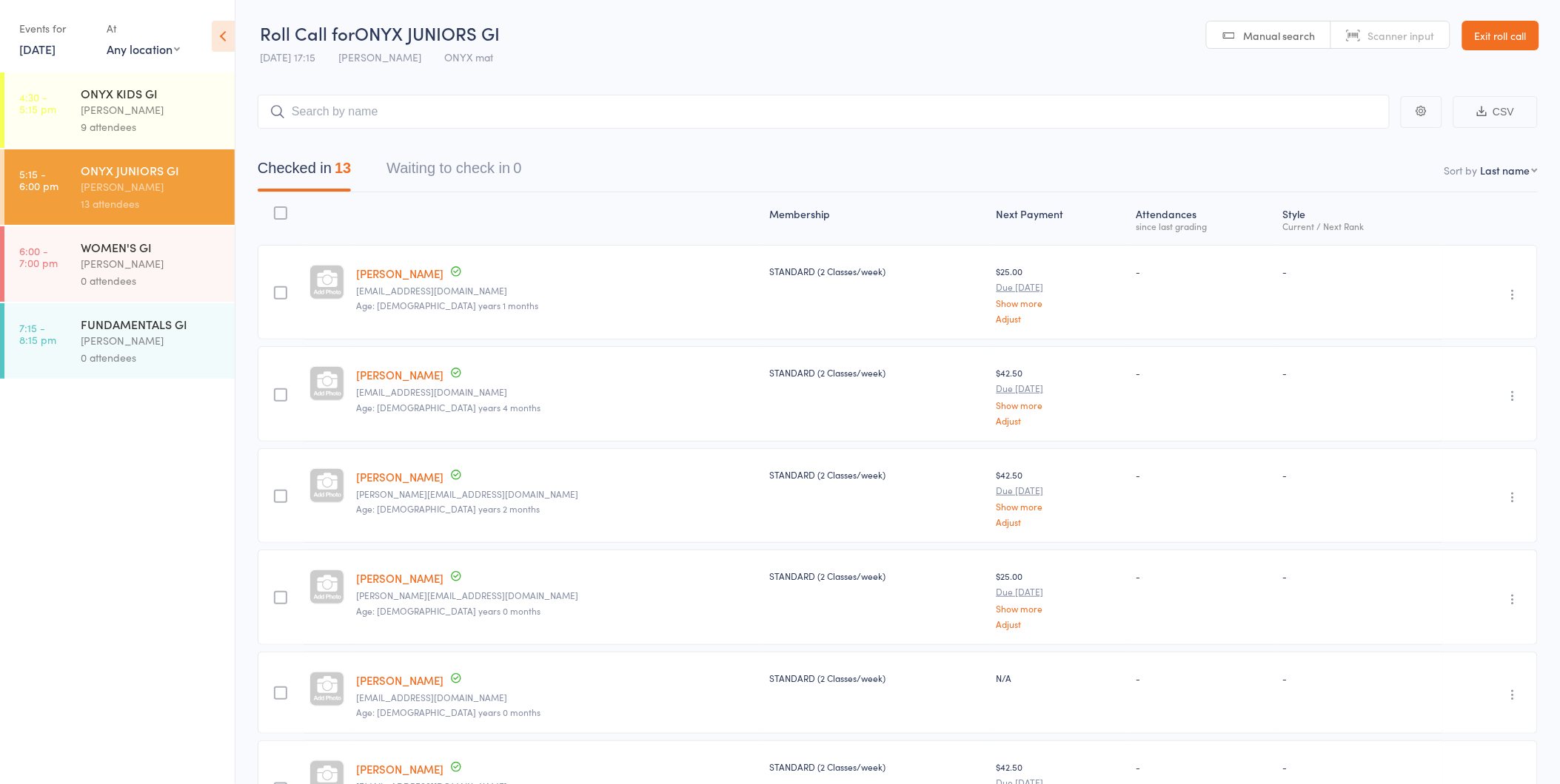
click at [1517, 34] on link "Exit roll call" at bounding box center [1500, 35] width 77 height 29
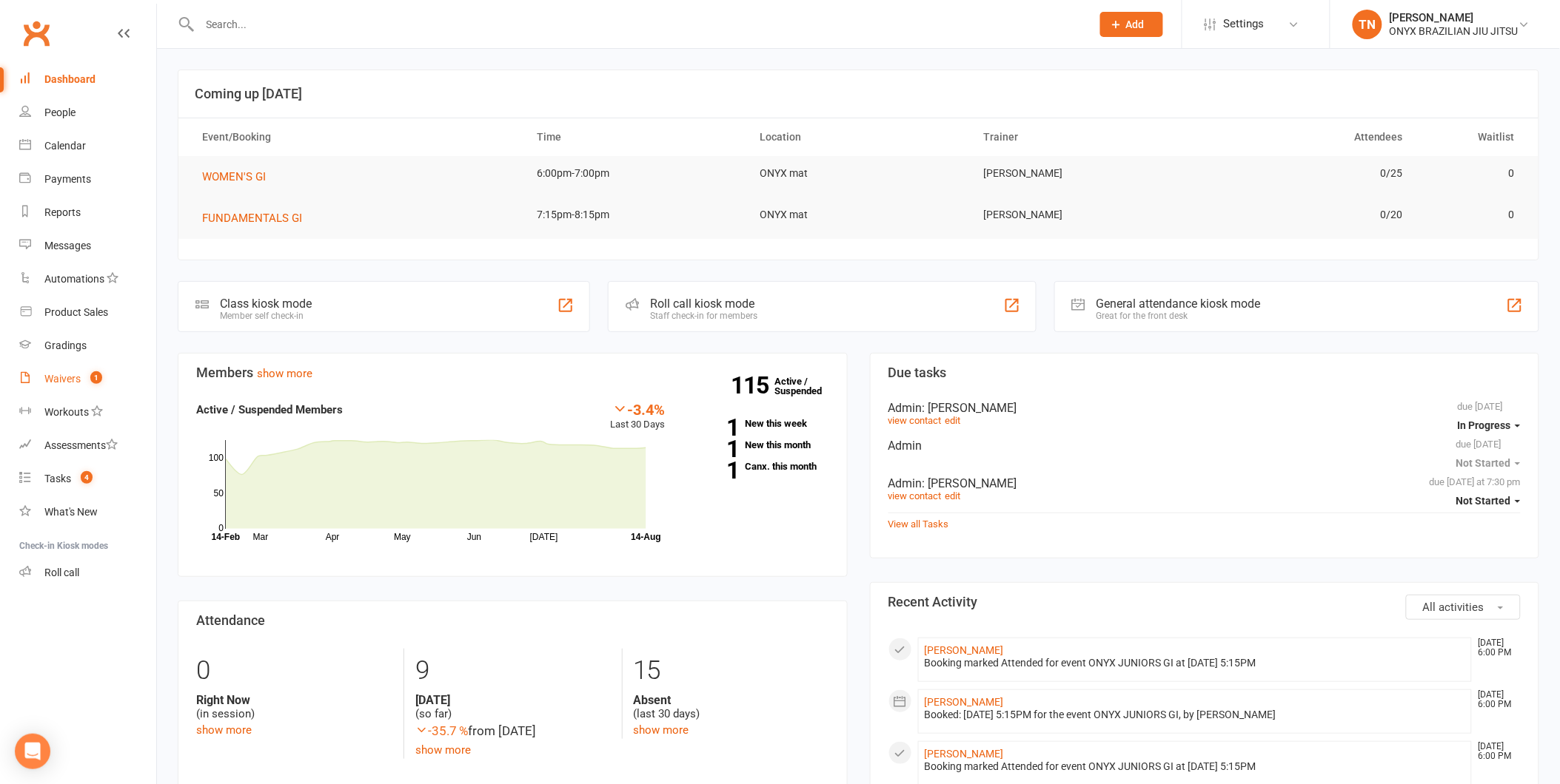
click at [64, 375] on div "Waivers" at bounding box center [62, 379] width 36 height 12
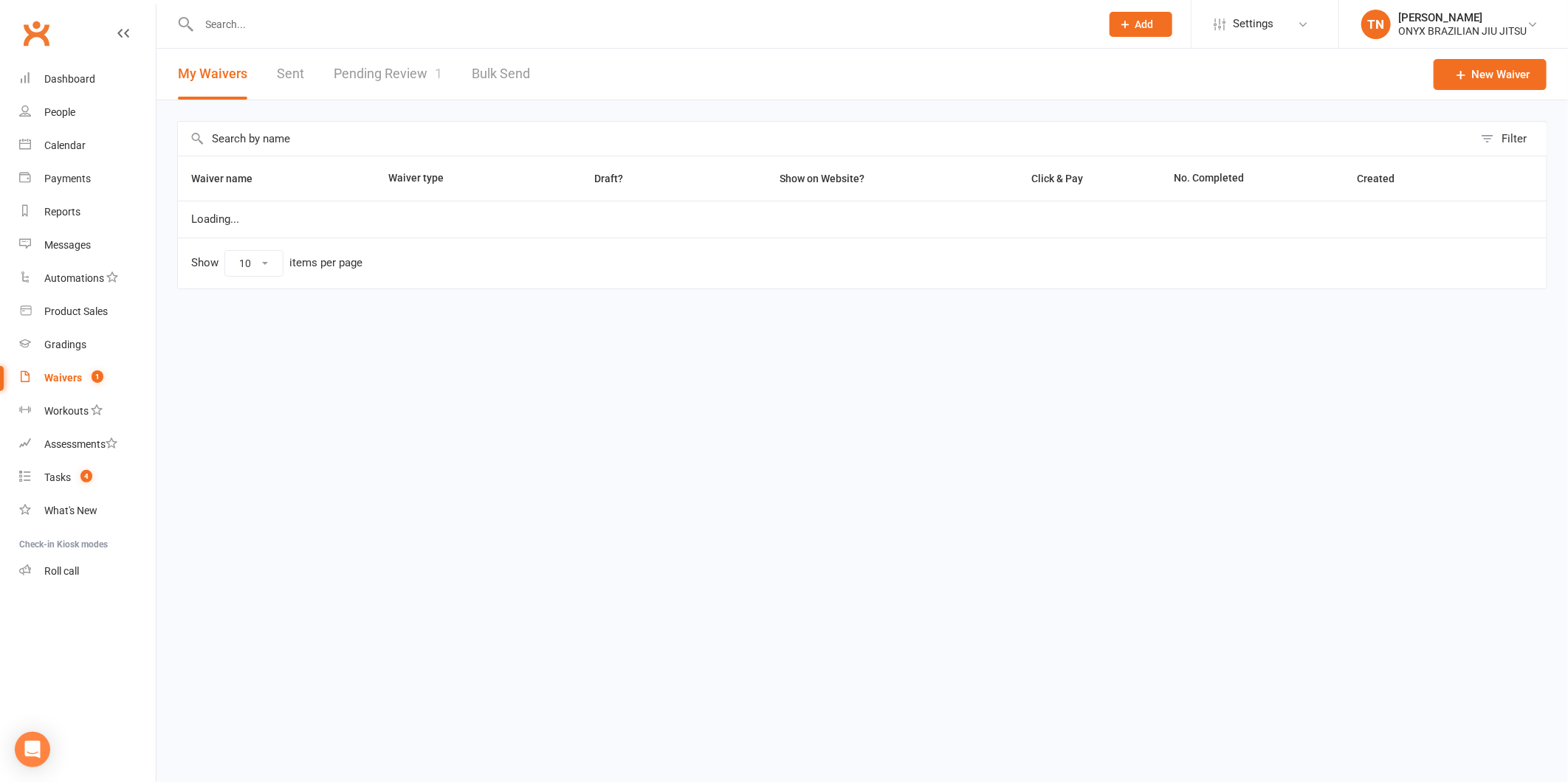
click at [385, 68] on link "Pending Review 1" at bounding box center [387, 74] width 108 height 51
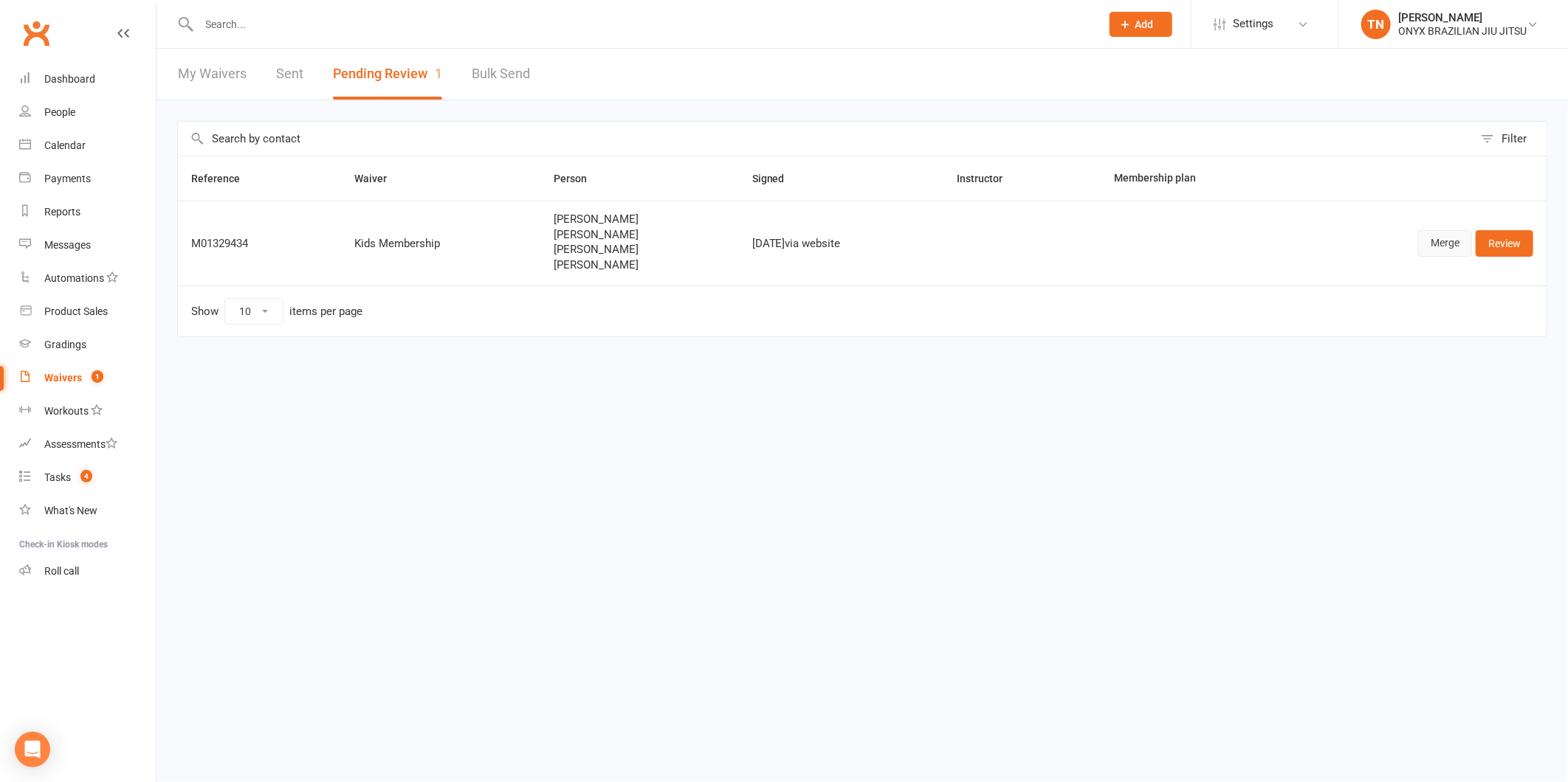
click at [1445, 253] on link "Merge" at bounding box center [1446, 244] width 54 height 27
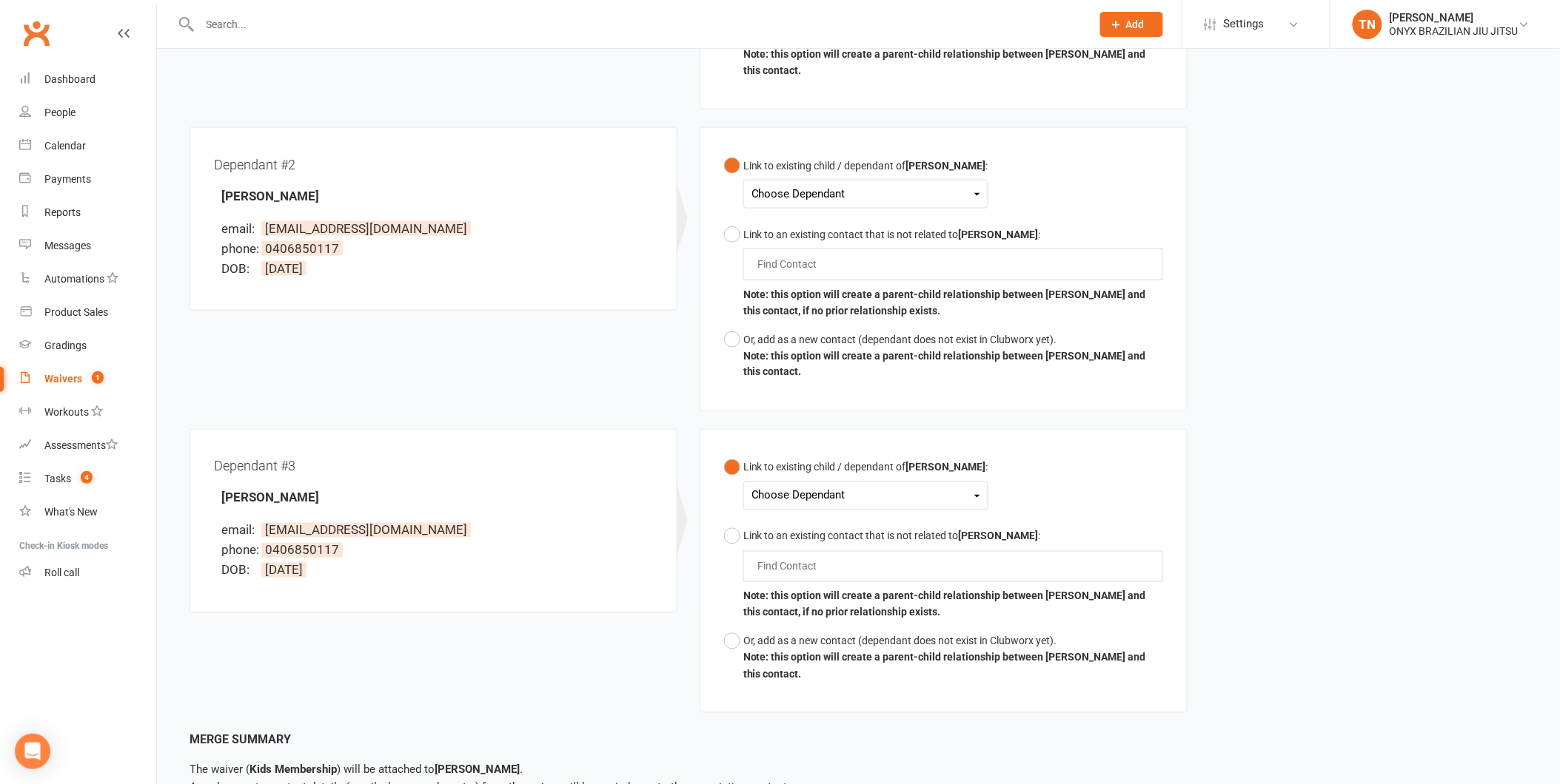
scroll to position [730, 0]
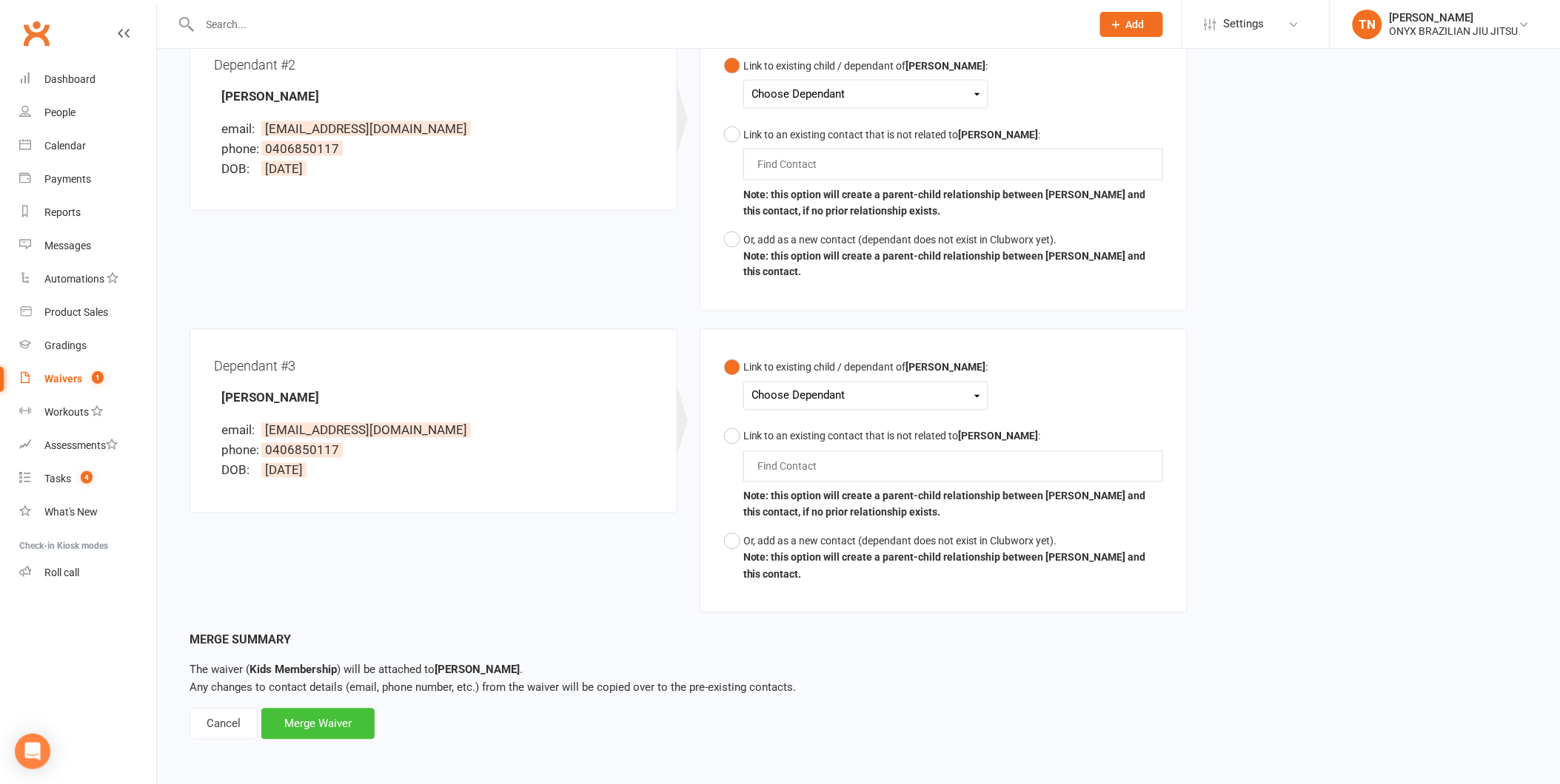
click at [366, 733] on div "Merge Waiver" at bounding box center [318, 724] width 113 height 31
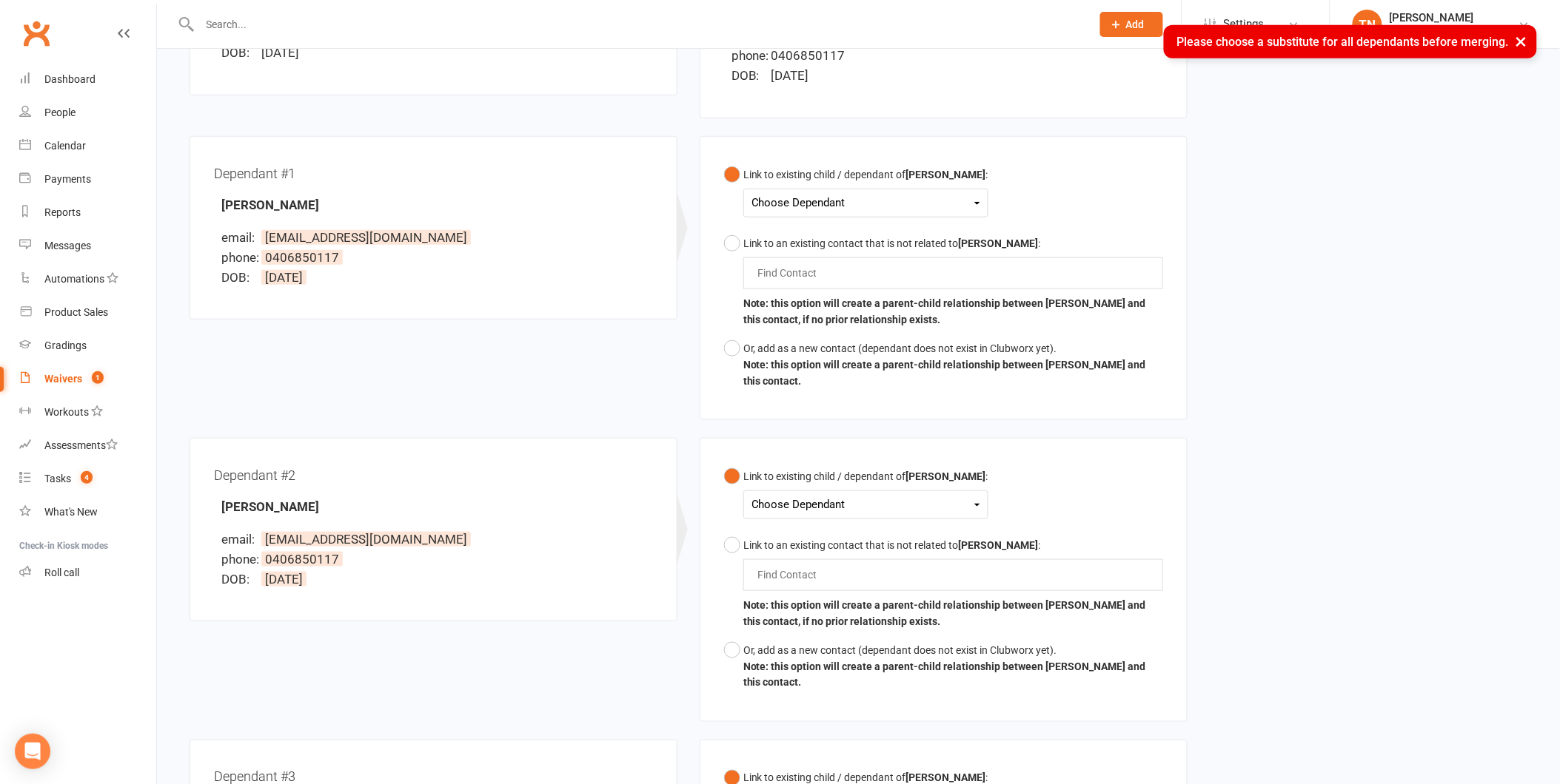
scroll to position [0, 0]
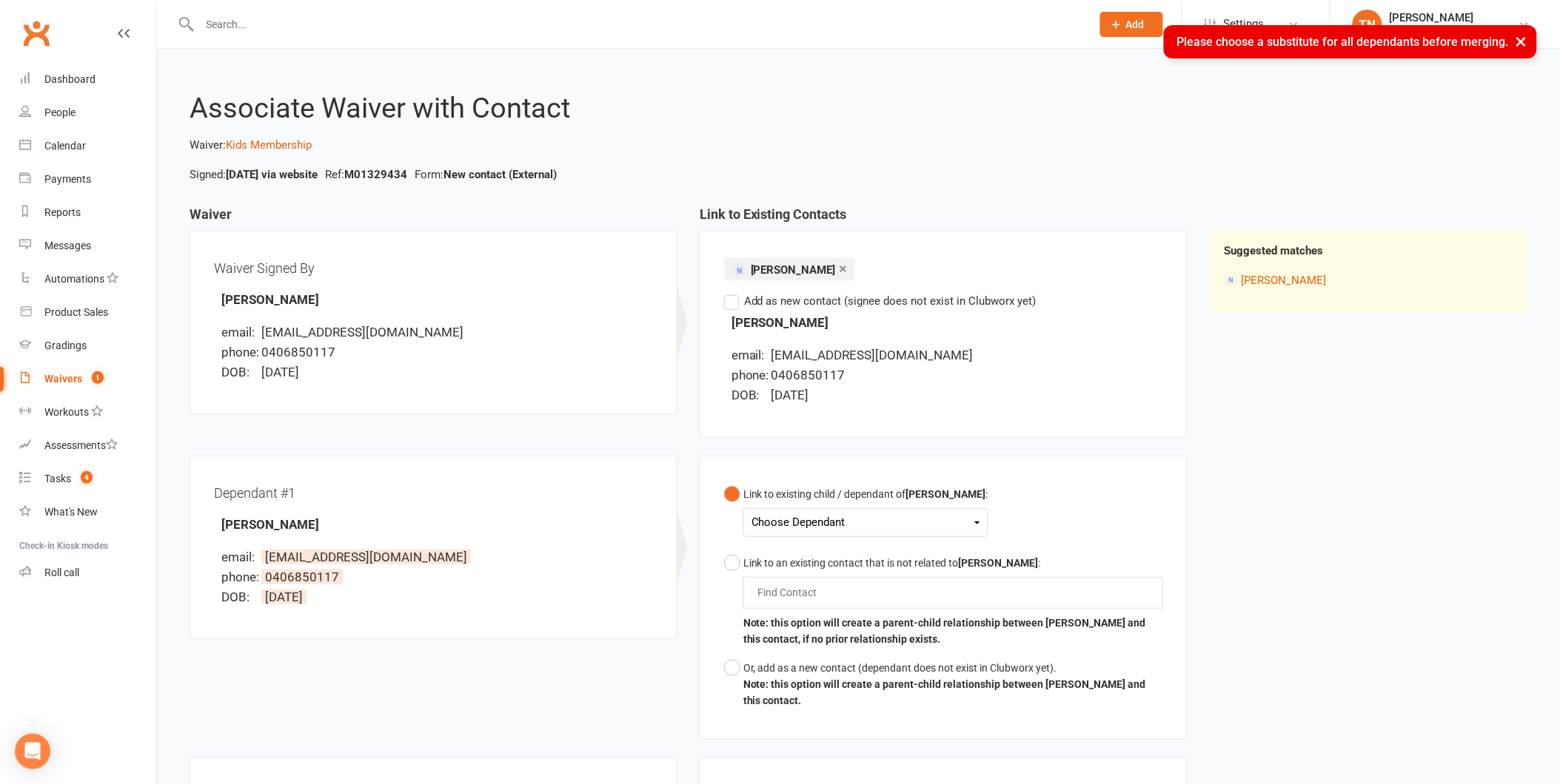
click at [871, 534] on div "Choose Dependant [PERSON_NAME] [PERSON_NAME] [PERSON_NAME]" at bounding box center [865, 523] width 245 height 29
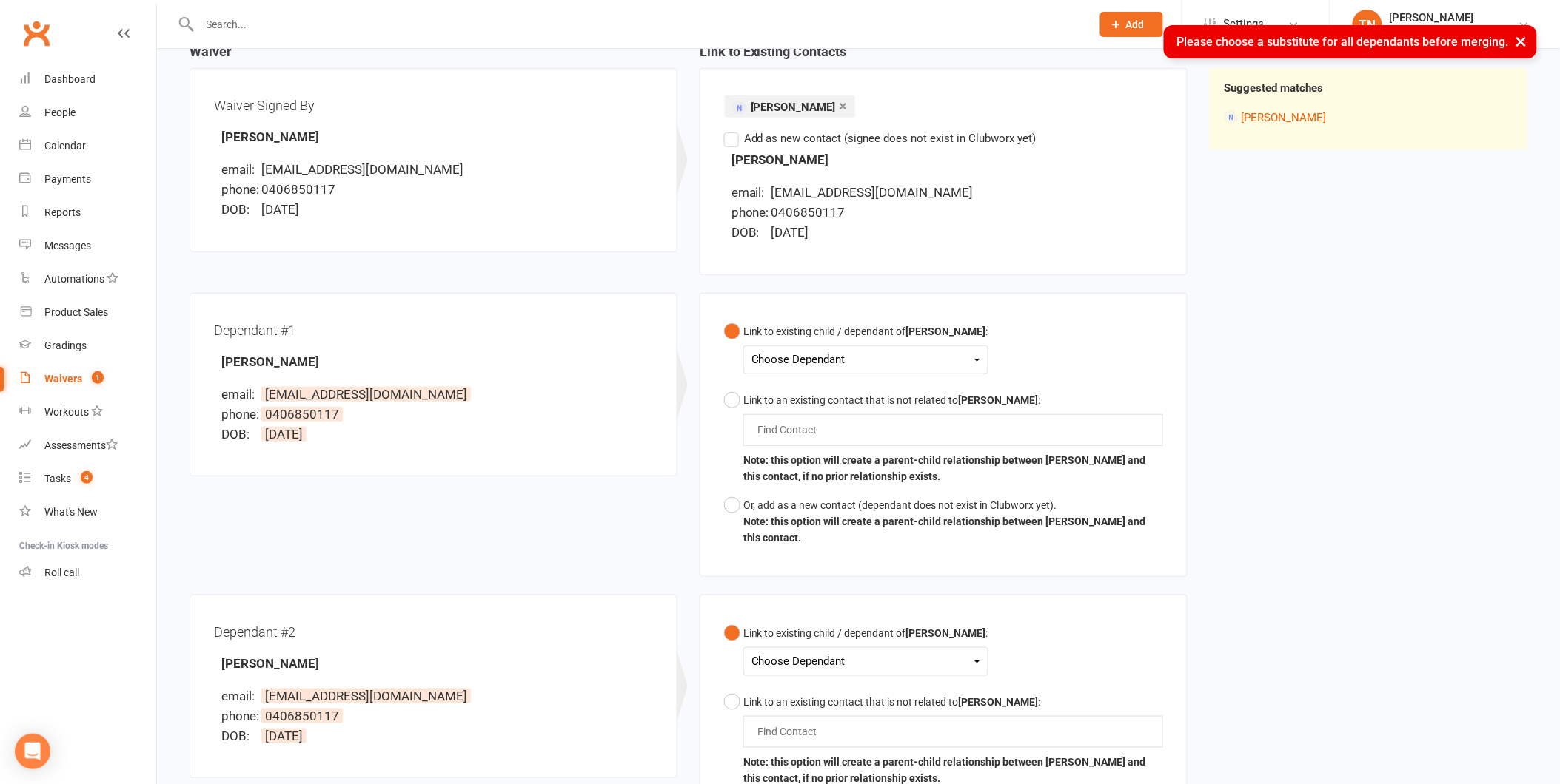
scroll to position [165, 0]
click at [852, 350] on div "Choose Dependant" at bounding box center [866, 359] width 229 height 20
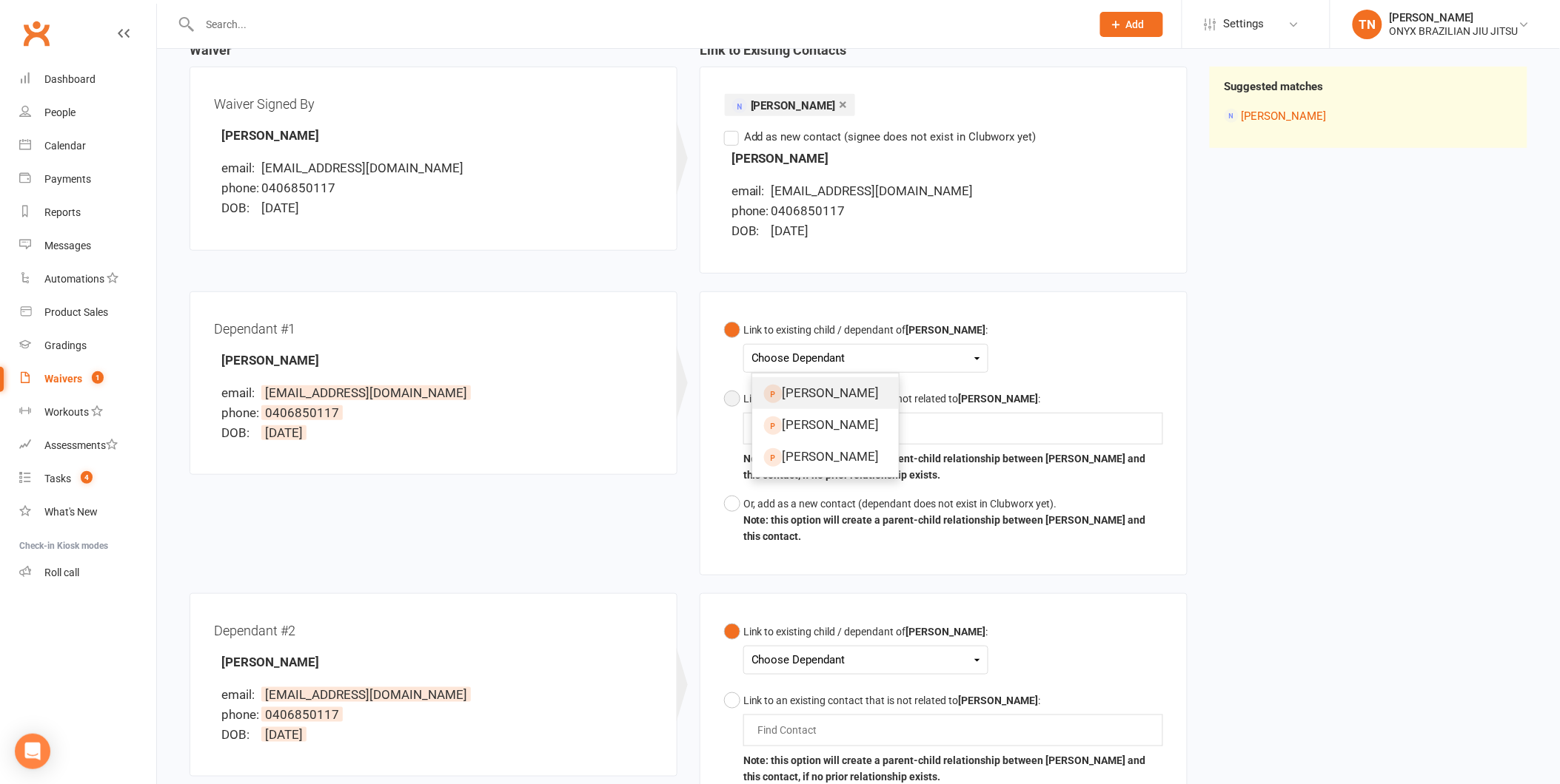
drag, startPoint x: 845, startPoint y: 395, endPoint x: 860, endPoint y: 418, distance: 27.5
click at [845, 395] on link "[PERSON_NAME]" at bounding box center [825, 393] width 146 height 32
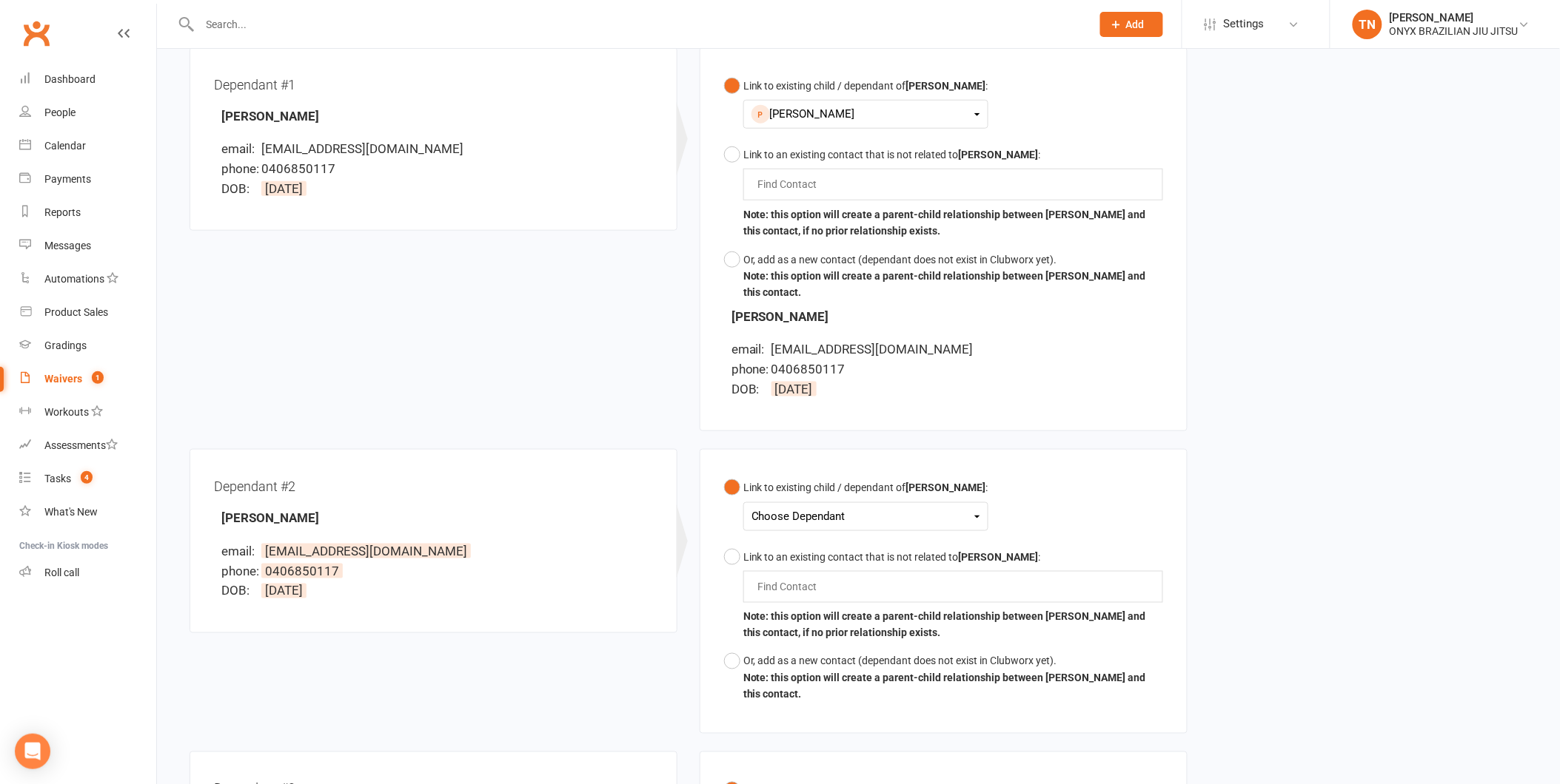
scroll to position [411, 0]
click at [827, 512] on div "Choose Dependant" at bounding box center [866, 515] width 229 height 20
click at [857, 624] on link "[PERSON_NAME]" at bounding box center [825, 613] width 146 height 32
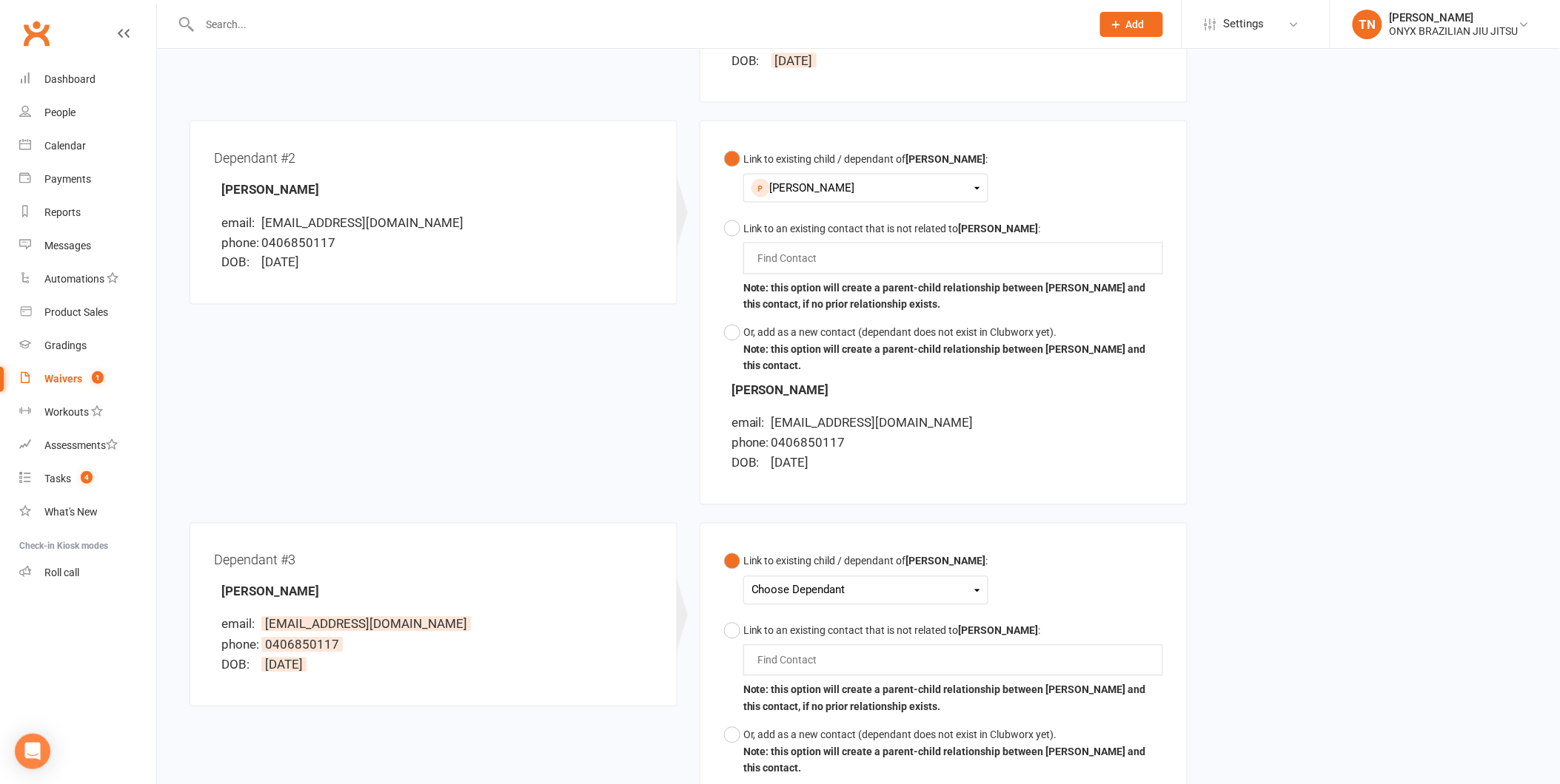
scroll to position [740, 0]
click at [803, 599] on div "Choose Dependant [PERSON_NAME] [PERSON_NAME] [PERSON_NAME]" at bounding box center [865, 587] width 245 height 29
click at [846, 592] on div "Choose Dependant" at bounding box center [866, 588] width 229 height 20
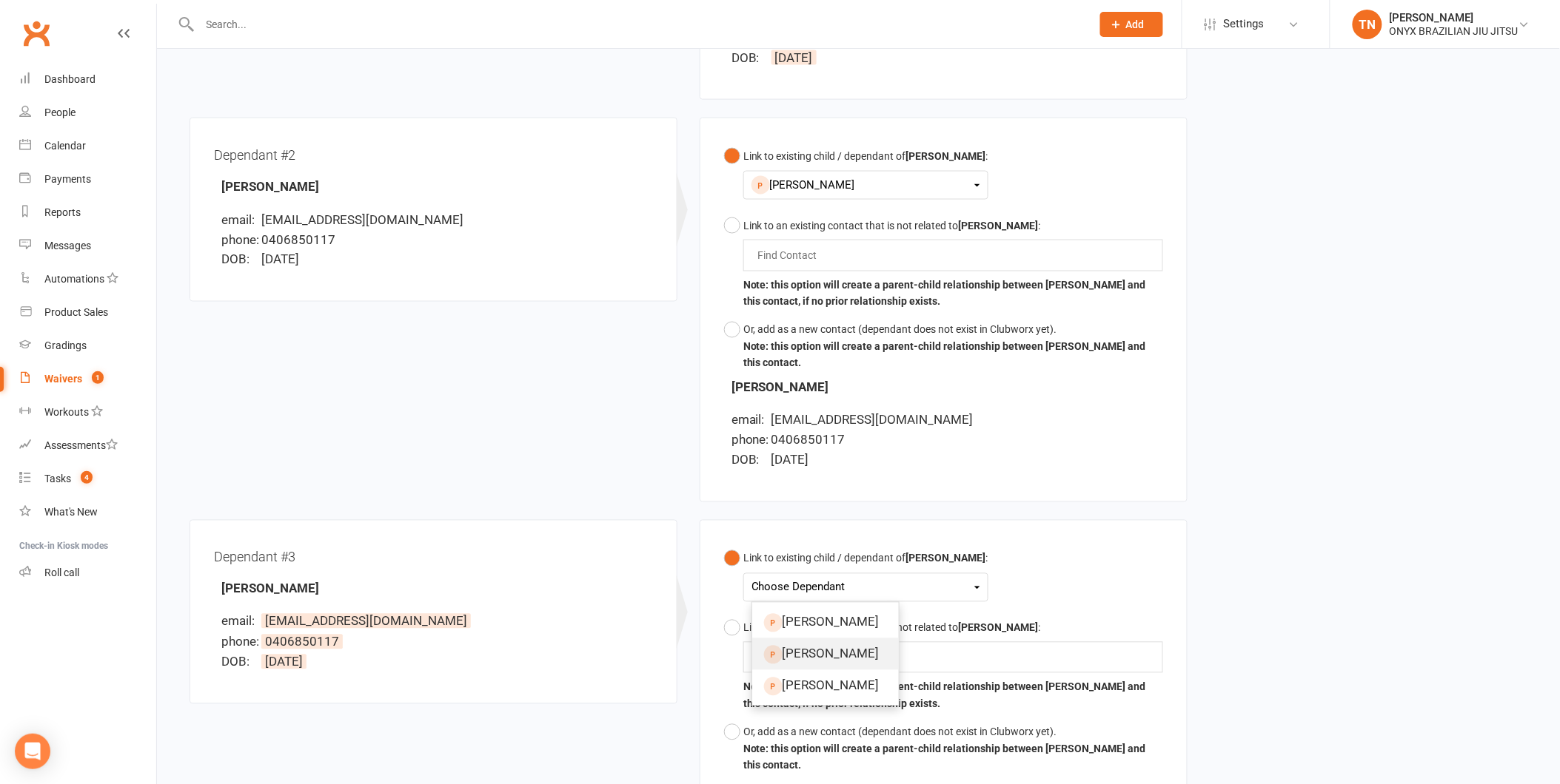
click at [841, 651] on link "[PERSON_NAME]" at bounding box center [825, 655] width 146 height 32
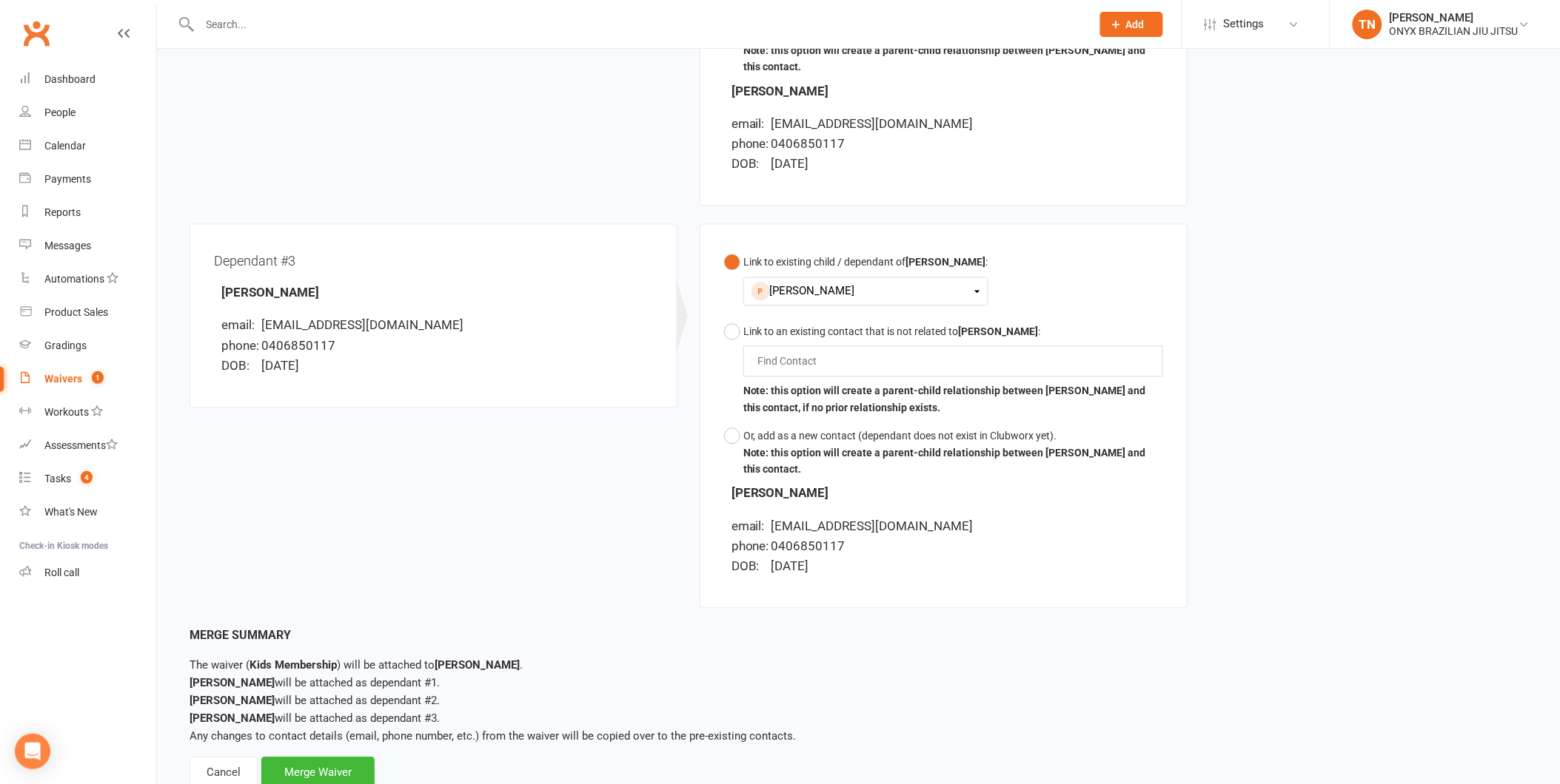
scroll to position [1086, 0]
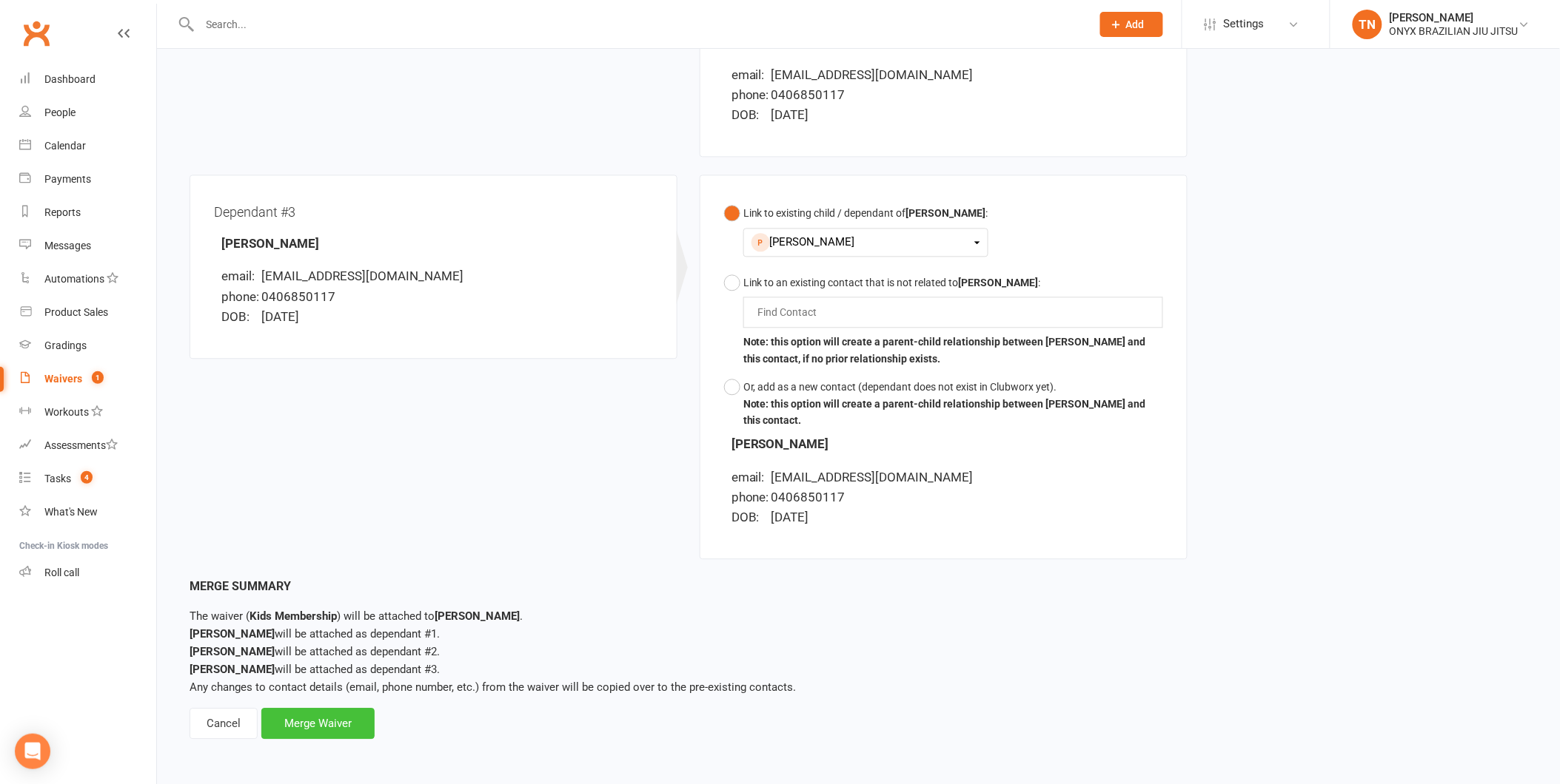
click at [307, 736] on div "Merge Waiver" at bounding box center [318, 723] width 113 height 31
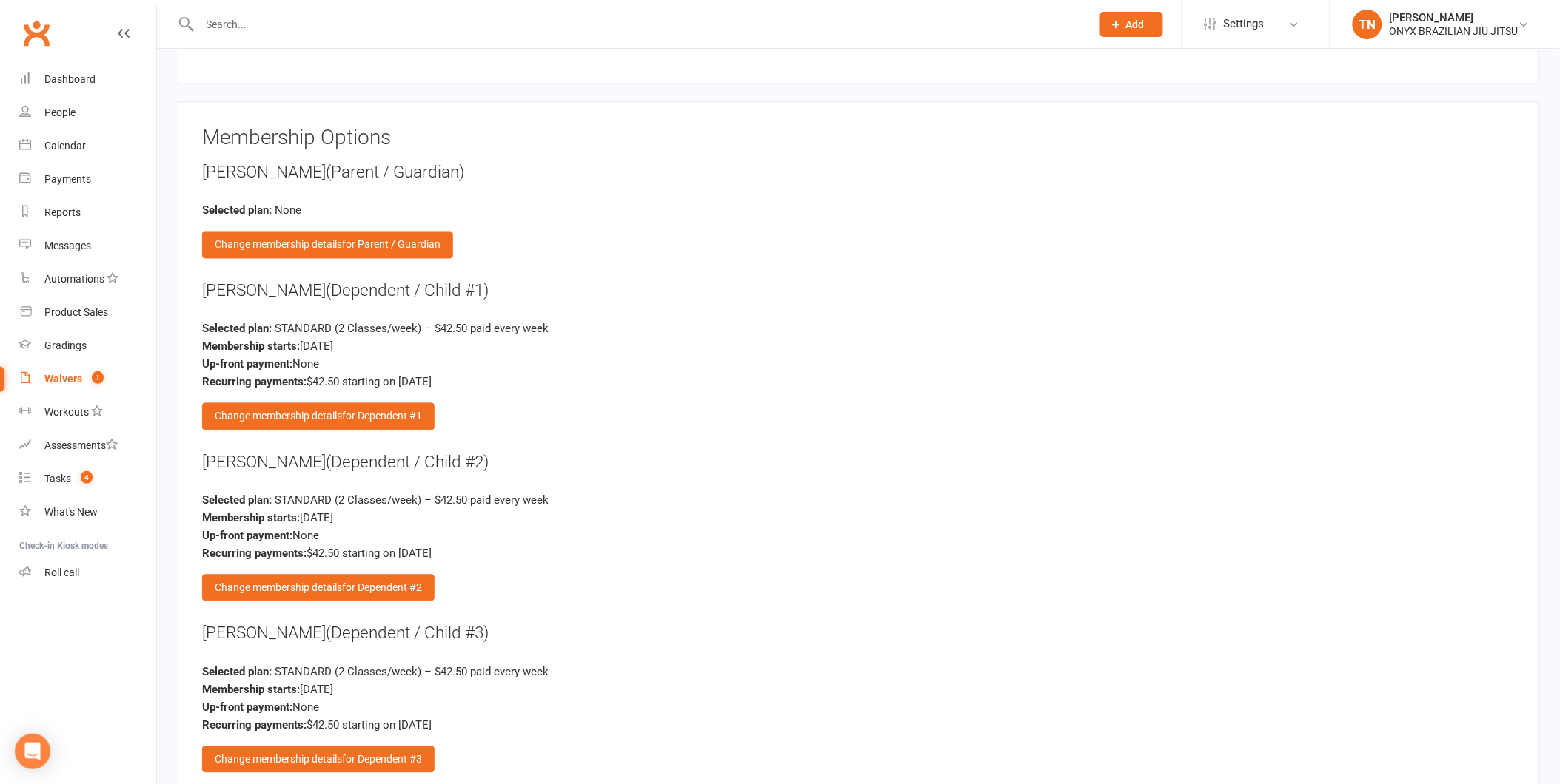
scroll to position [2877, 0]
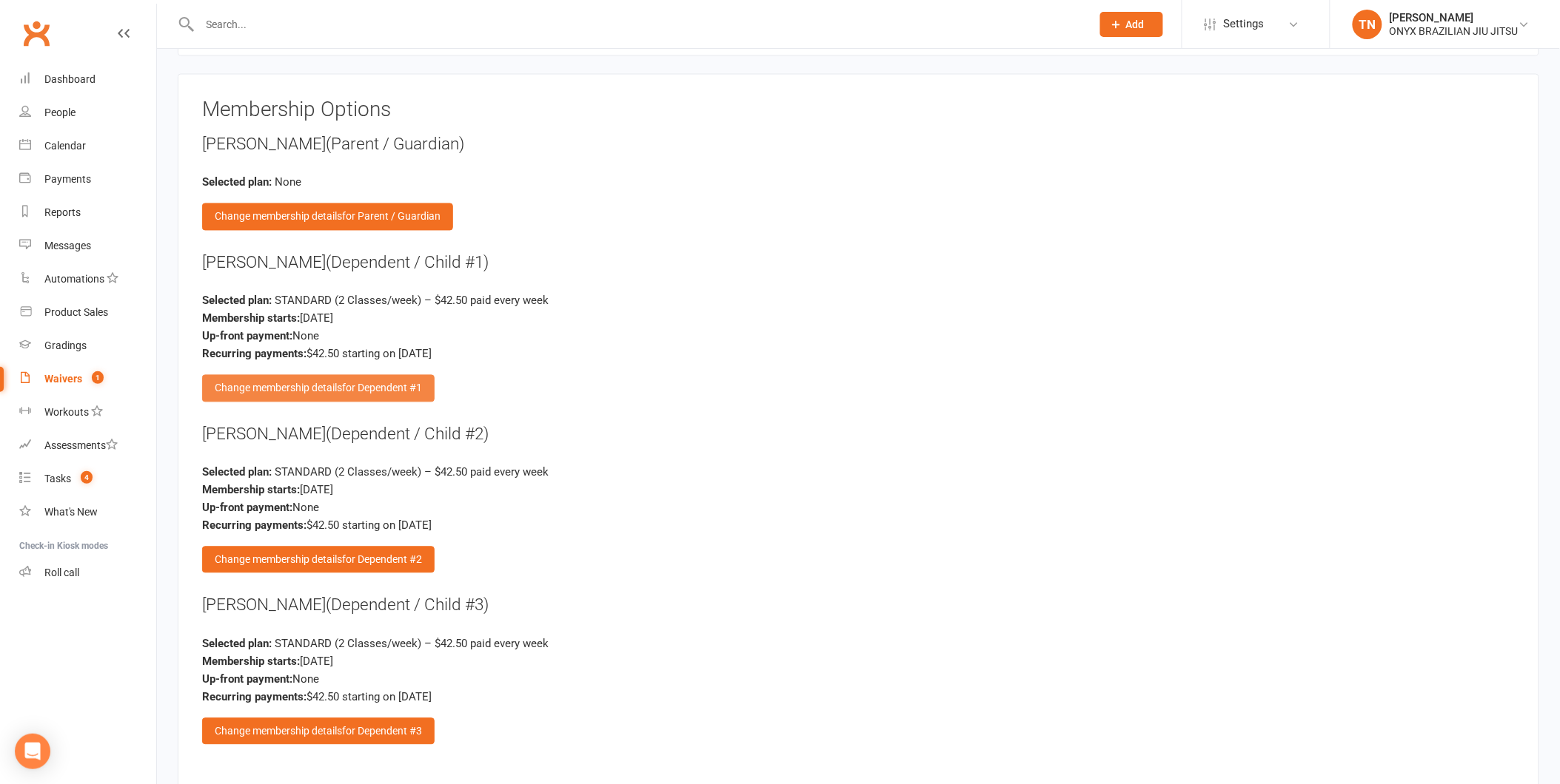
click at [382, 381] on div "Change membership details for Dependent #1" at bounding box center [318, 388] width 233 height 27
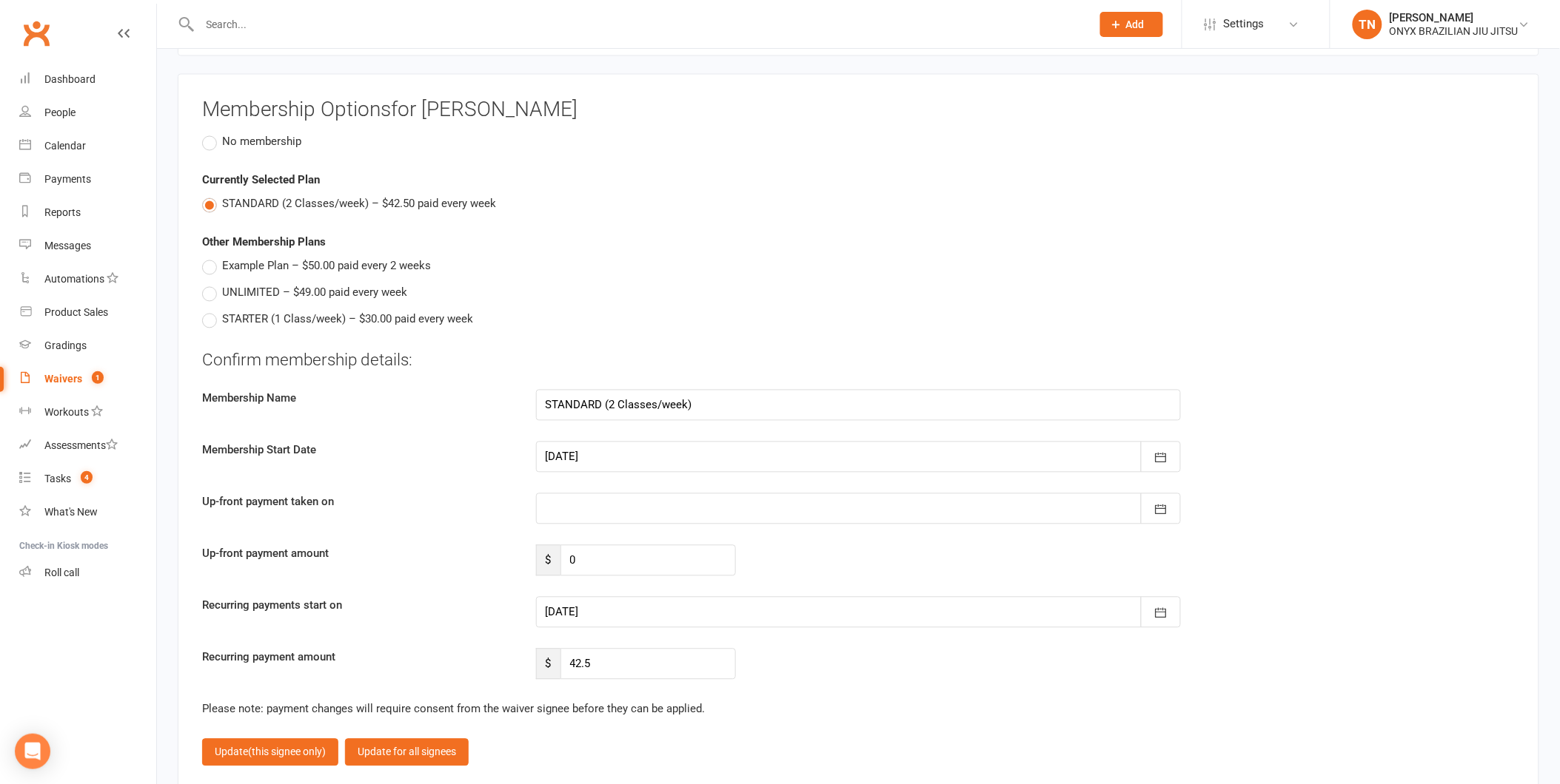
click at [642, 581] on div "Confirm membership details: Membership Name STANDARD (2 Classes/week) Membershi…" at bounding box center [857, 515] width 1312 height 332
click at [647, 597] on div at bounding box center [859, 613] width 646 height 31
click at [757, 575] on span "15" at bounding box center [759, 581] width 12 height 12
type input "15 Aug 2025"
click at [653, 453] on div at bounding box center [859, 457] width 646 height 31
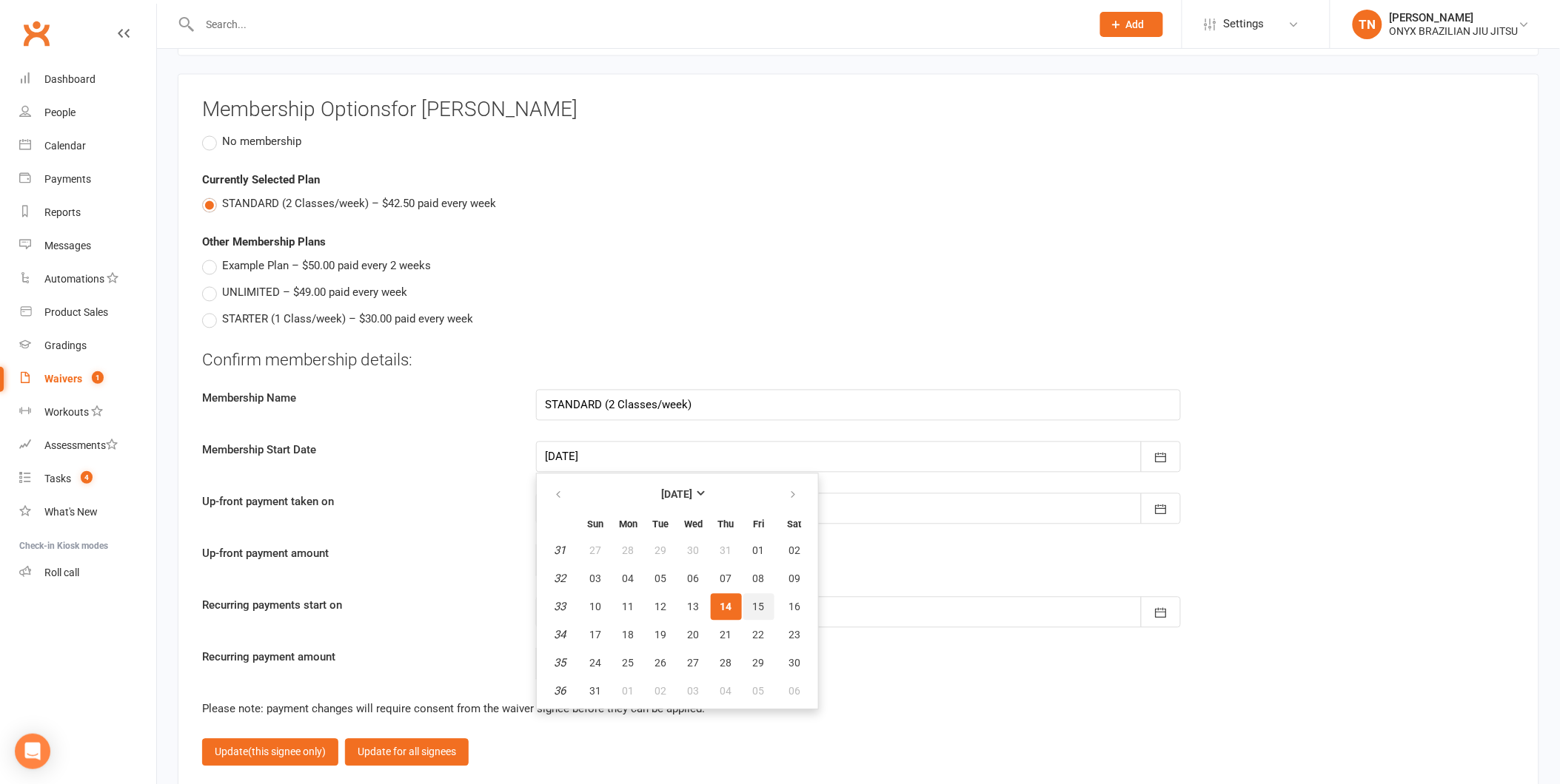
click at [753, 602] on span "15" at bounding box center [759, 608] width 12 height 12
type input "15 Aug 2025"
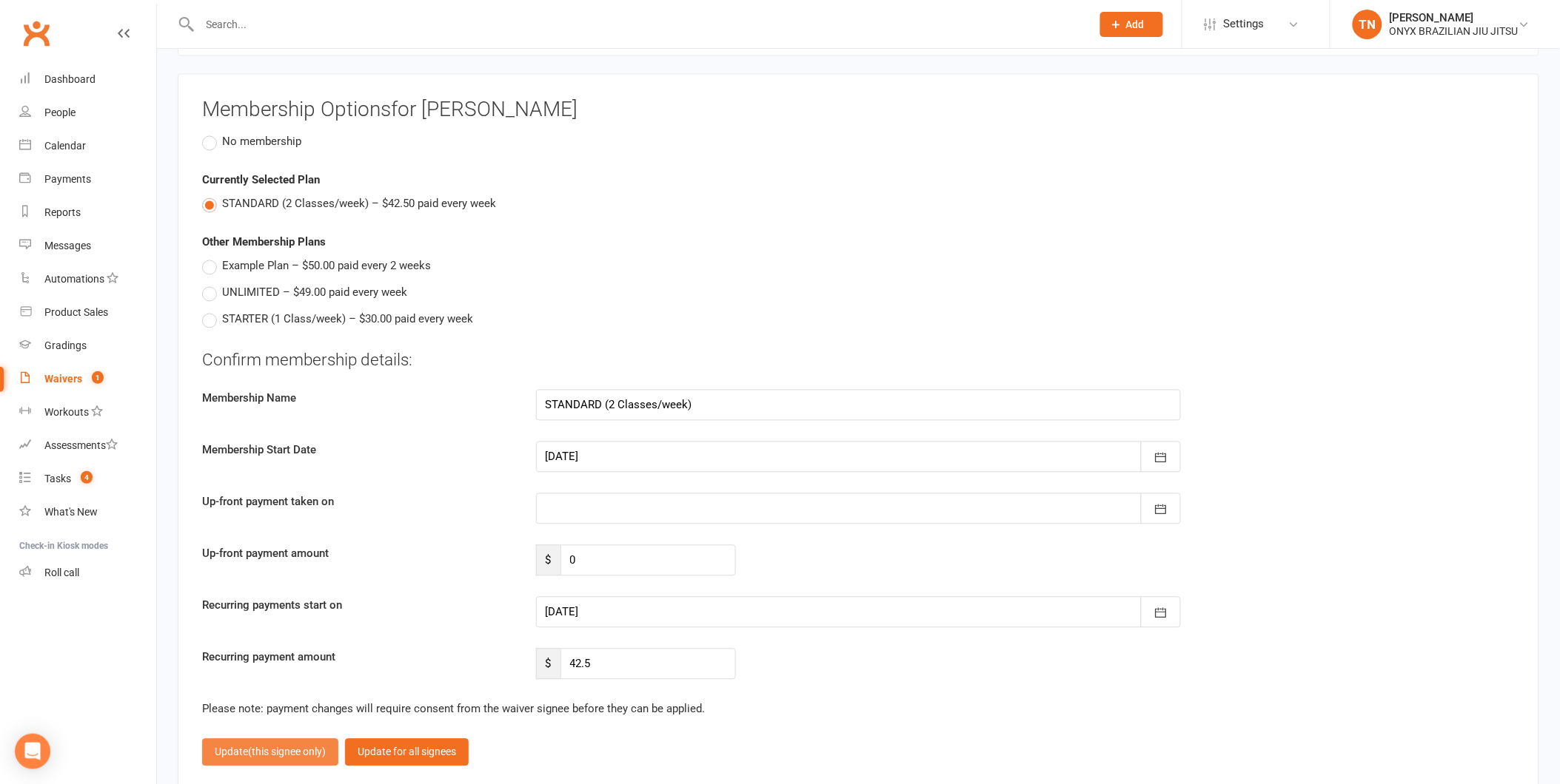
click at [292, 747] on span "(this signee only)" at bounding box center [287, 753] width 77 height 12
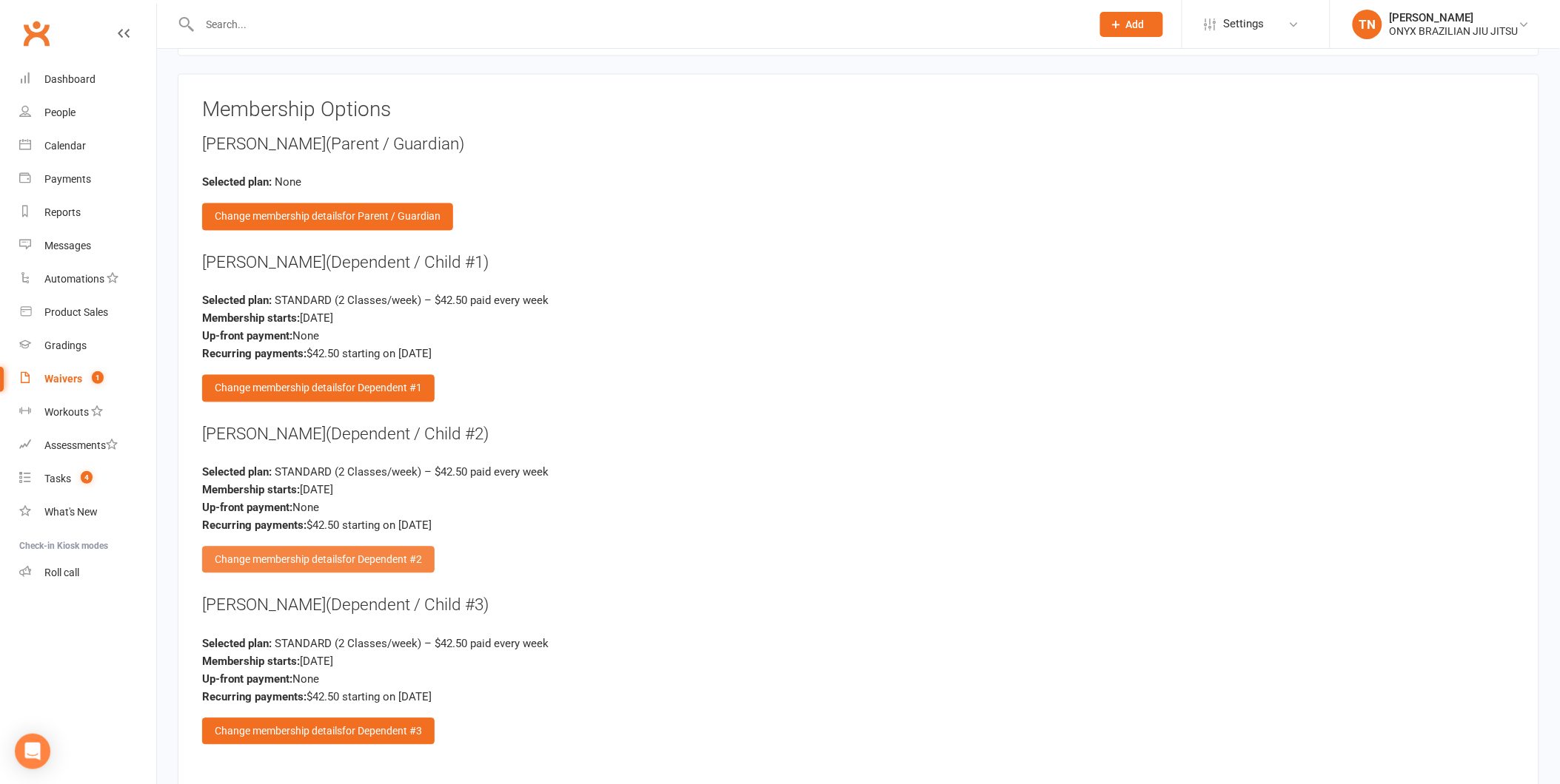
click at [259, 552] on div "Change membership details for Dependent #2" at bounding box center [318, 560] width 233 height 27
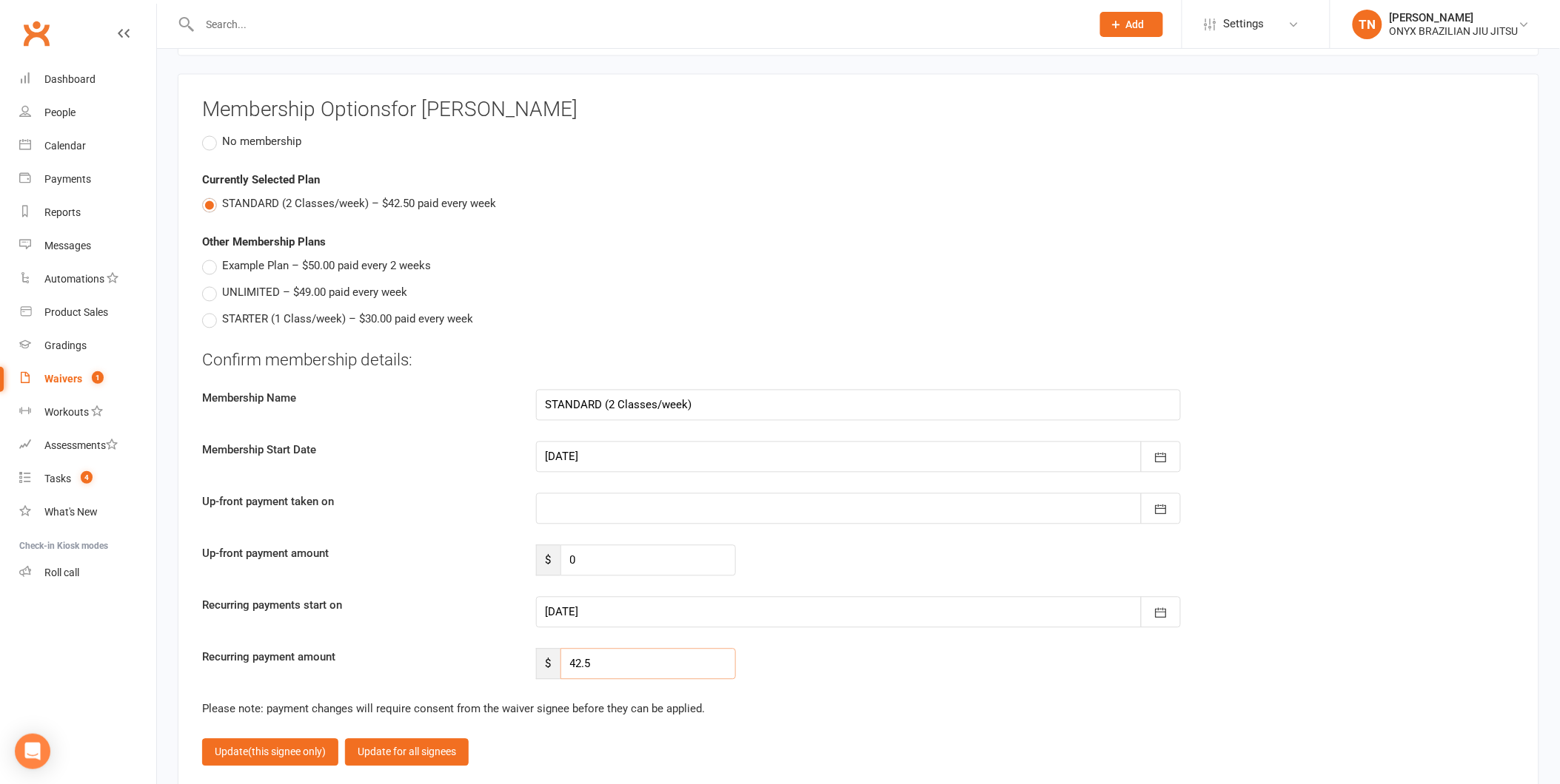
click at [615, 649] on input "42.5" at bounding box center [648, 664] width 176 height 31
drag, startPoint x: 599, startPoint y: 649, endPoint x: 527, endPoint y: 653, distance: 72.1
click at [528, 653] on div "$ 42.5" at bounding box center [635, 664] width 222 height 31
type input "25"
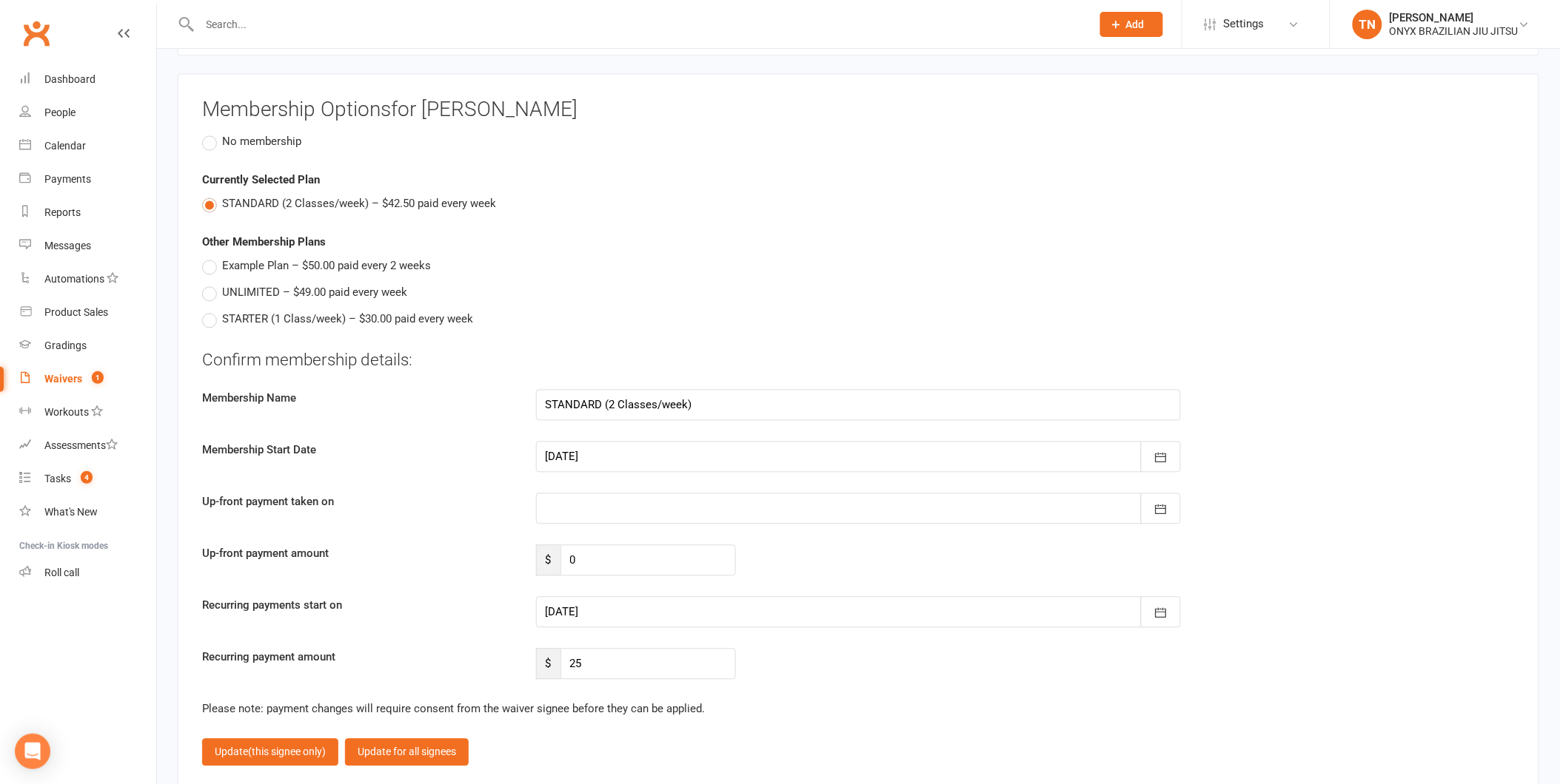
click at [627, 600] on div at bounding box center [859, 613] width 646 height 31
click at [761, 567] on button "15" at bounding box center [758, 581] width 31 height 27
type input "15 Aug 2025"
click at [635, 442] on div at bounding box center [859, 457] width 646 height 31
click at [753, 602] on span "15" at bounding box center [759, 608] width 12 height 12
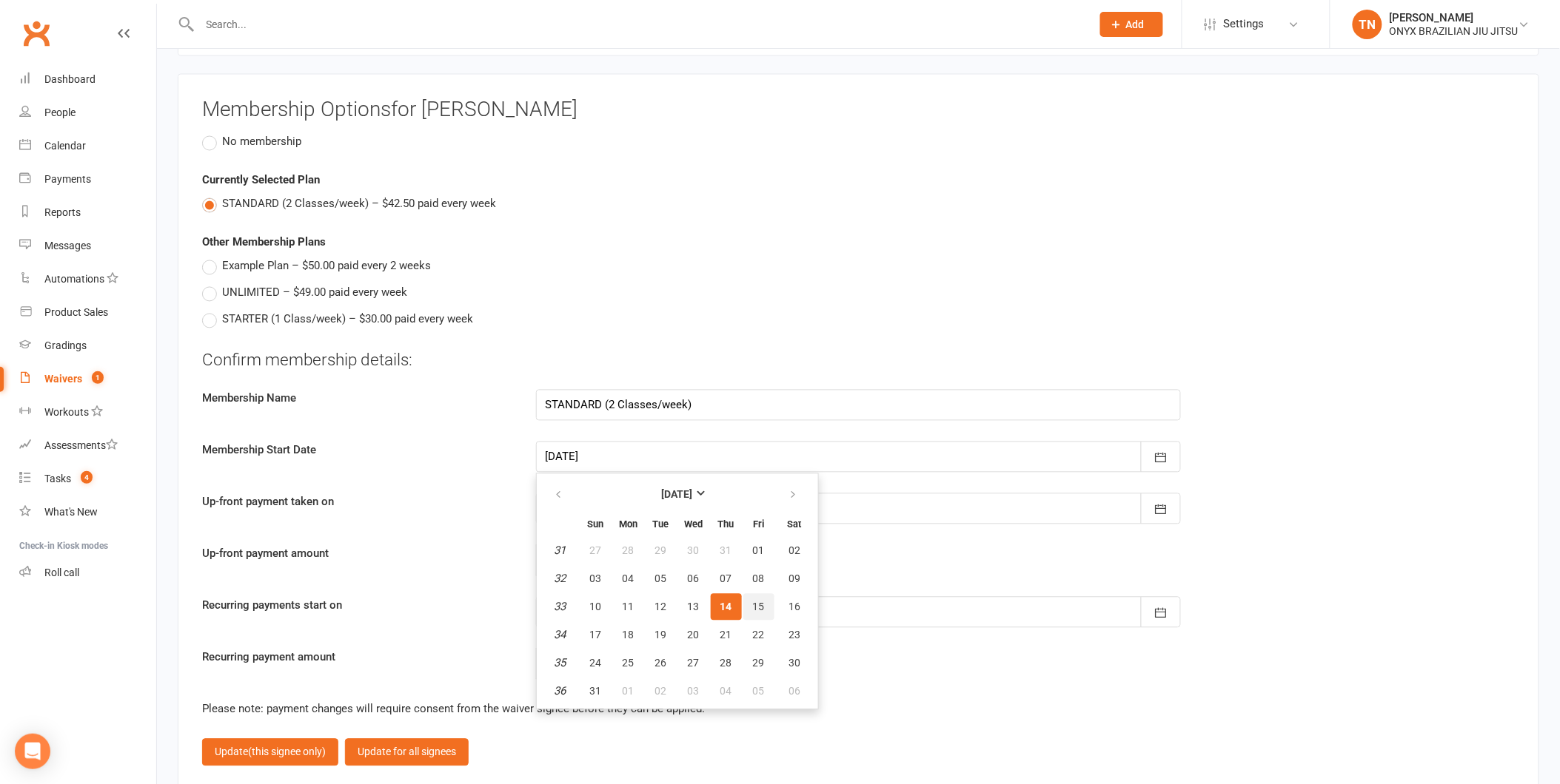
type input "15 Aug 2025"
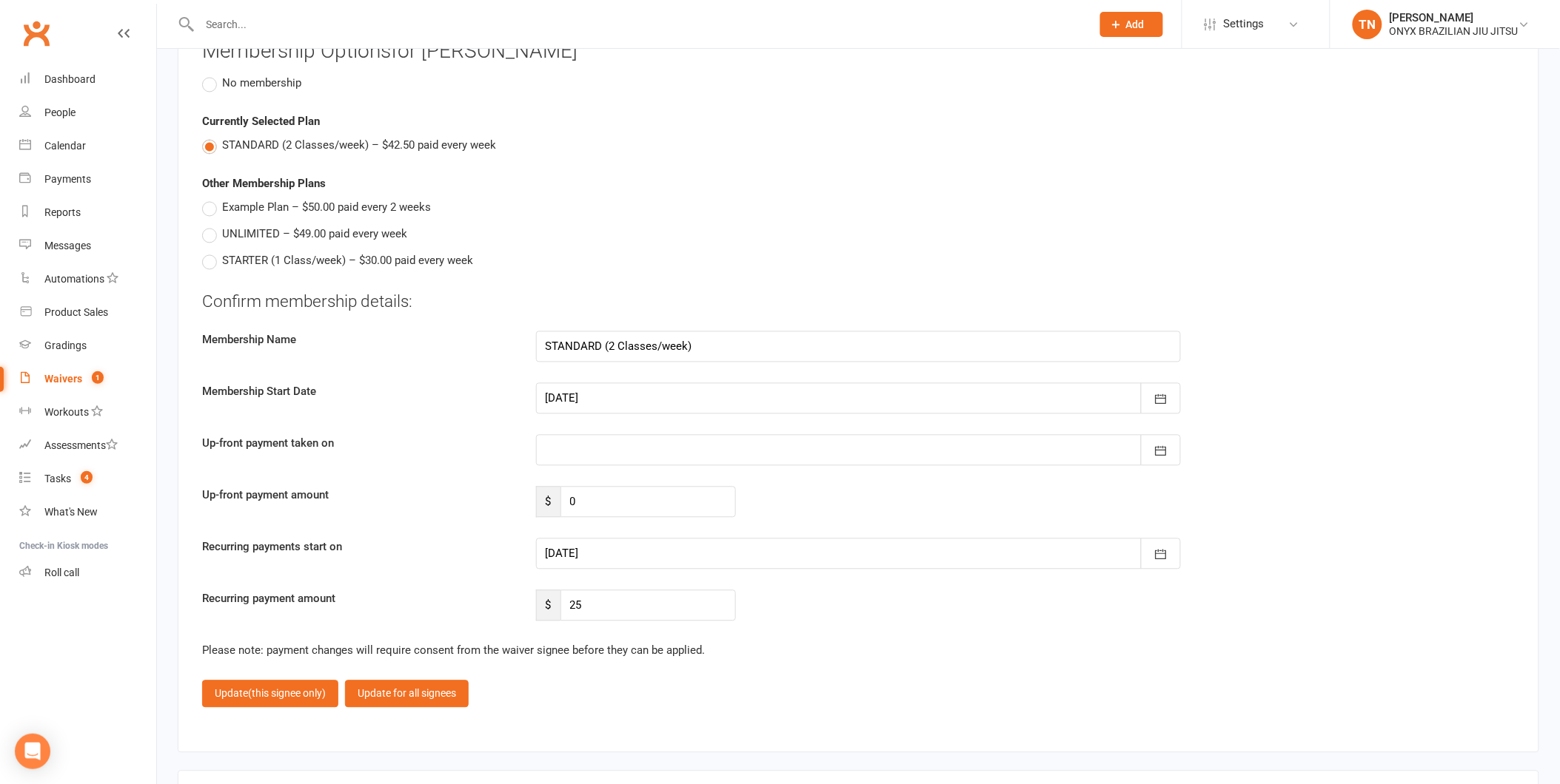
scroll to position [2960, 0]
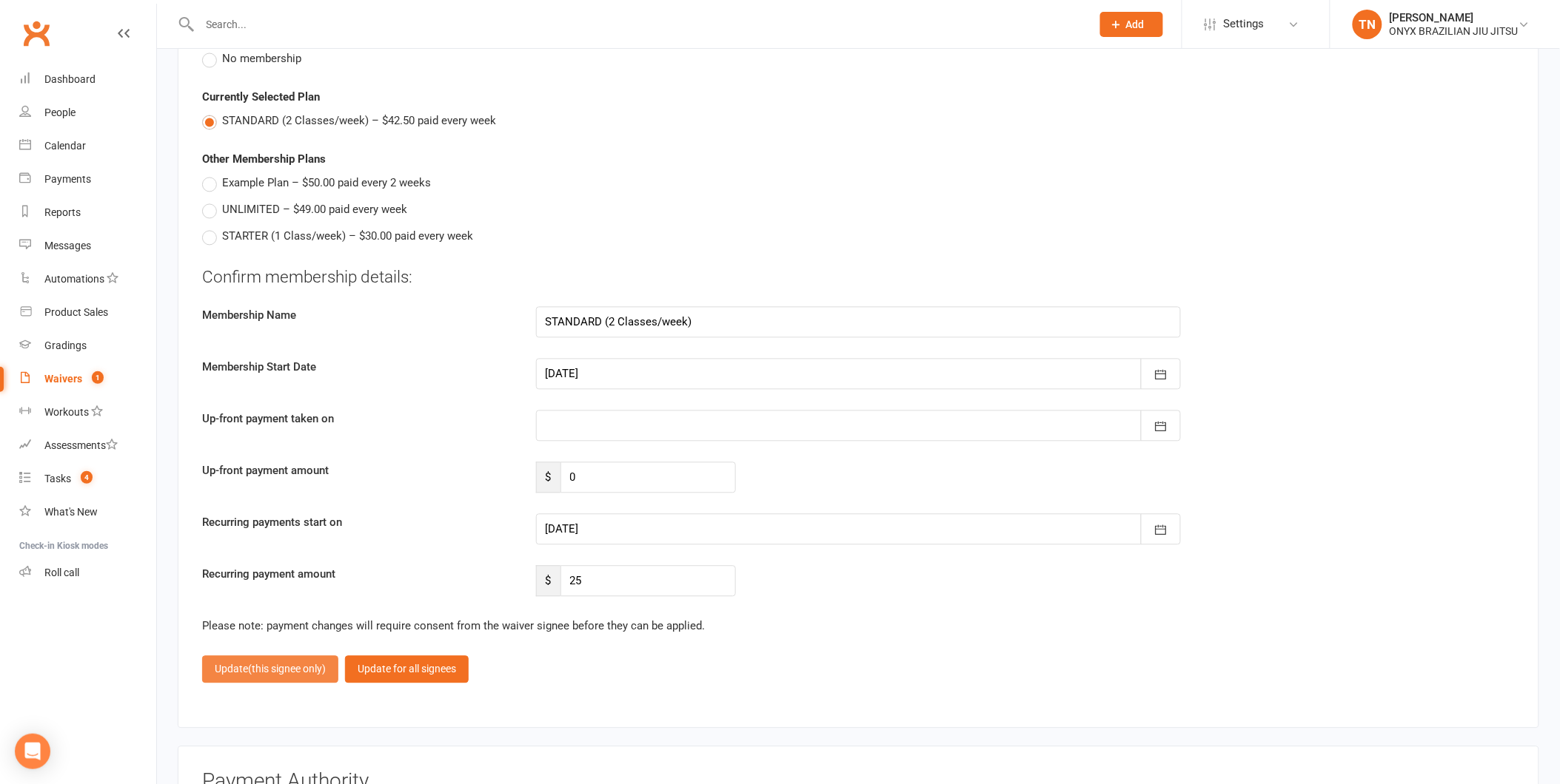
click at [264, 664] on span "(this signee only)" at bounding box center [287, 670] width 77 height 12
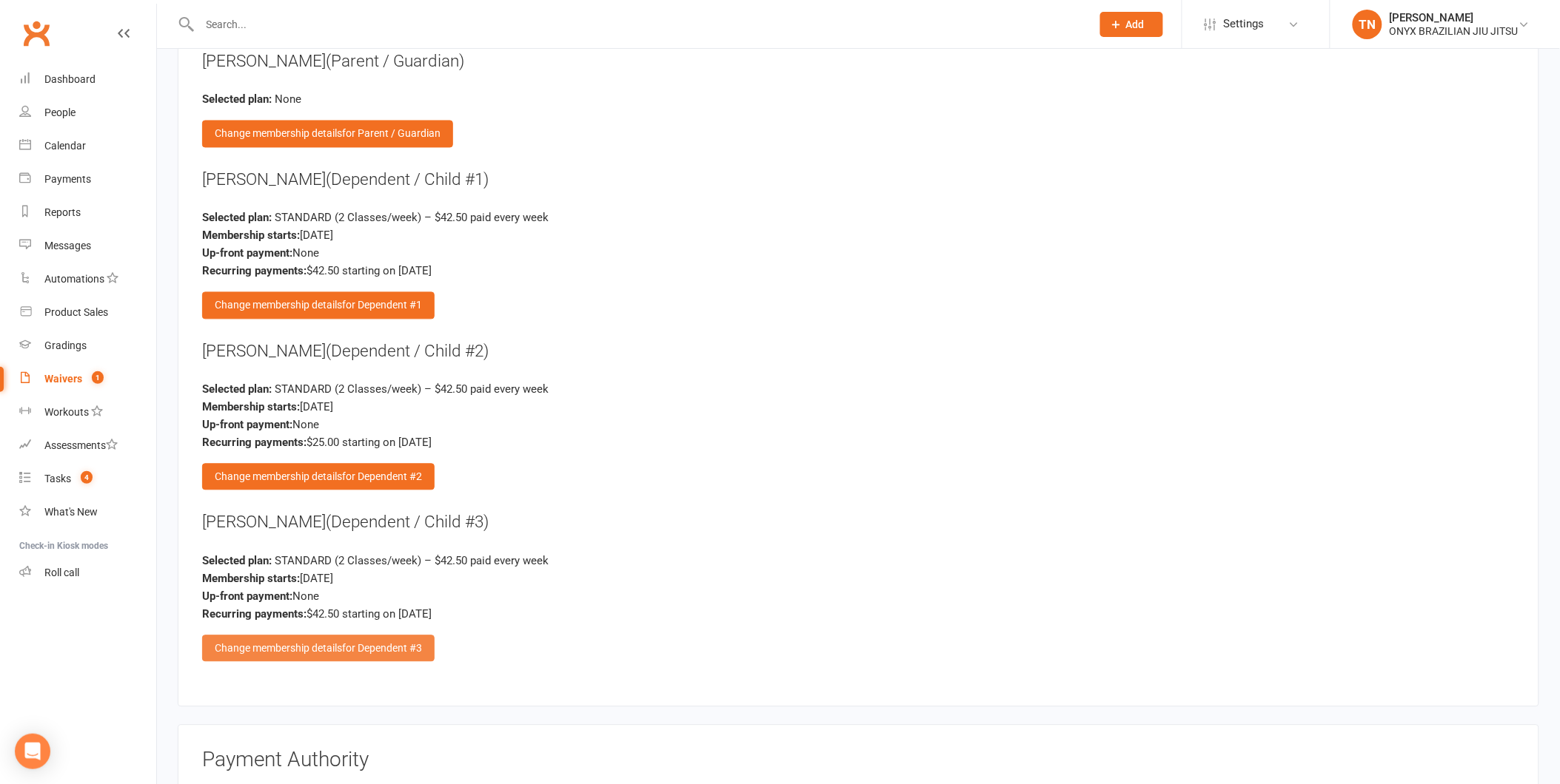
click at [352, 644] on div "Change membership details for Dependent #3" at bounding box center [318, 649] width 233 height 27
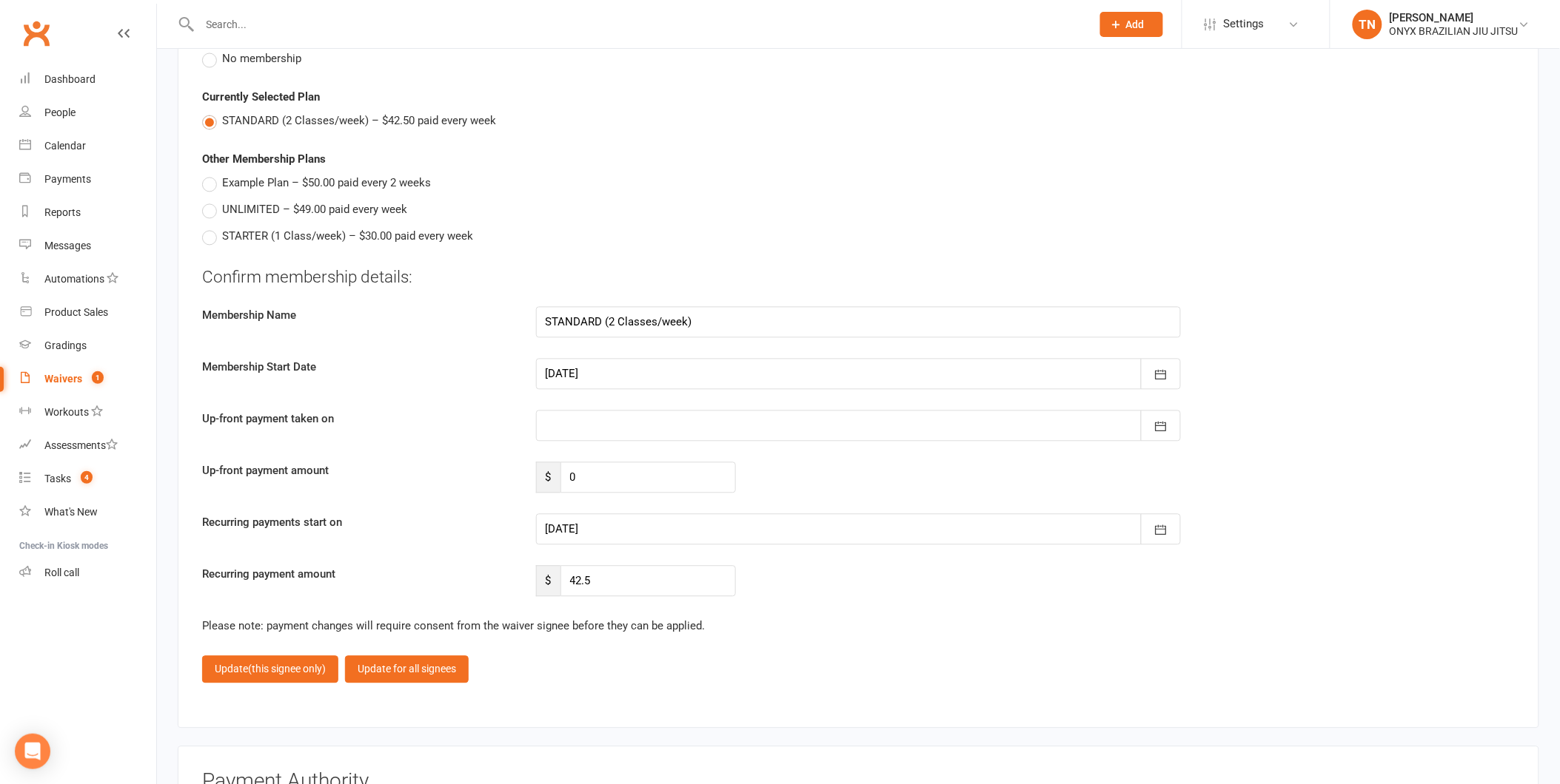
click at [597, 528] on div at bounding box center [859, 529] width 646 height 31
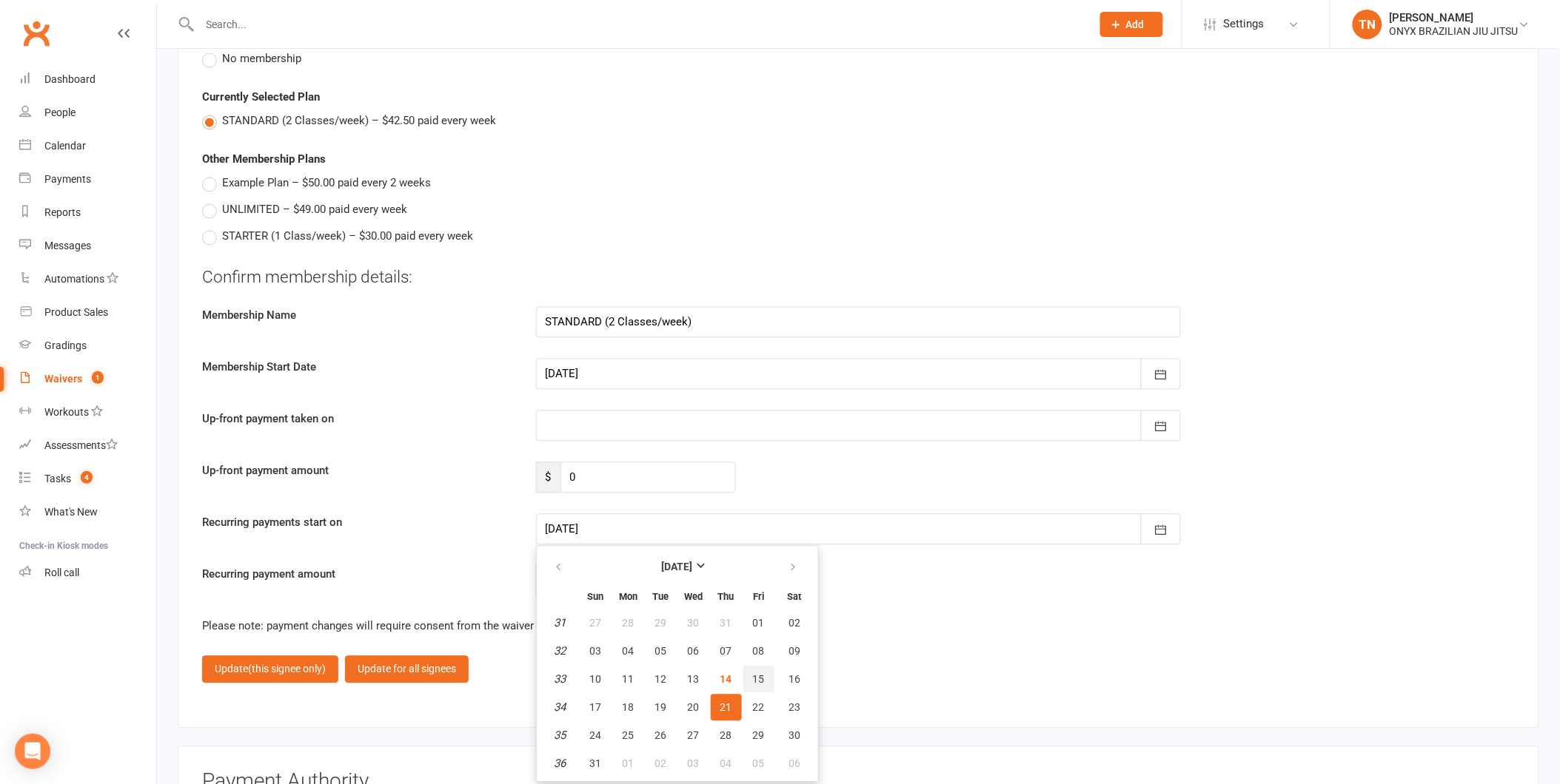
click at [753, 666] on button "15" at bounding box center [758, 680] width 31 height 27
type input "15 Aug 2025"
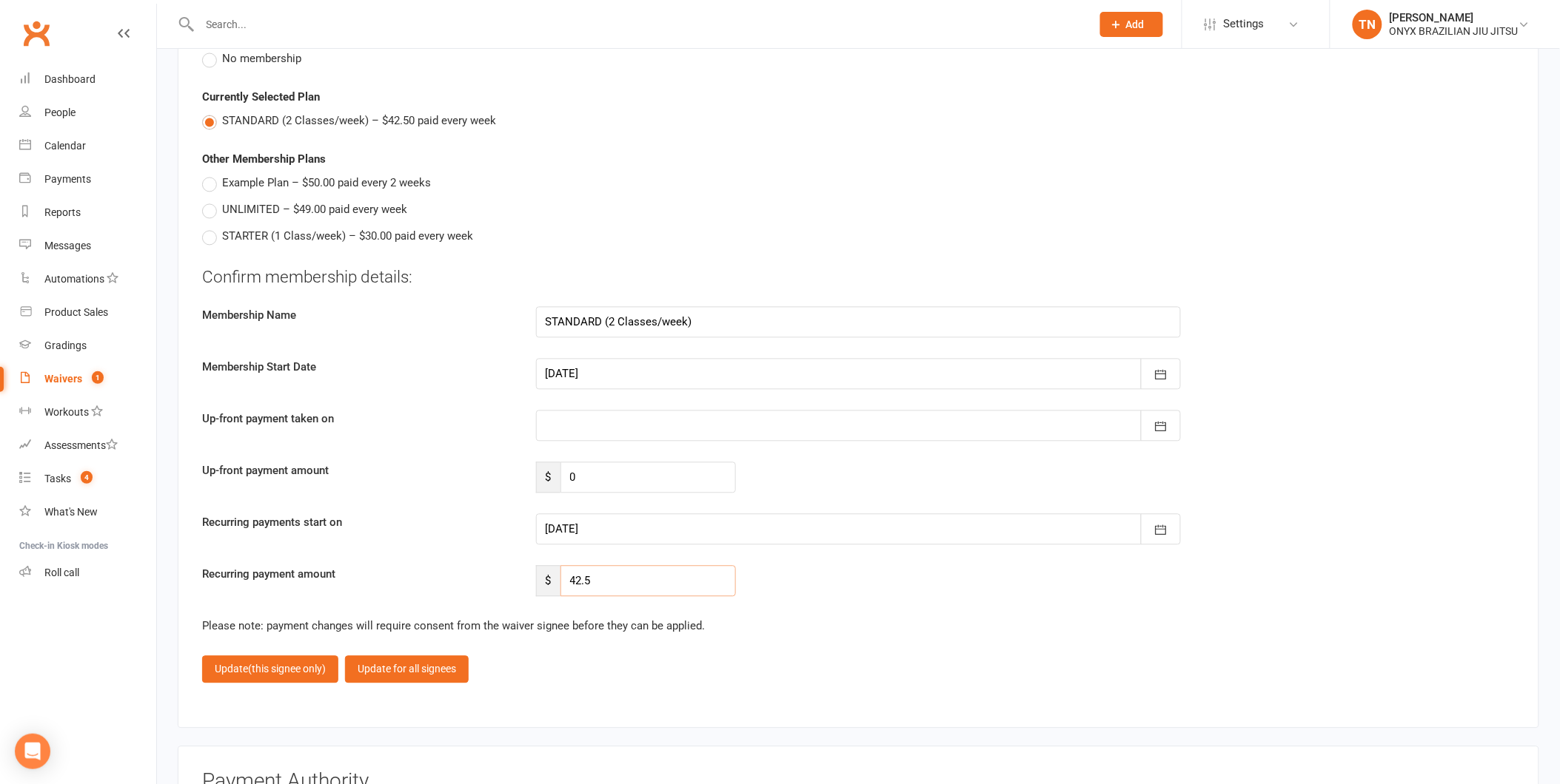
drag, startPoint x: 619, startPoint y: 573, endPoint x: 507, endPoint y: 566, distance: 112.2
click at [507, 566] on div "Recurring payment amount $ 42.5" at bounding box center [858, 581] width 1335 height 31
type input "20"
click at [568, 359] on div at bounding box center [859, 374] width 646 height 31
click at [756, 518] on button "15" at bounding box center [758, 525] width 31 height 27
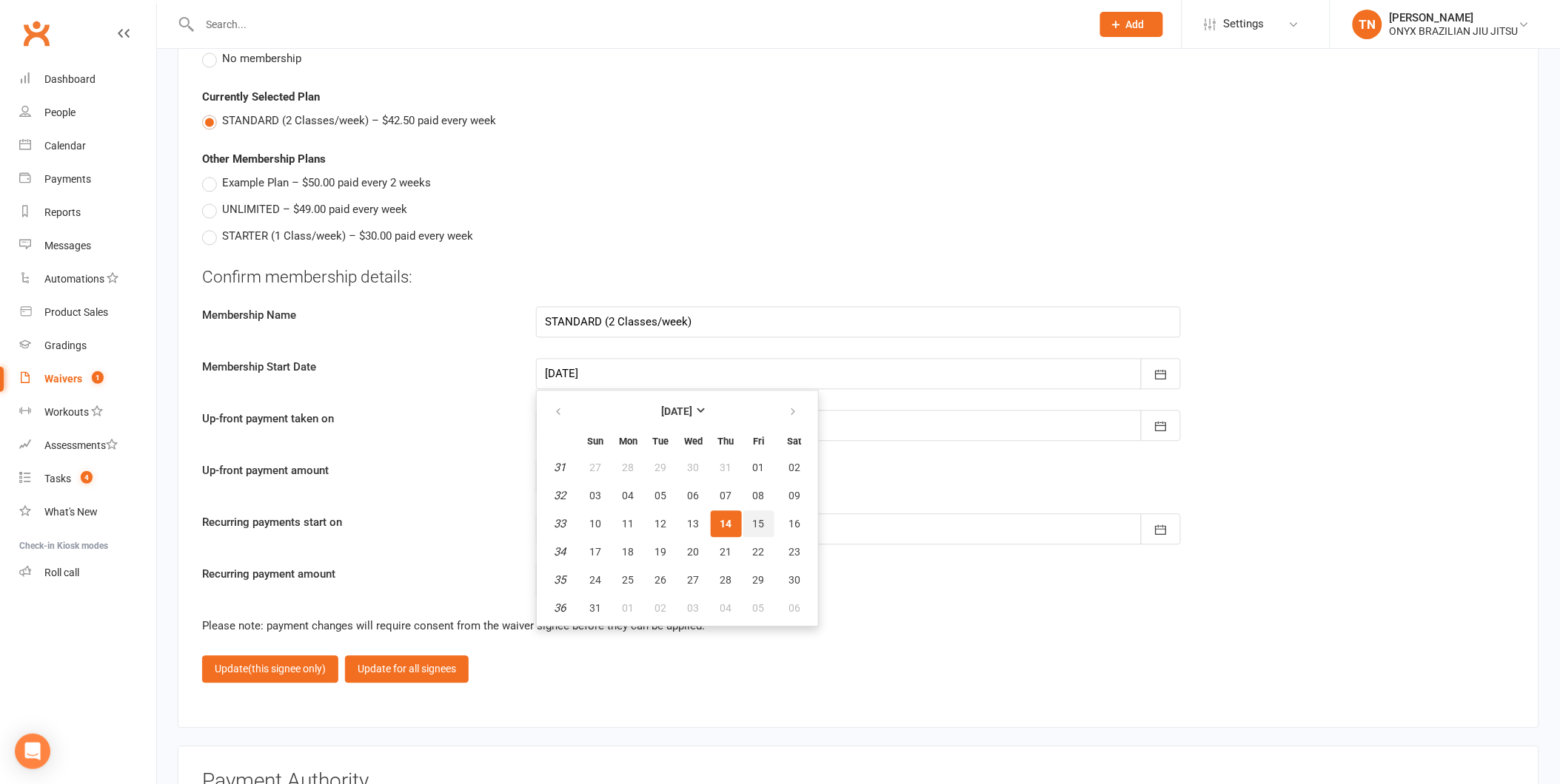
type input "15 Aug 2025"
click at [852, 602] on fieldset "Confirm membership details: Membership Name STANDARD (2 Classes/week) Membershi…" at bounding box center [857, 475] width 1312 height 418
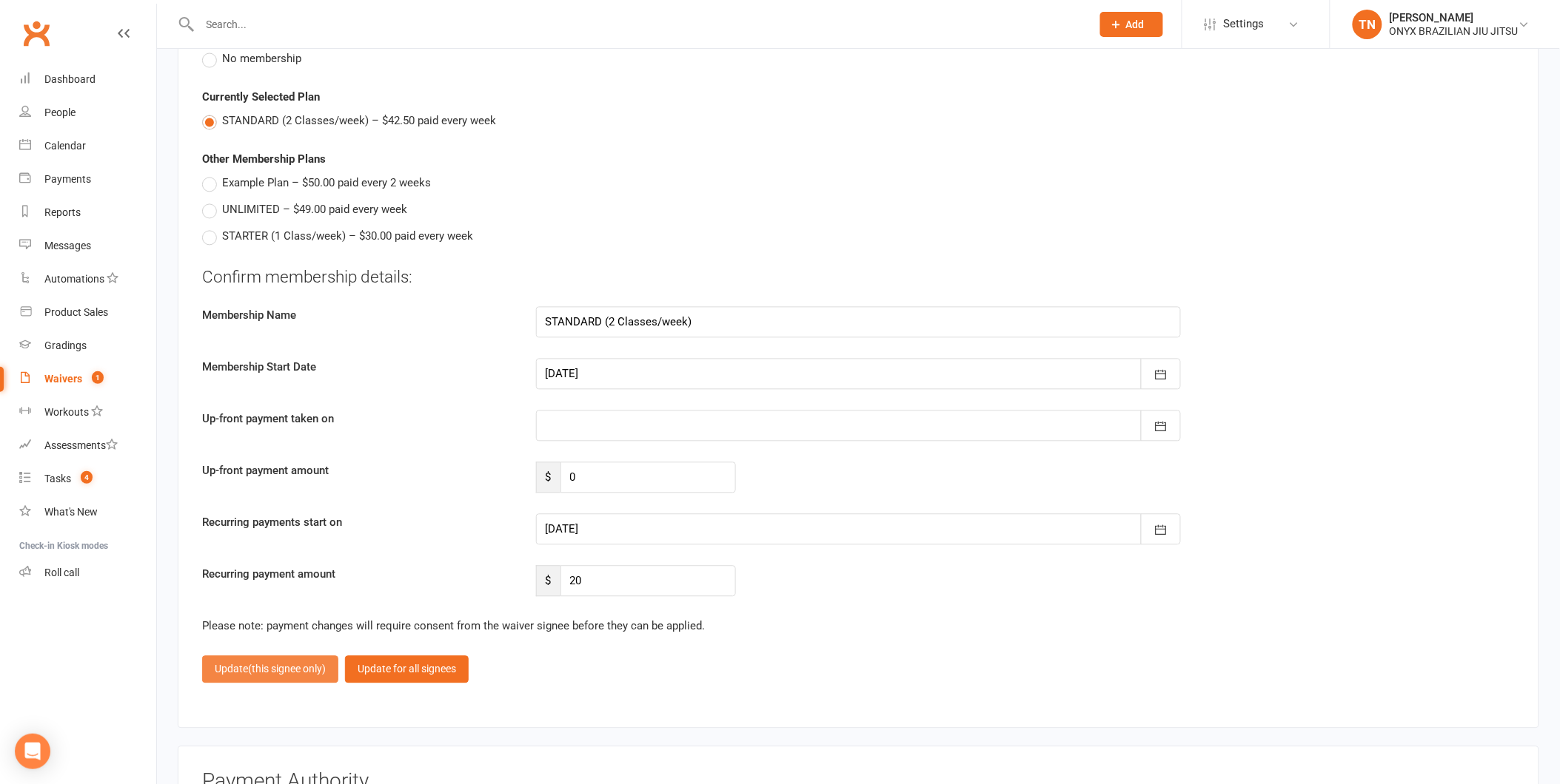
click at [314, 664] on span "(this signee only)" at bounding box center [287, 670] width 77 height 12
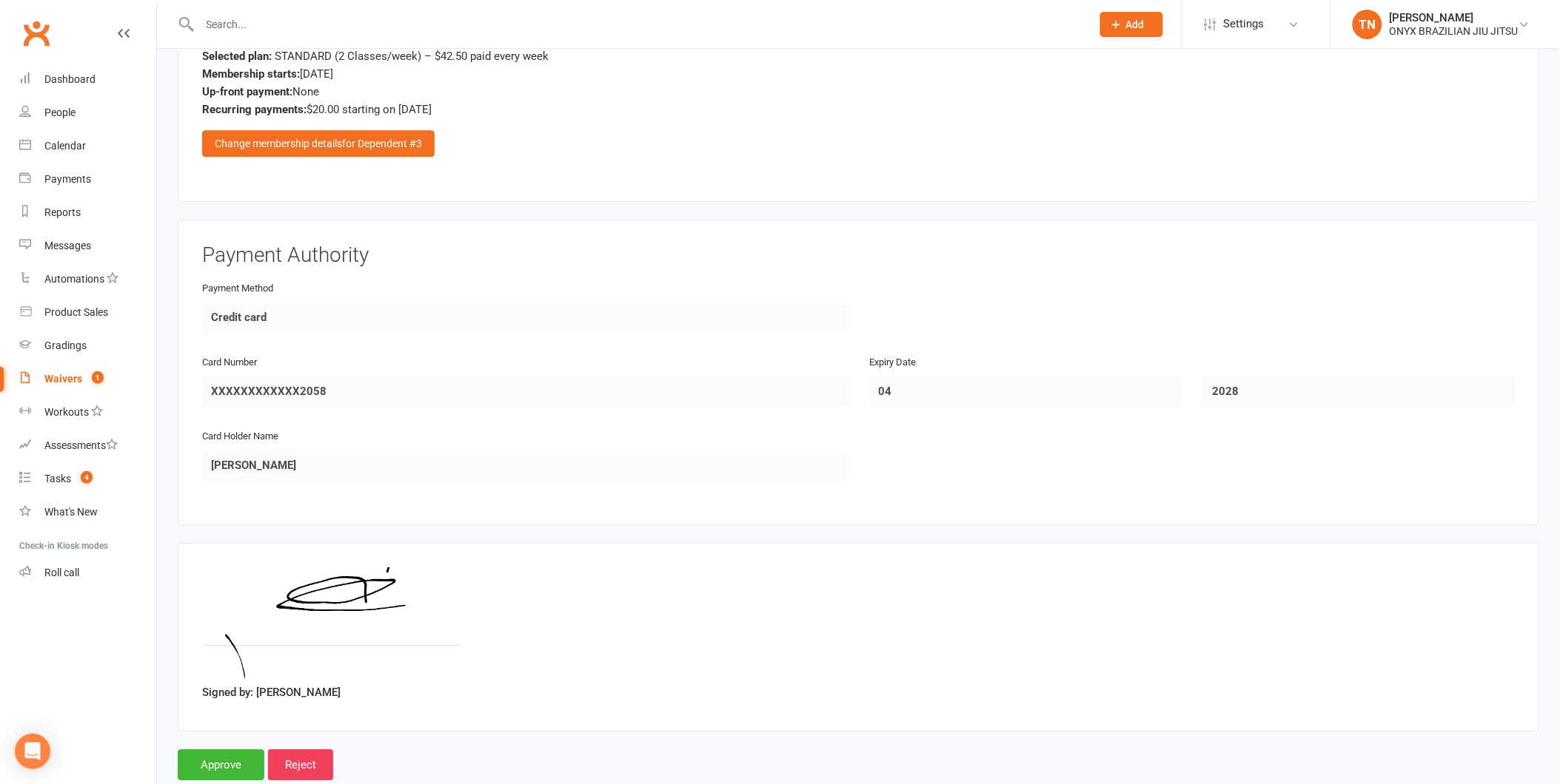
scroll to position [3489, 0]
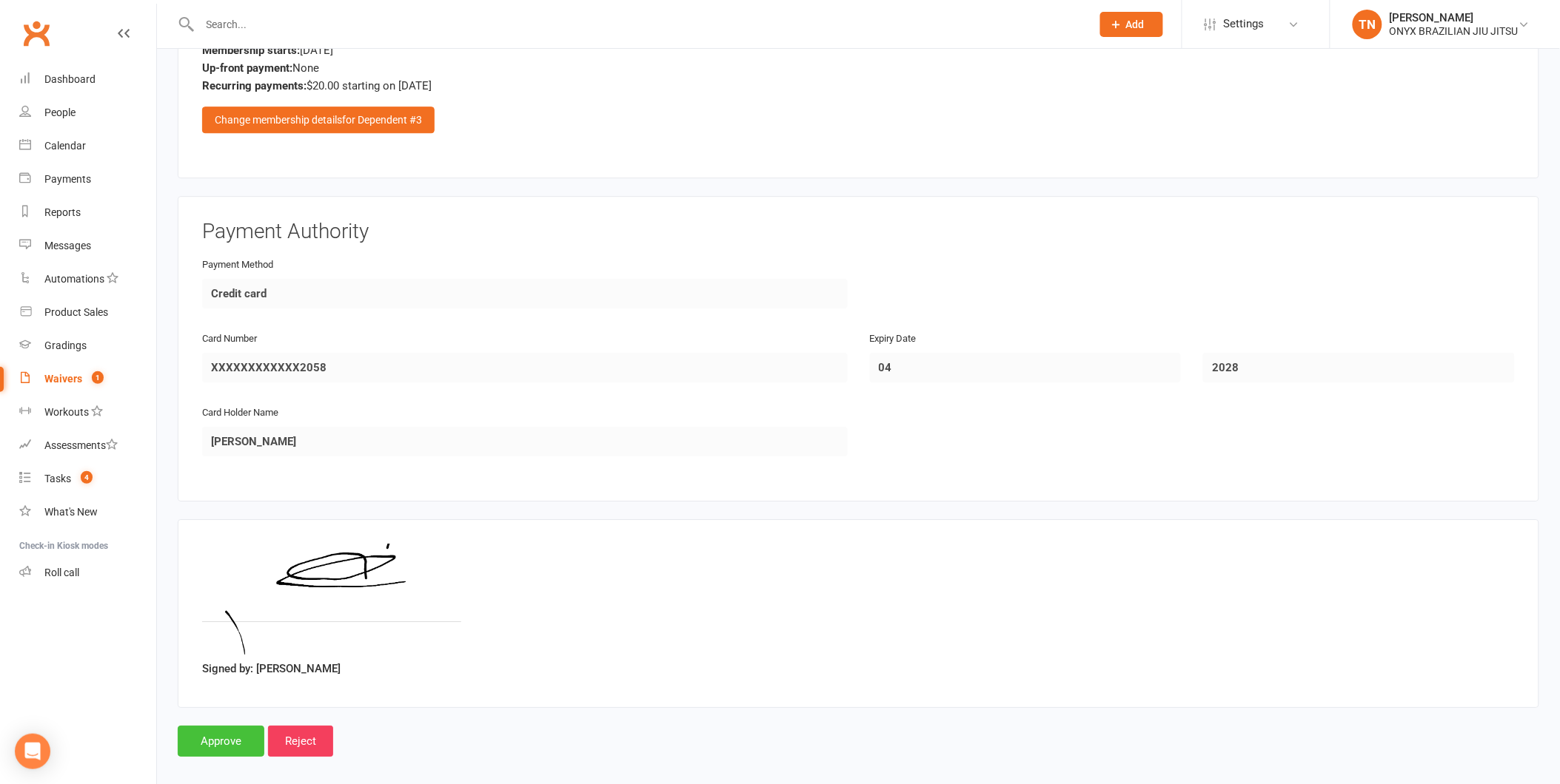
click at [202, 736] on input "Approve" at bounding box center [220, 741] width 87 height 31
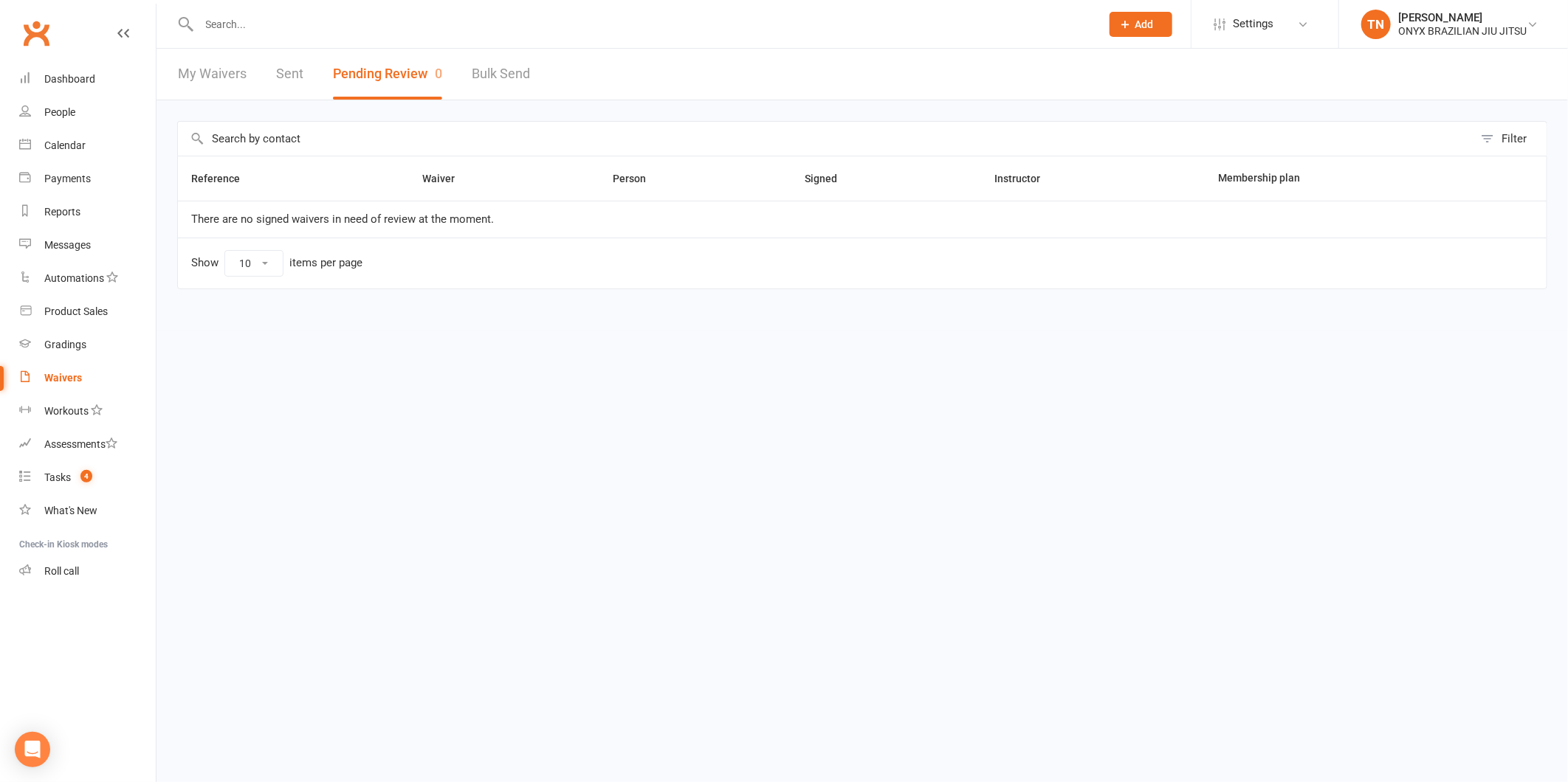
click at [213, 76] on link "My Waivers" at bounding box center [212, 74] width 69 height 51
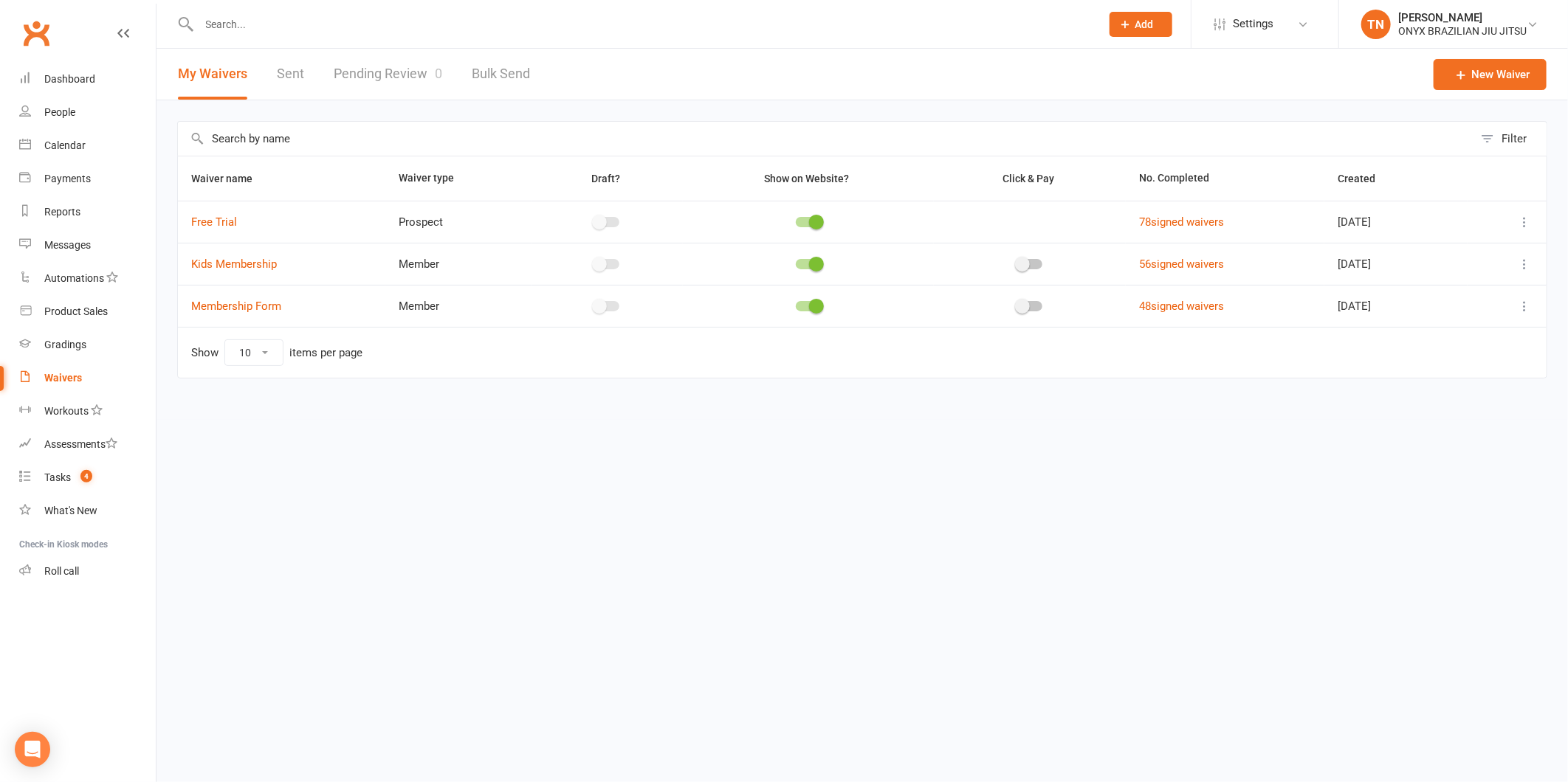
click at [256, 15] on input "text" at bounding box center [642, 24] width 896 height 21
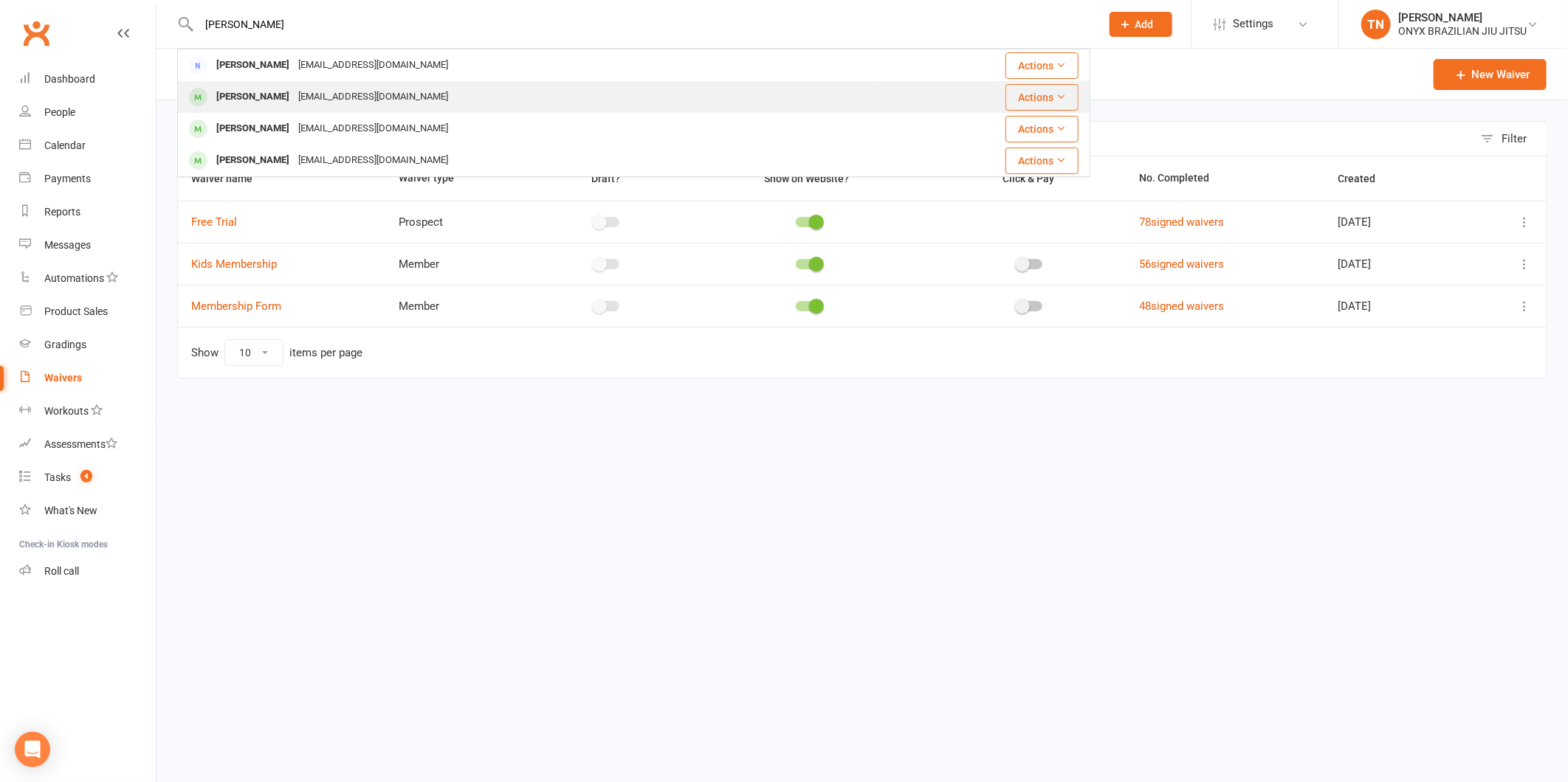
type input "eddie"
click at [408, 99] on div "Elisha Sua eddiesua@hotmail.com" at bounding box center [528, 97] width 699 height 30
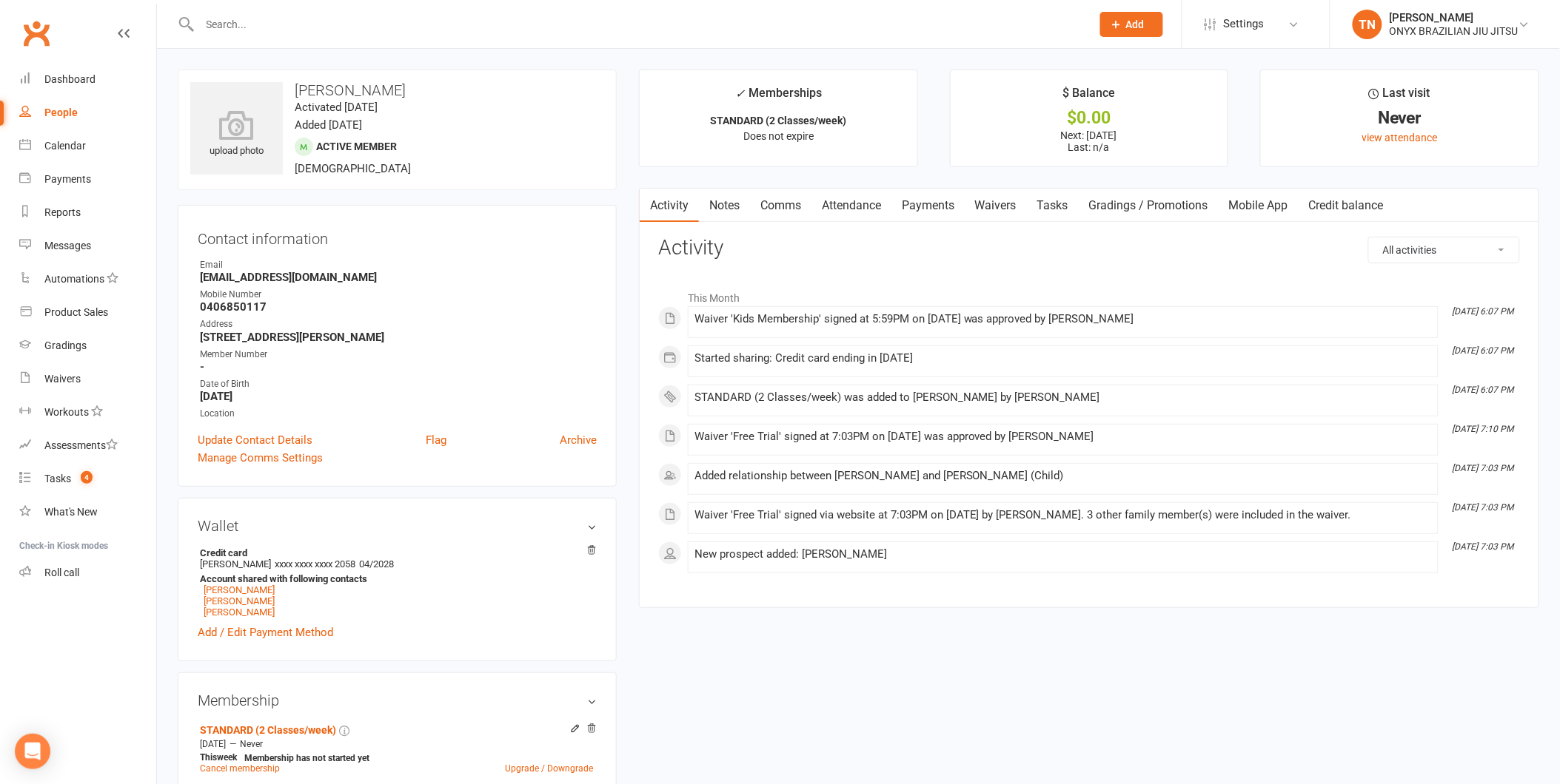
click at [971, 204] on link "Waivers" at bounding box center [995, 206] width 62 height 34
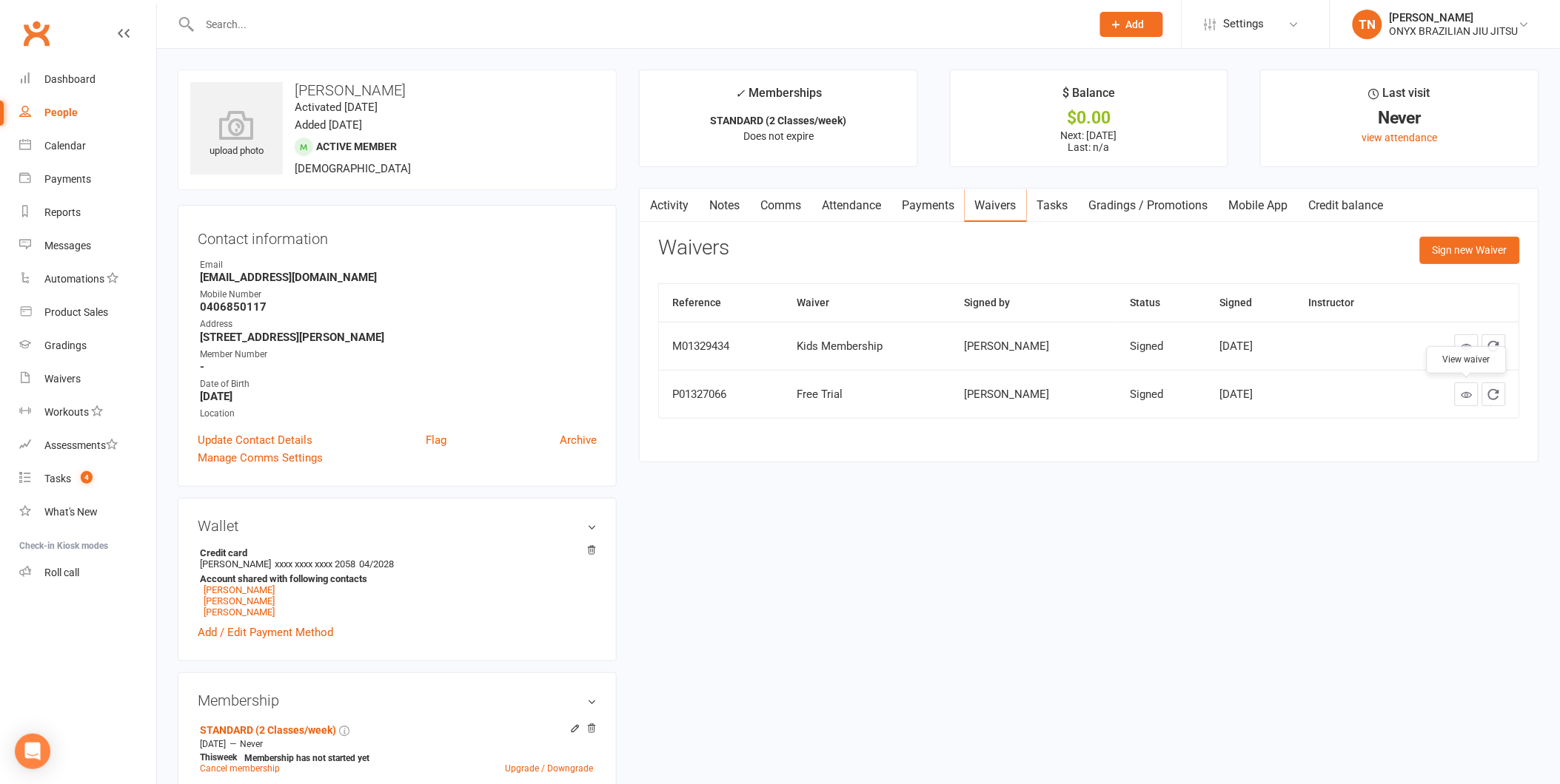
click at [1460, 406] on link at bounding box center [1466, 394] width 24 height 24
click at [55, 76] on div "Dashboard" at bounding box center [70, 79] width 51 height 12
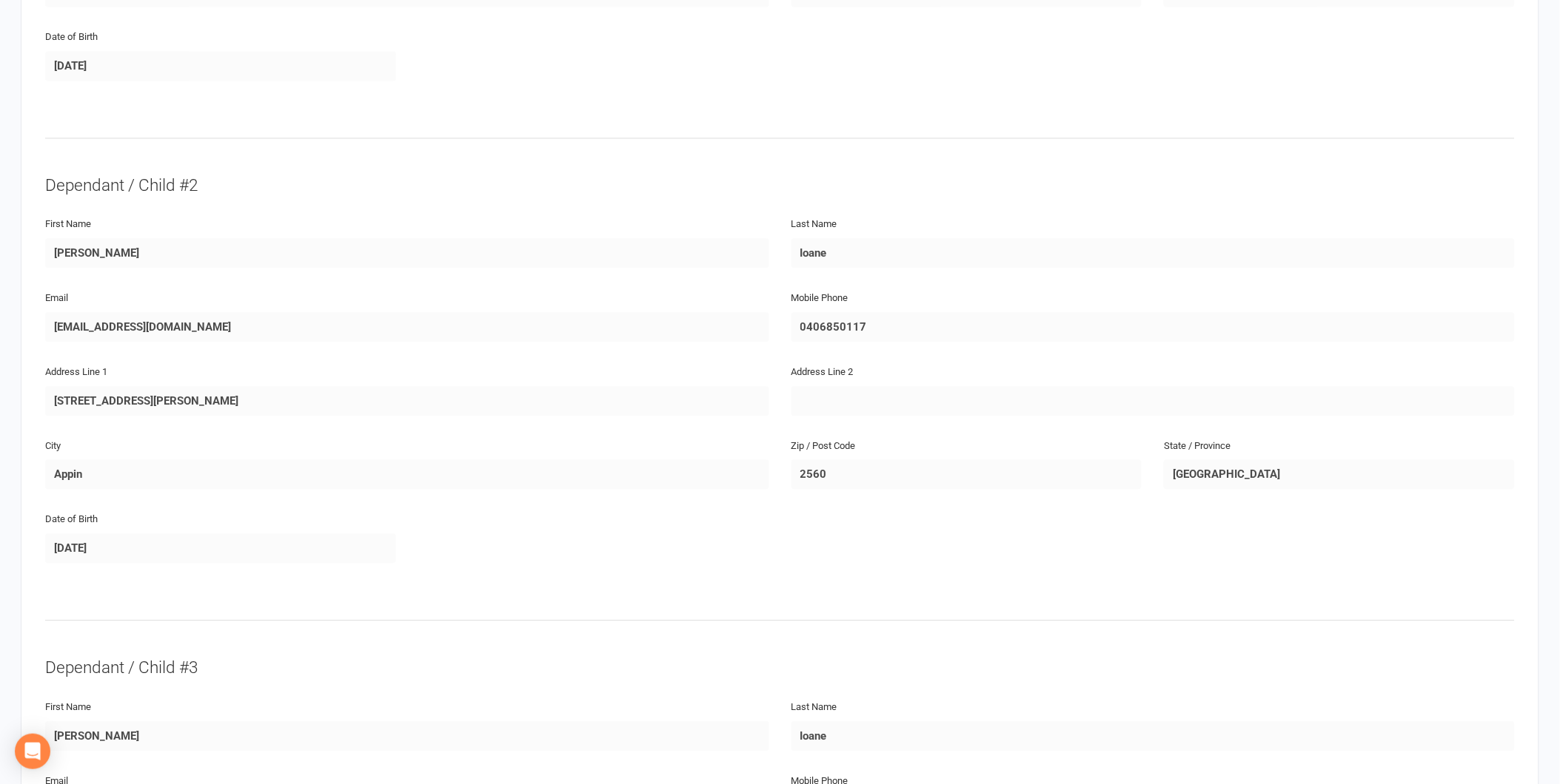
scroll to position [822, 0]
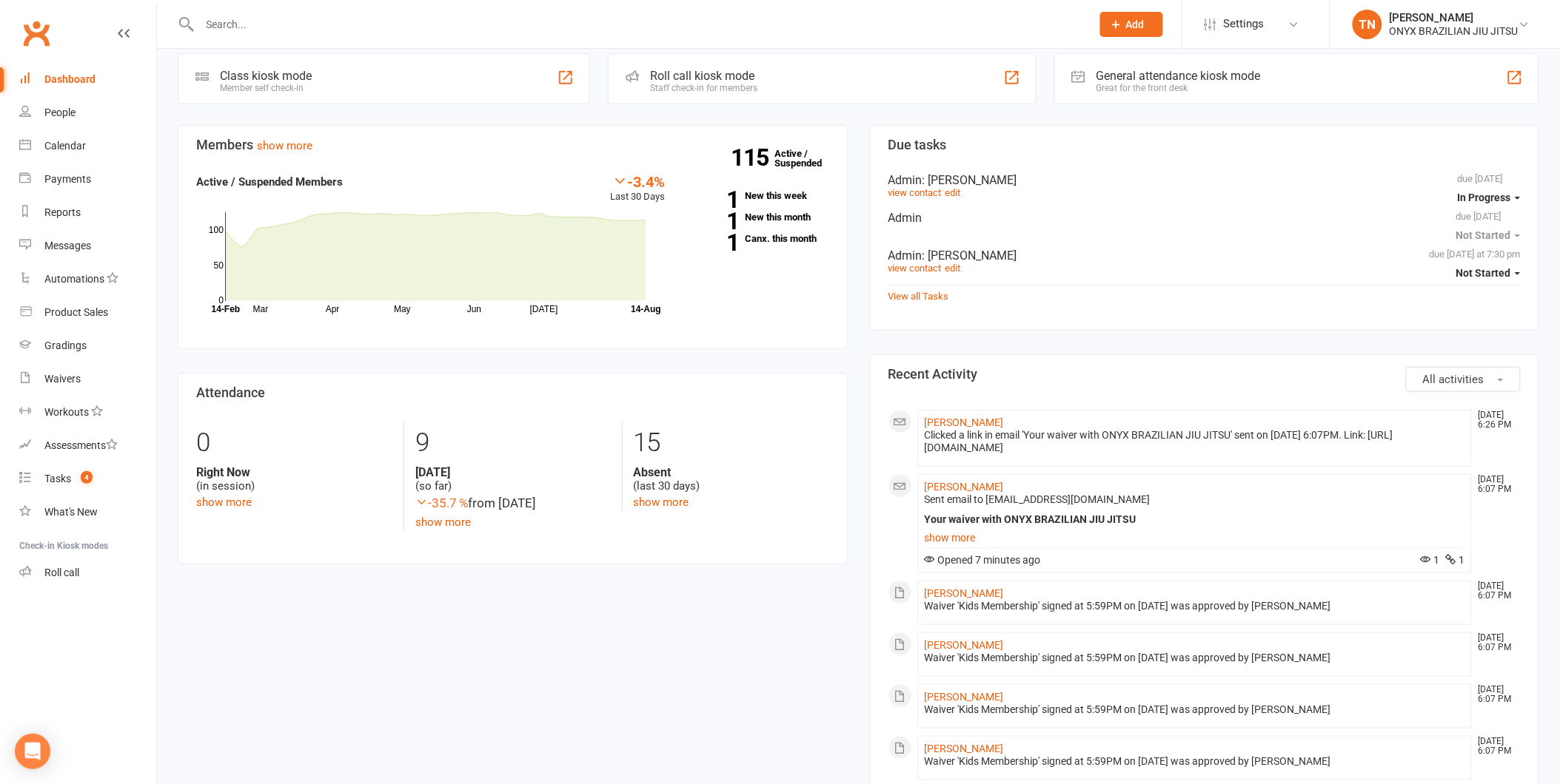
scroll to position [246, 0]
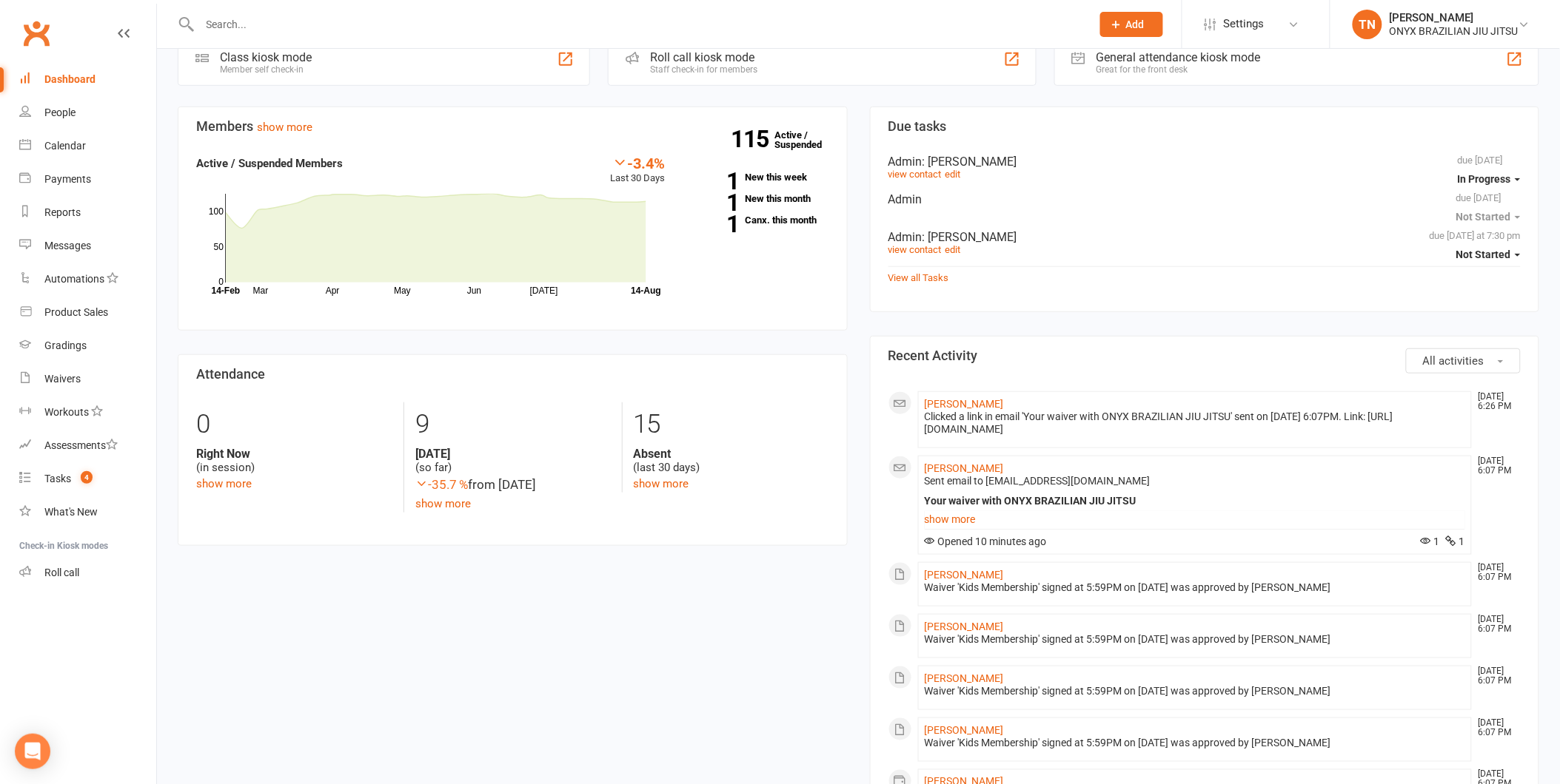
click at [767, 54] on div "Roll call kiosk mode Staff check-in for members" at bounding box center [821, 60] width 428 height 51
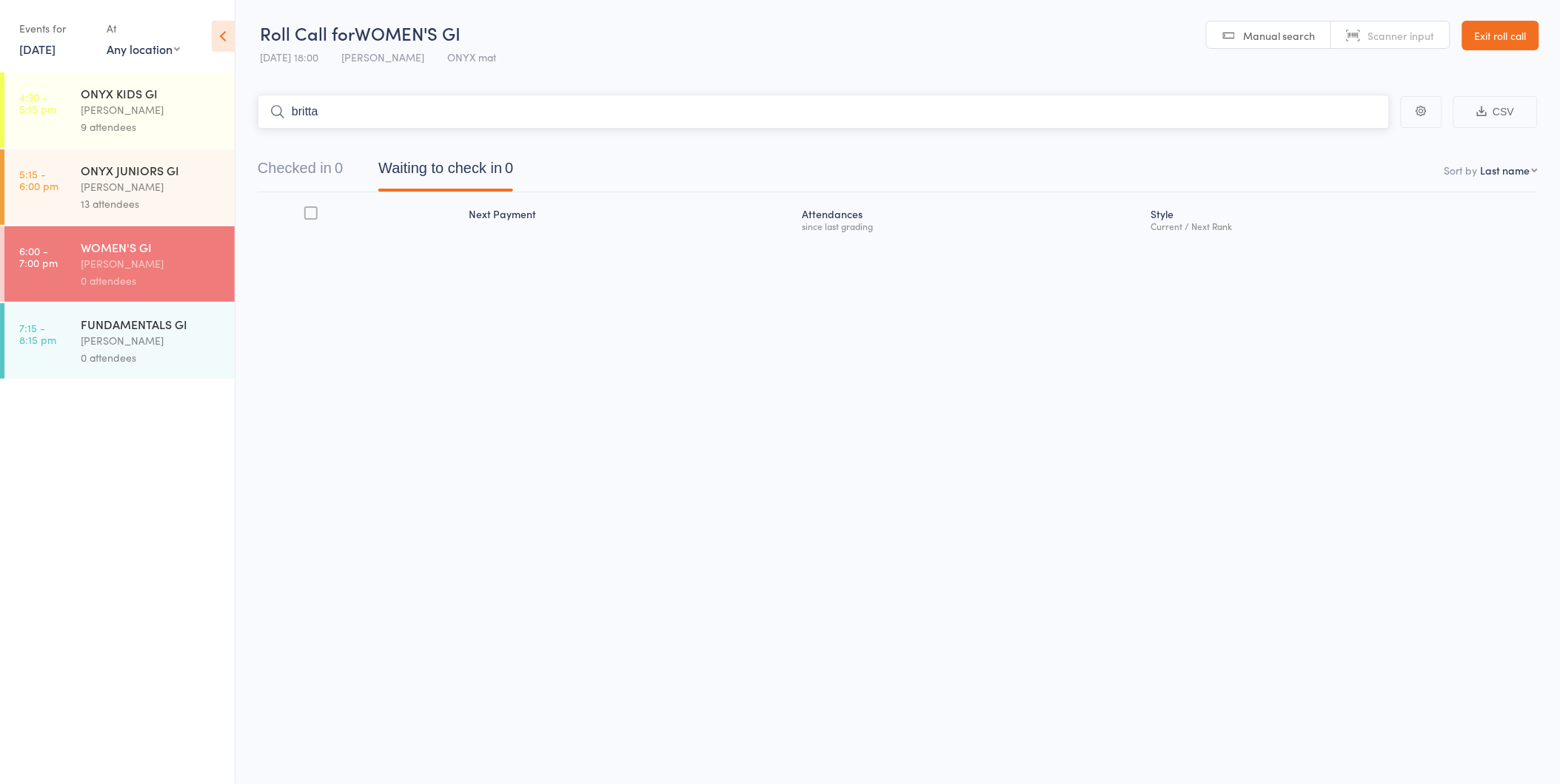
type input "brittan"
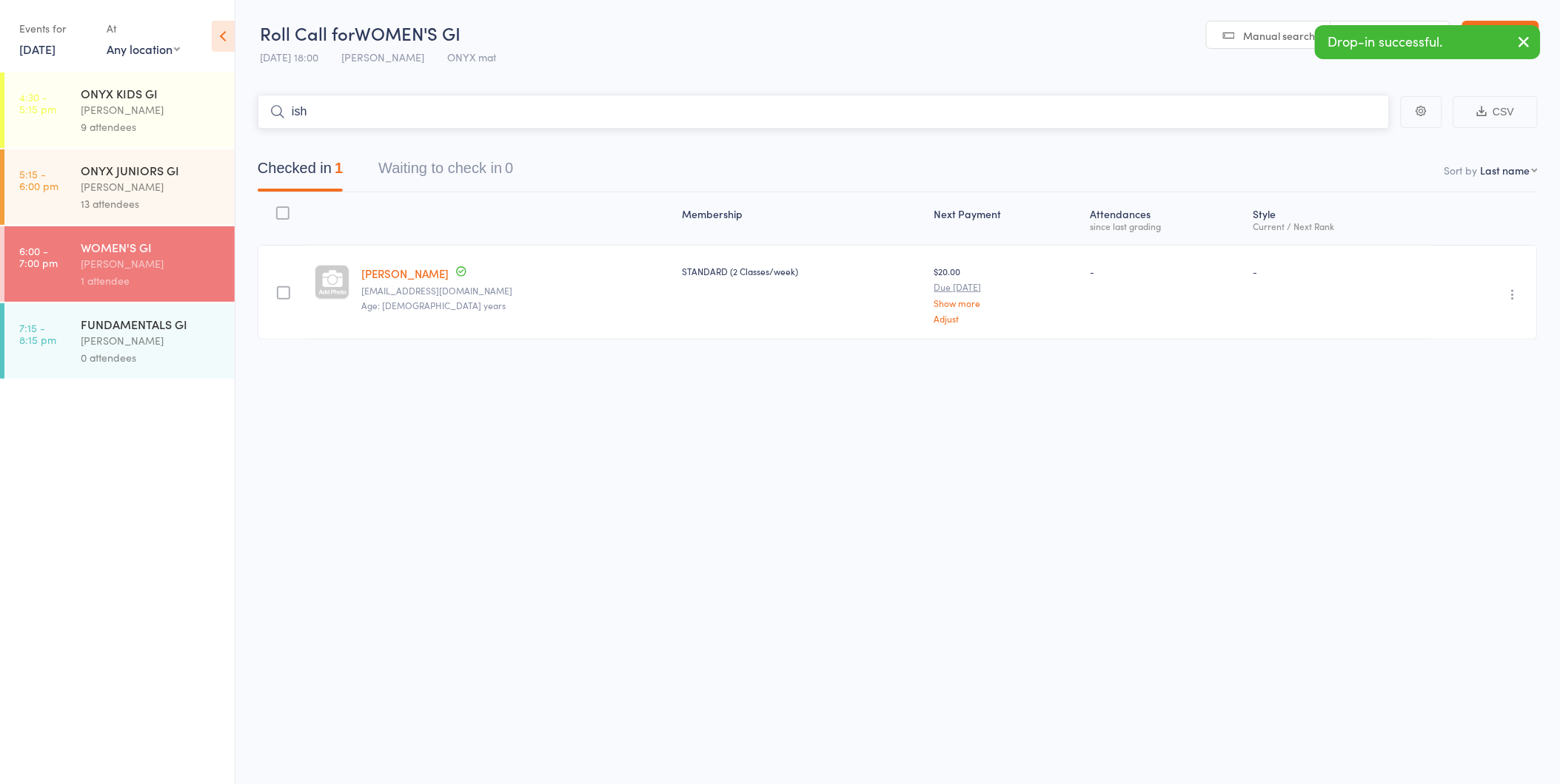
type input "isha"
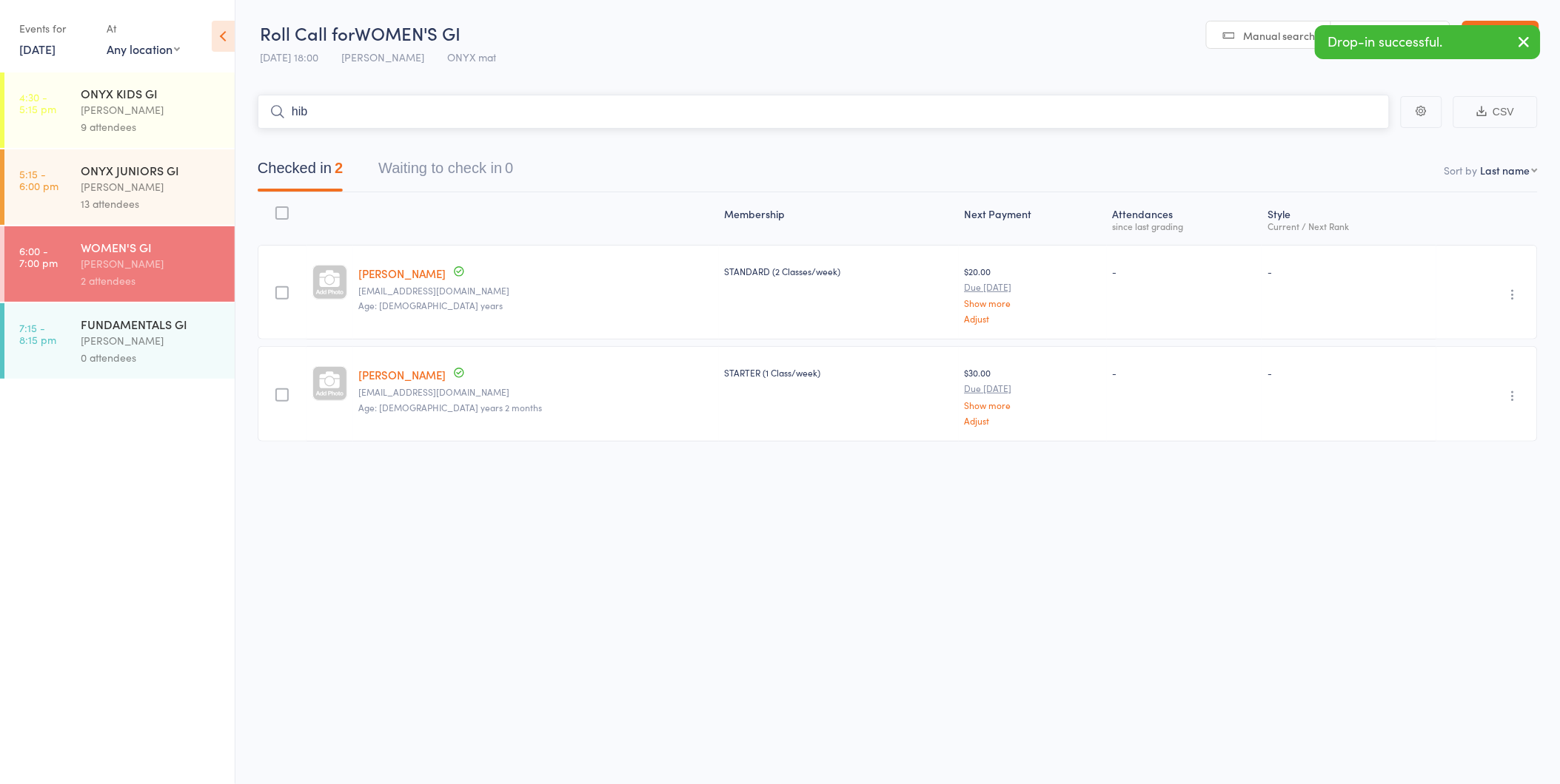
type input "hiba"
type input "aish"
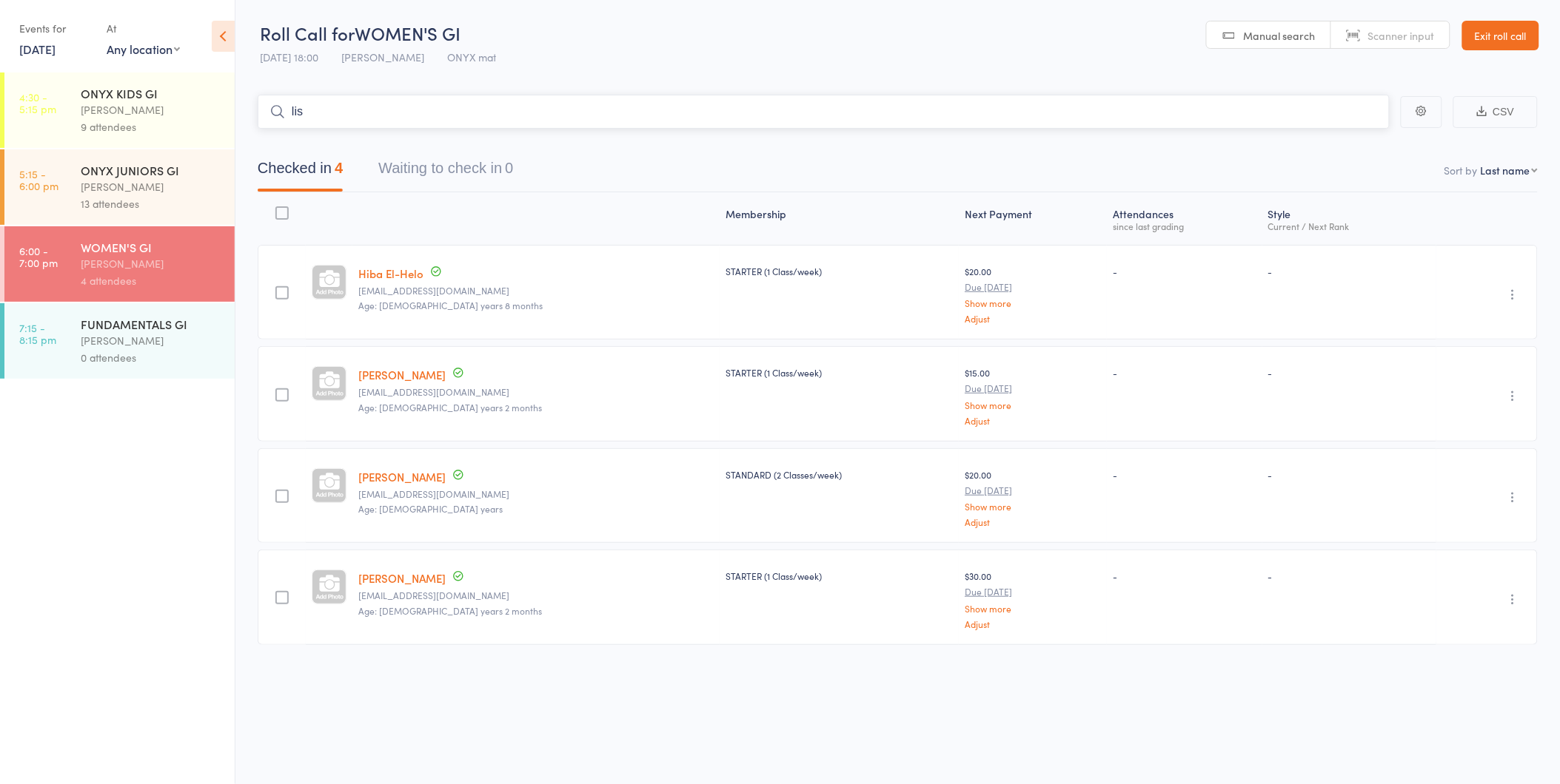
type input "lisi"
click at [1519, 43] on link "Exit roll call" at bounding box center [1500, 35] width 77 height 29
